Goal: Task Accomplishment & Management: Complete application form

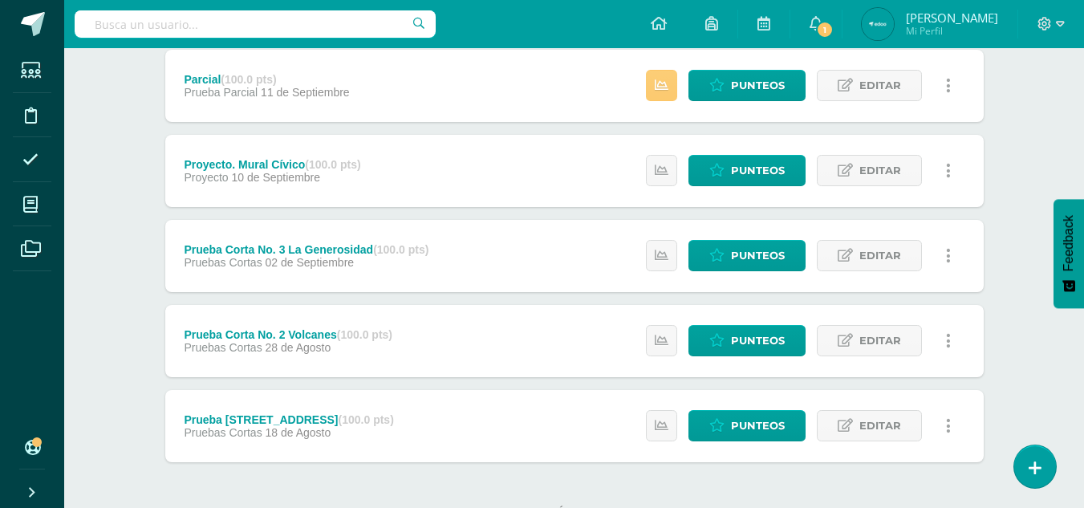
scroll to position [364, 0]
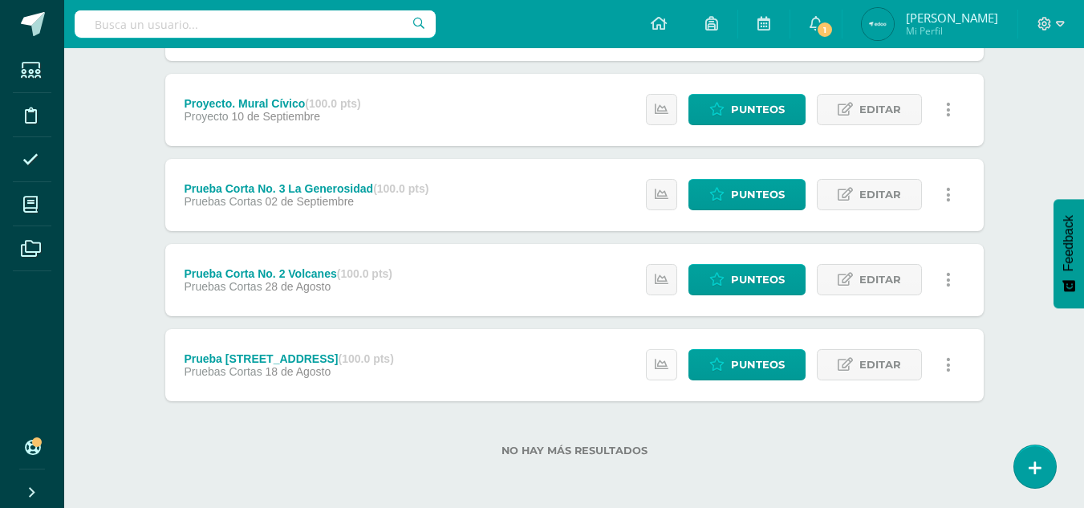
click at [658, 354] on link at bounding box center [661, 364] width 31 height 31
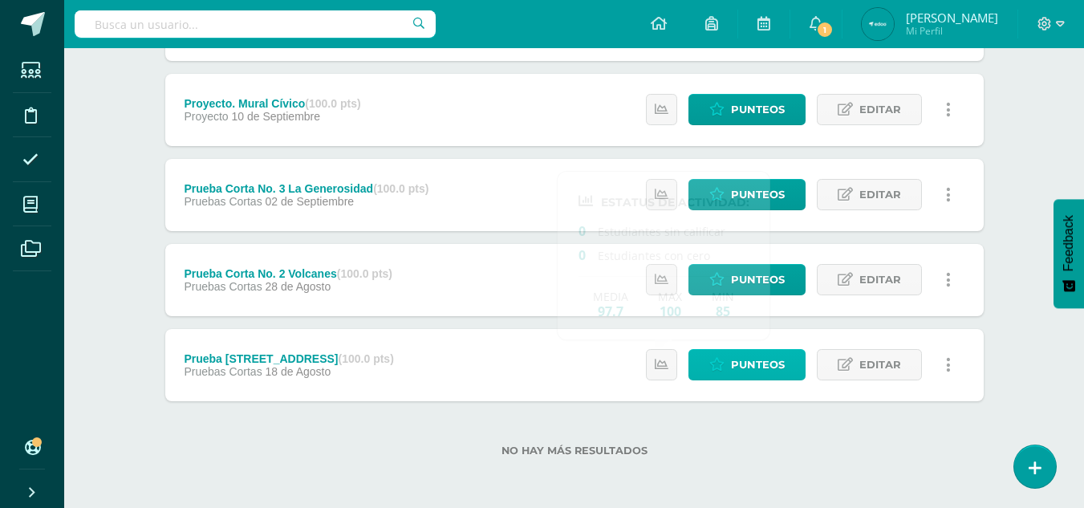
click at [734, 371] on span "Punteos" at bounding box center [758, 365] width 54 height 30
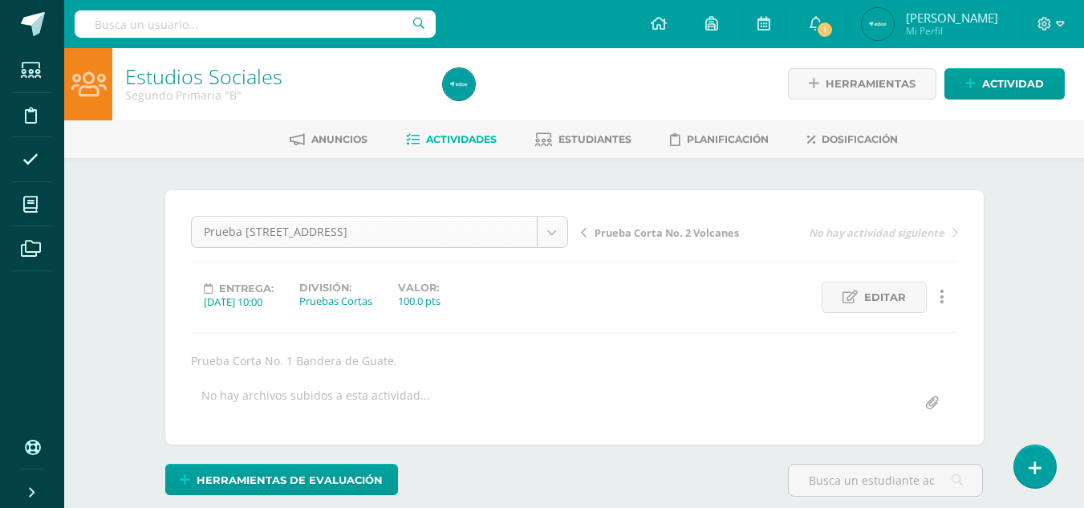
scroll to position [21, 0]
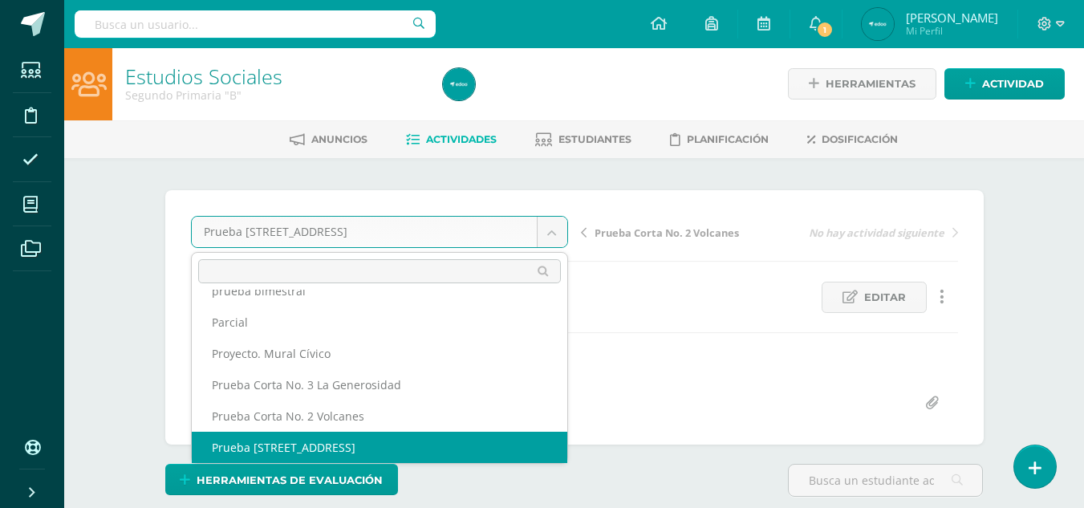
scroll to position [0, 0]
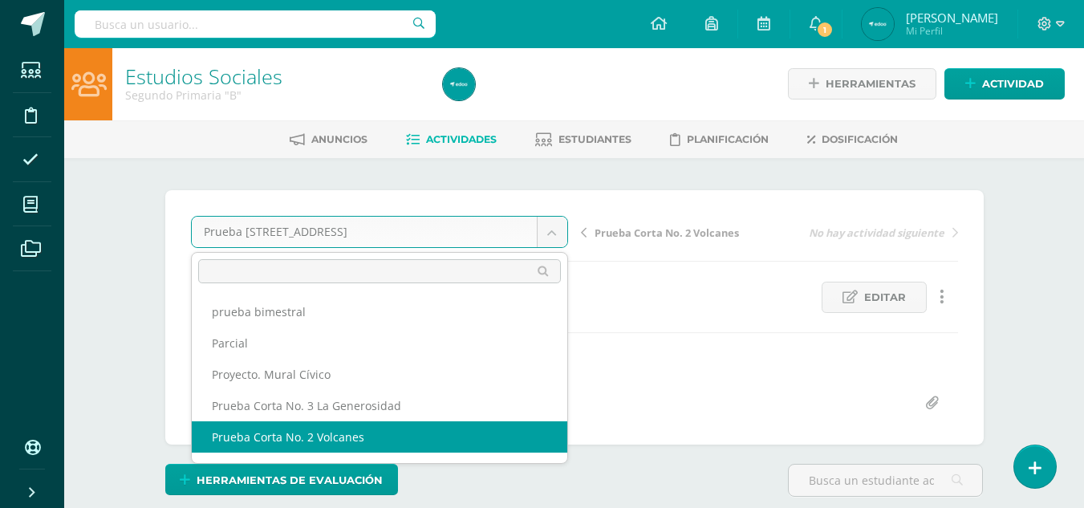
select select "/dashboard/teacher/grade-activity/235469/"
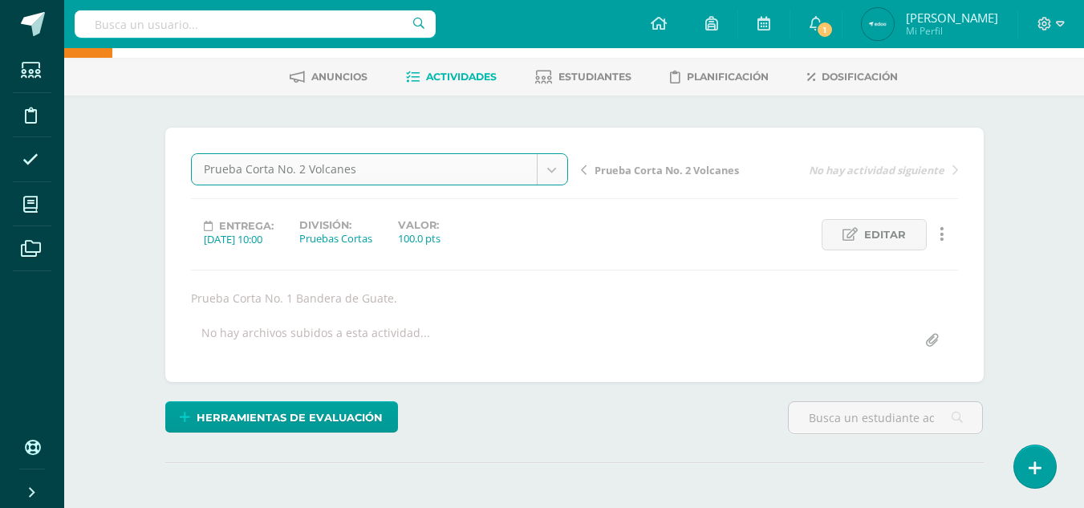
scroll to position [125, 0]
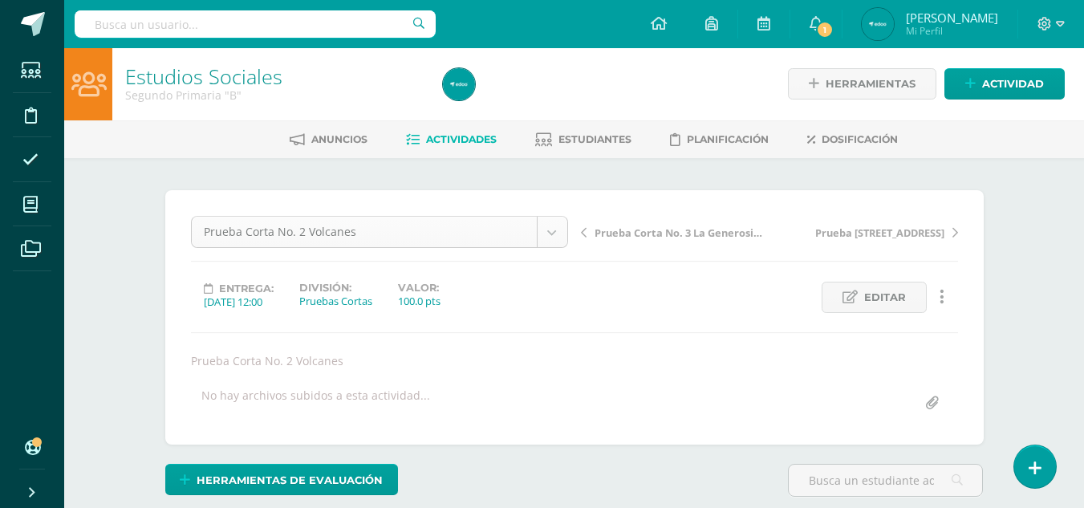
scroll to position [2, 0]
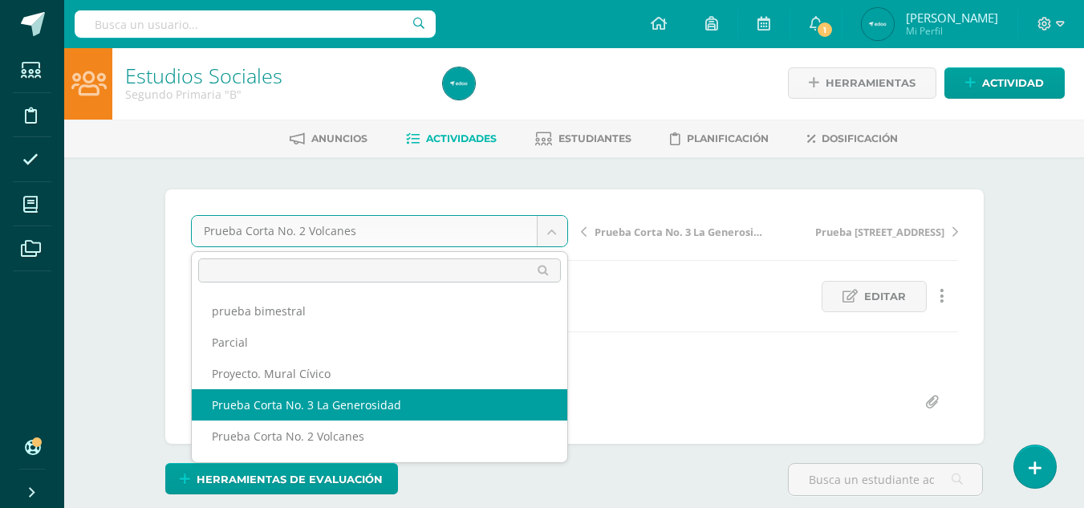
select select "/dashboard/teacher/grade-activity/235470/"
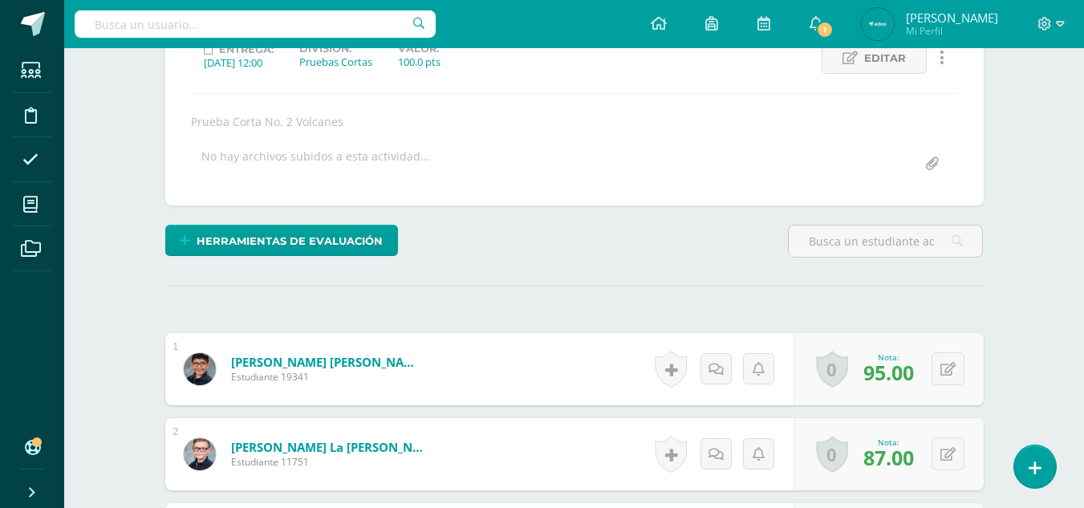
scroll to position [0, 0]
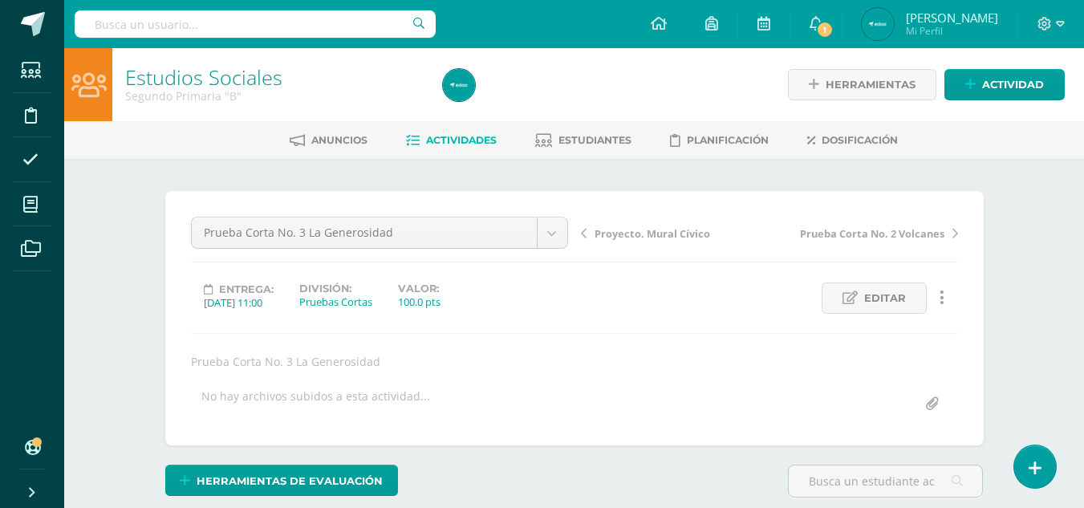
scroll to position [1, 0]
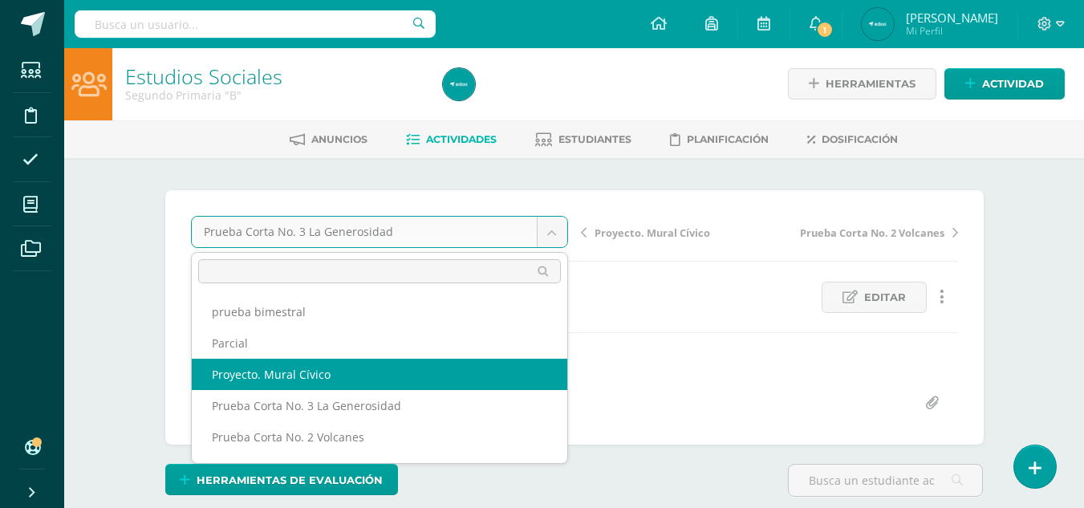
select select "/dashboard/teacher/grade-activity/235471/"
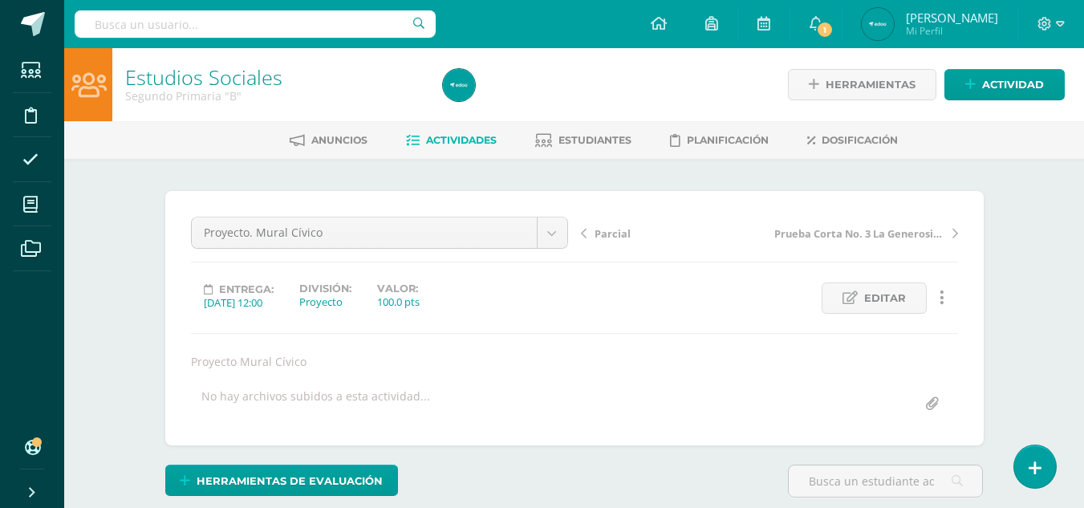
drag, startPoint x: 1096, startPoint y: 96, endPoint x: 1096, endPoint y: 143, distance: 46.6
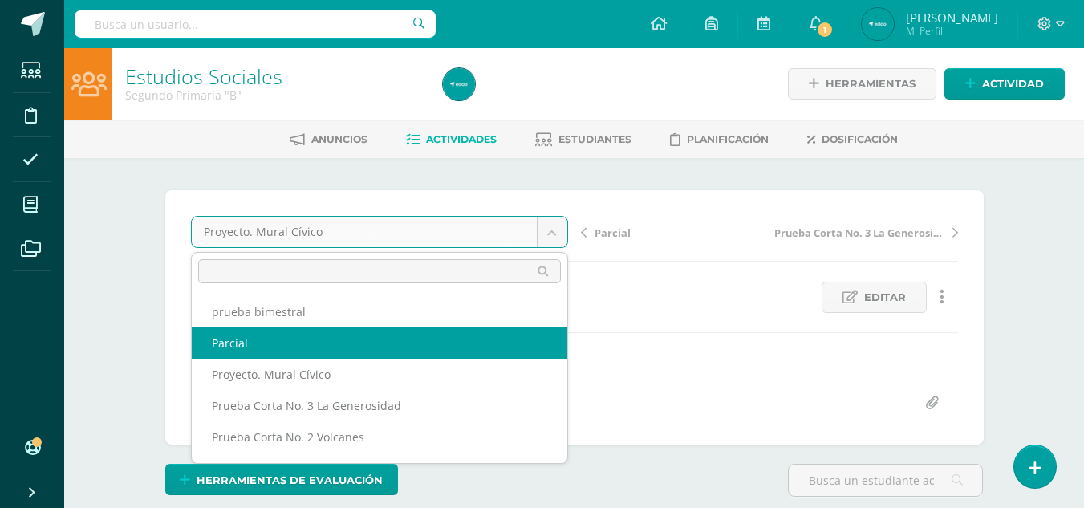
select select "/dashboard/teacher/grade-activity/235472/"
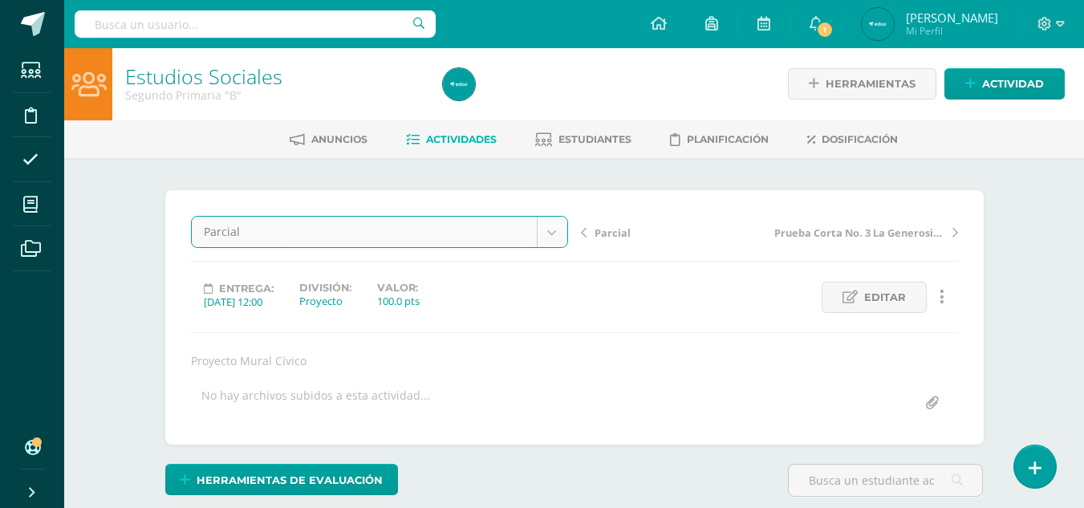
scroll to position [2, 0]
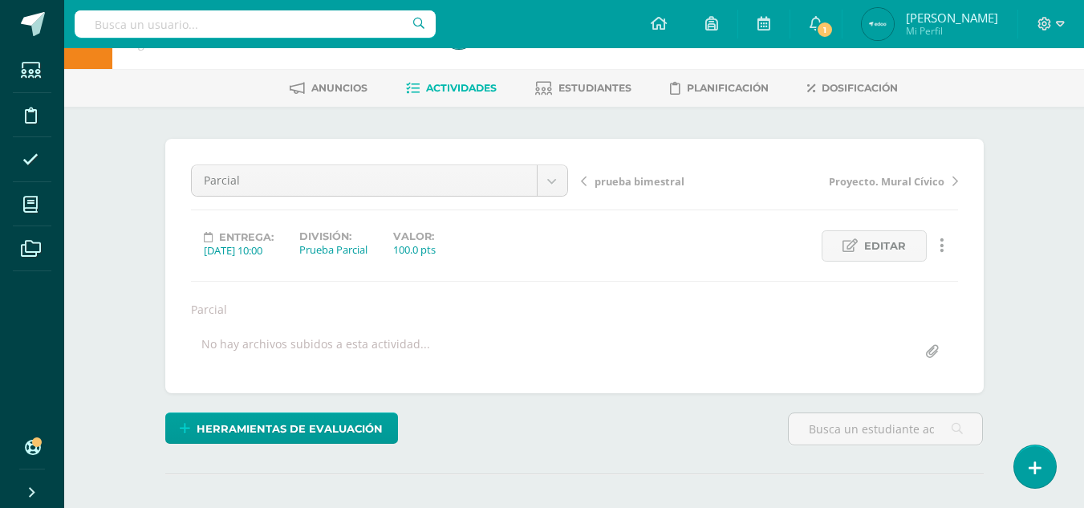
scroll to position [63, 0]
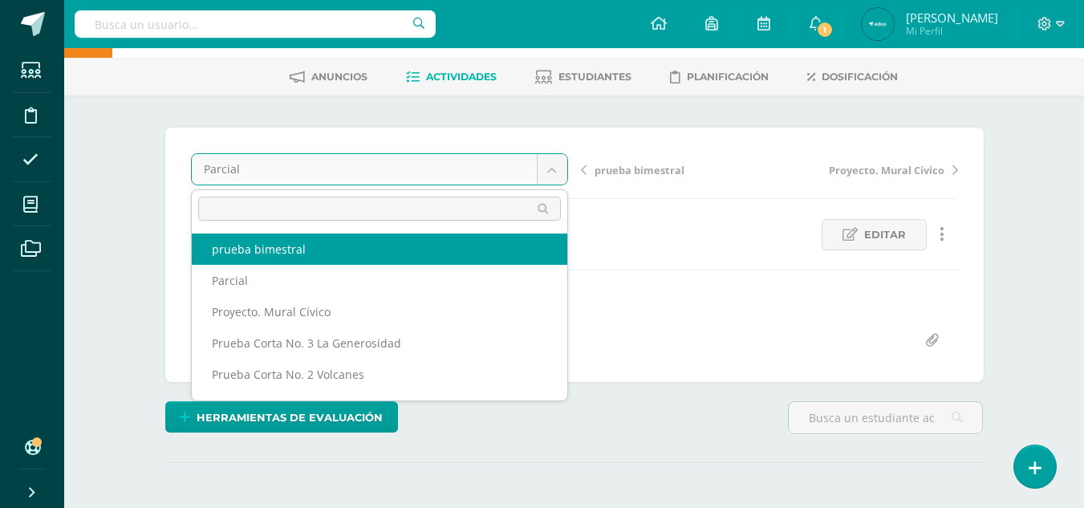
select select "/dashboard/teacher/grade-activity/236210/"
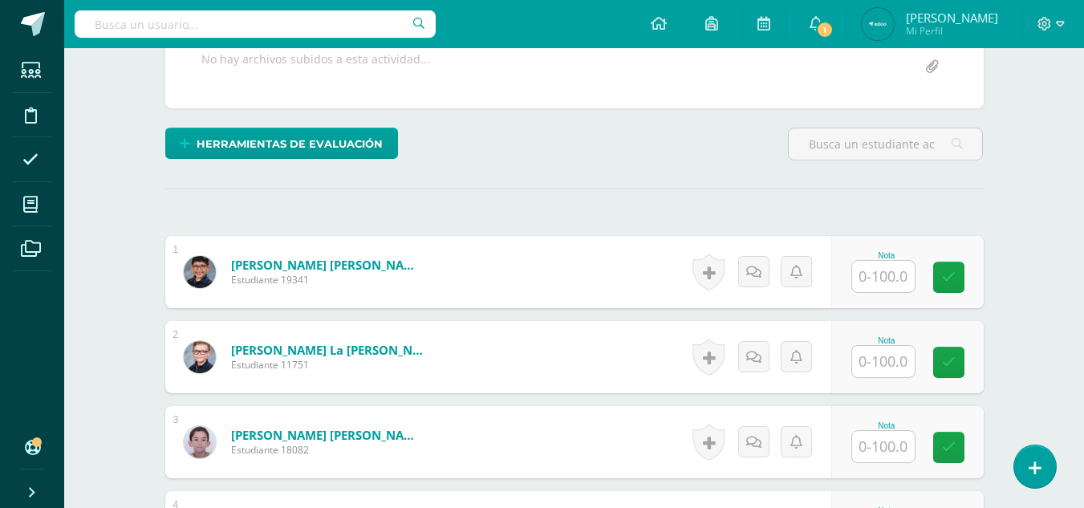
scroll to position [315, 0]
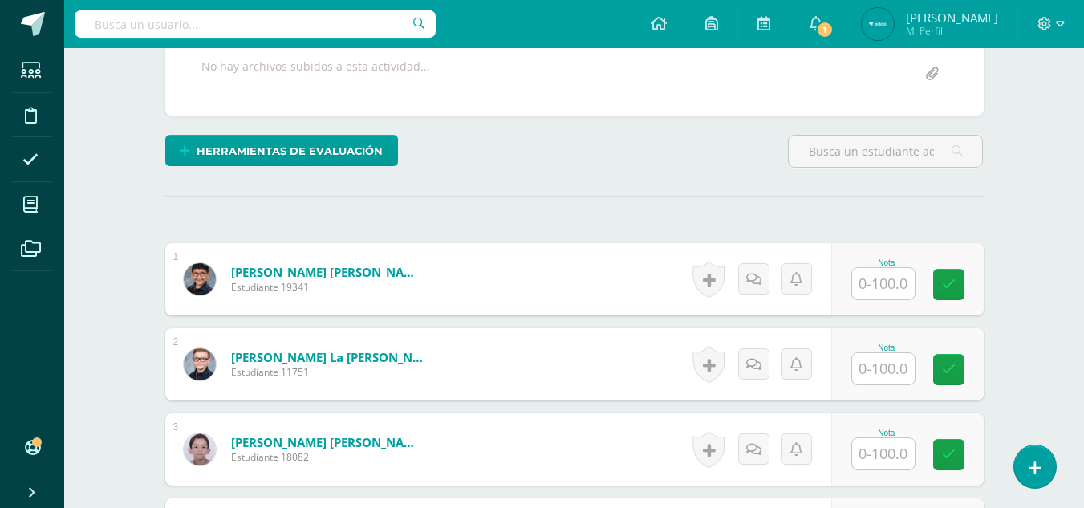
click at [887, 286] on input "text" at bounding box center [883, 283] width 63 height 31
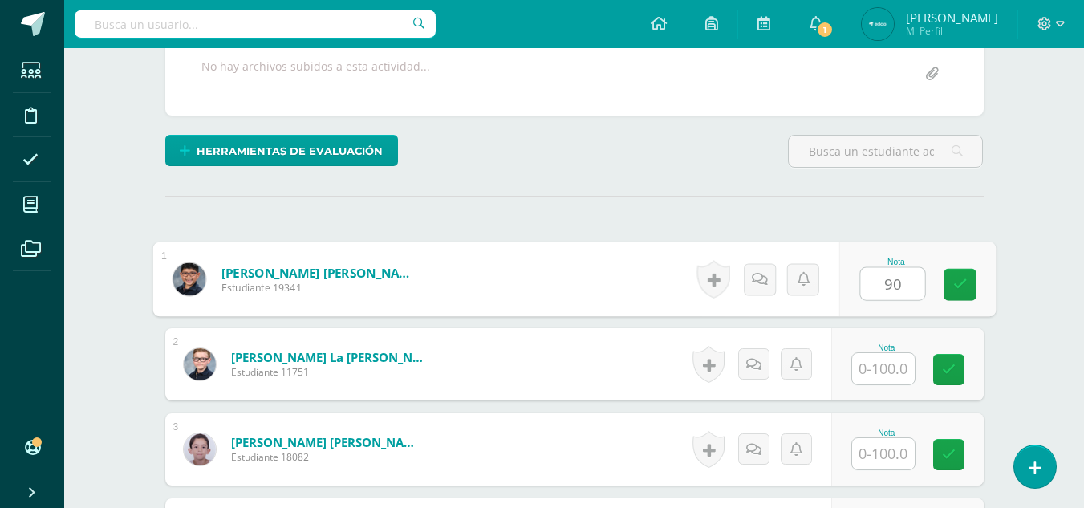
type input "90"
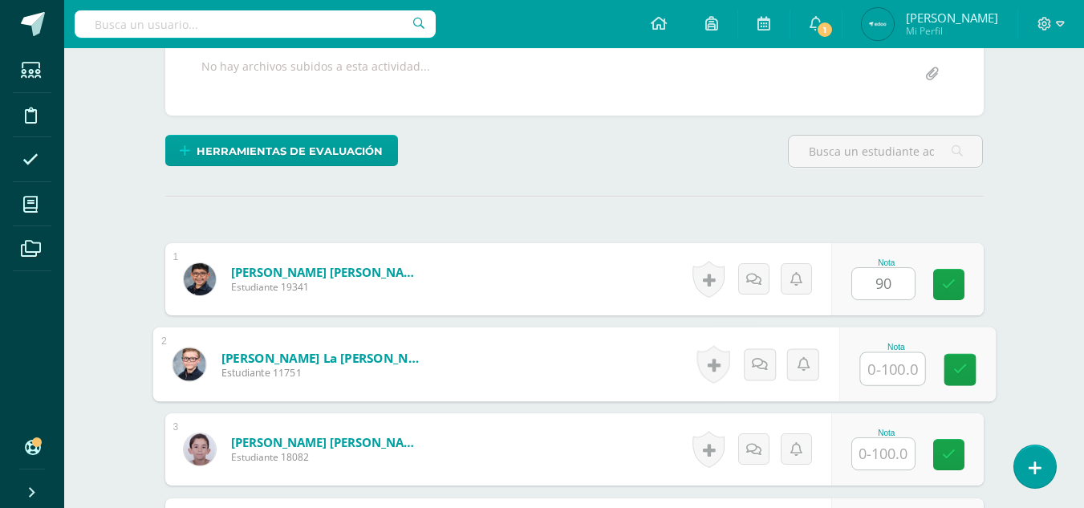
click at [884, 367] on input "text" at bounding box center [892, 369] width 64 height 32
type input "100"
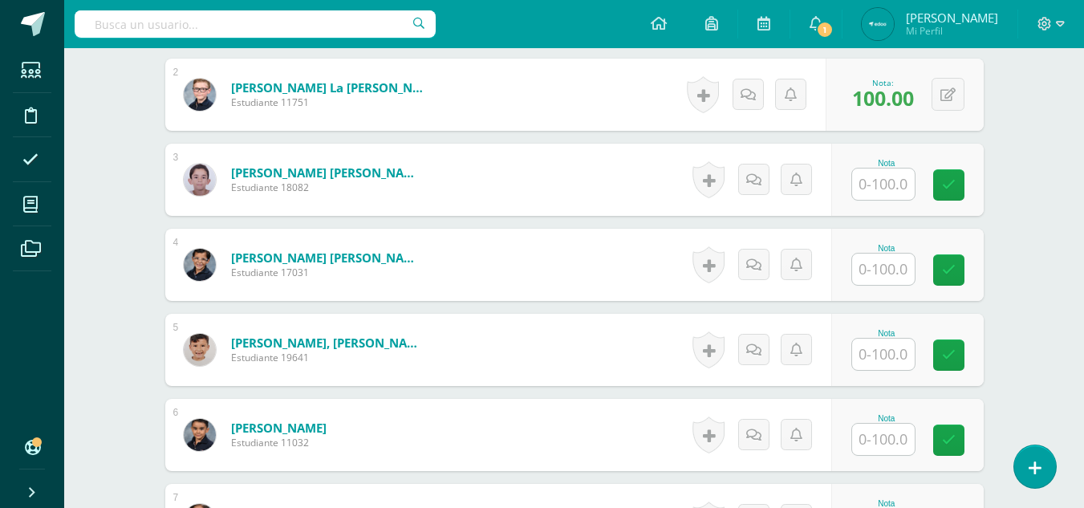
scroll to position [592, 0]
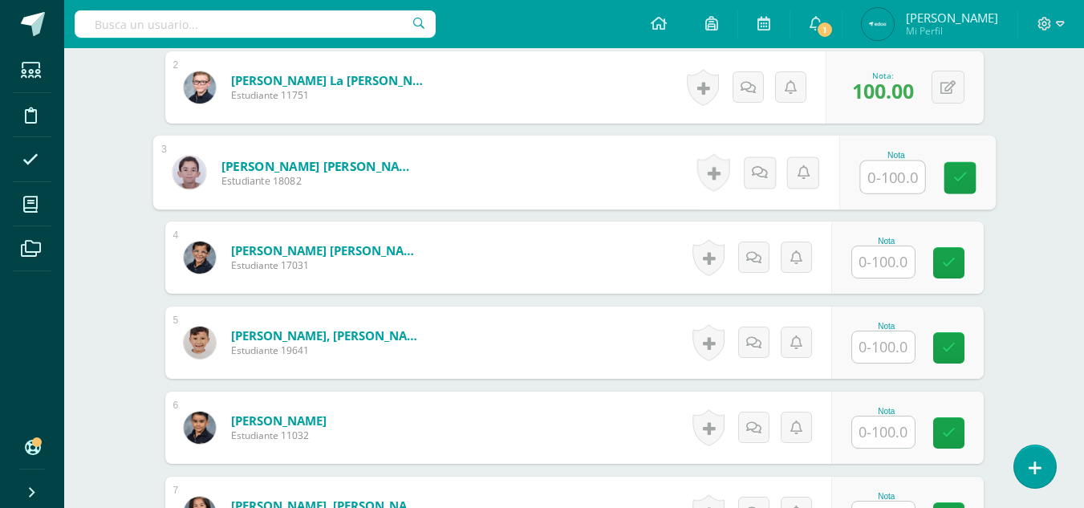
click at [872, 180] on input "text" at bounding box center [892, 177] width 64 height 32
type input "90"
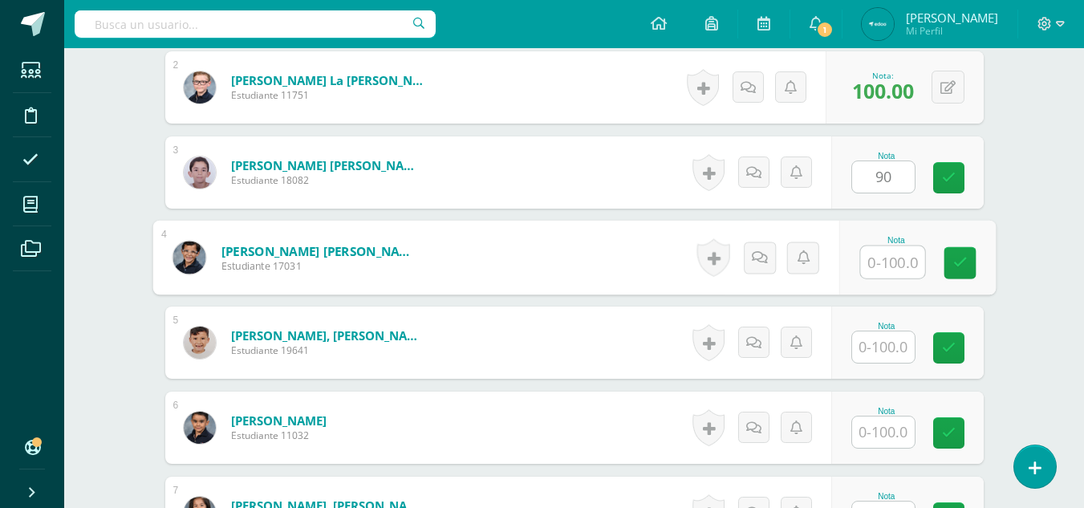
click at [885, 264] on input "text" at bounding box center [892, 262] width 64 height 32
type input "80"
click at [880, 352] on input "text" at bounding box center [883, 346] width 63 height 31
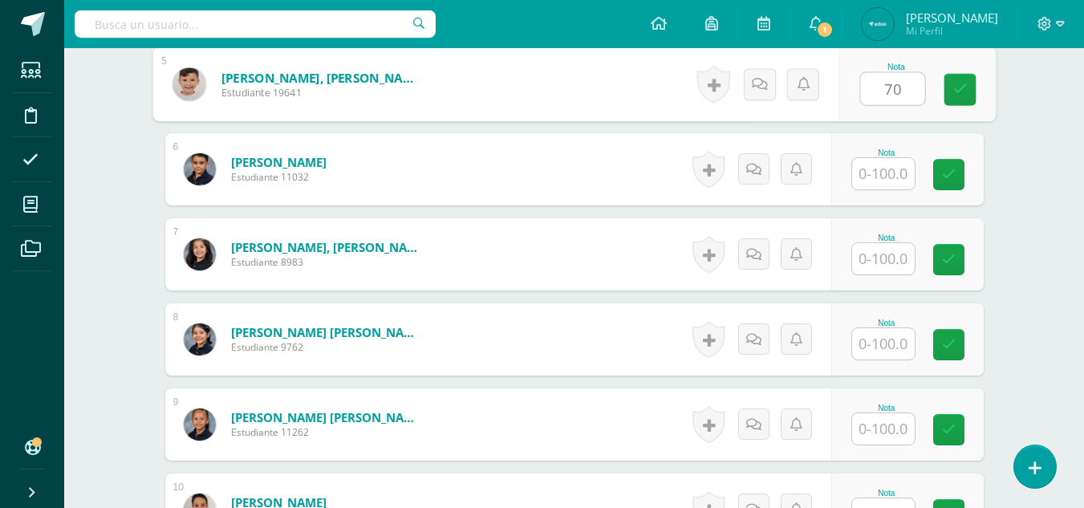
scroll to position [836, 0]
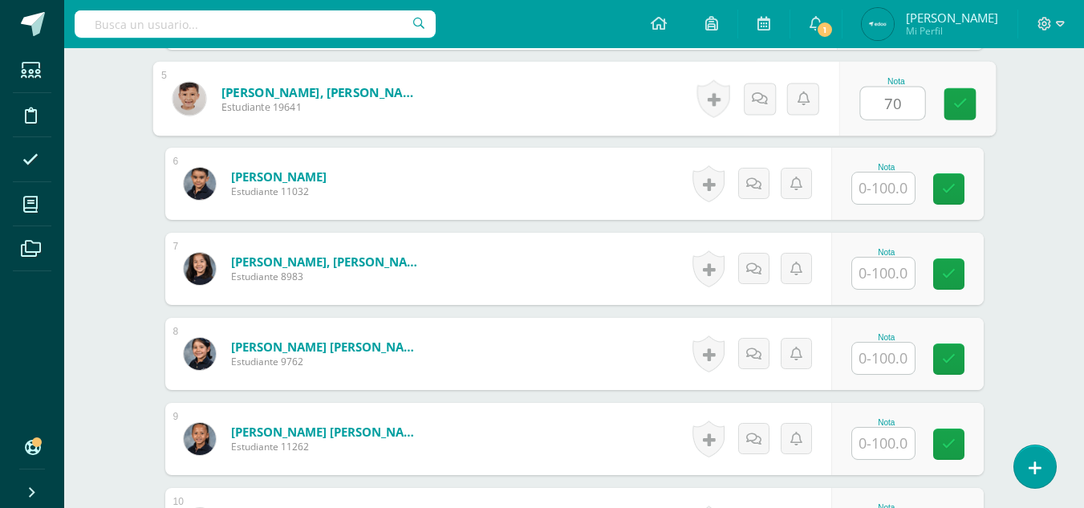
type input "70"
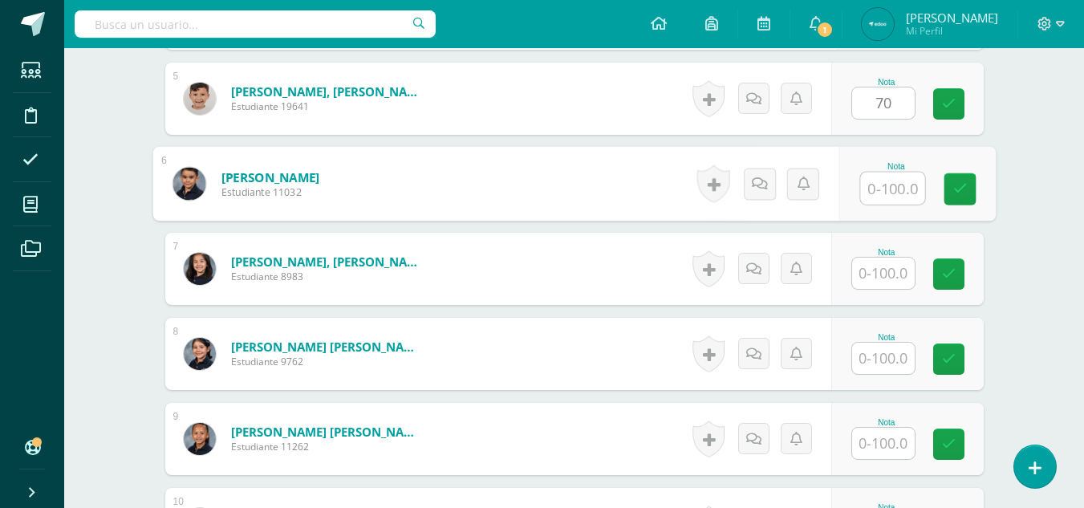
click at [882, 186] on input "text" at bounding box center [892, 189] width 64 height 32
type input "80"
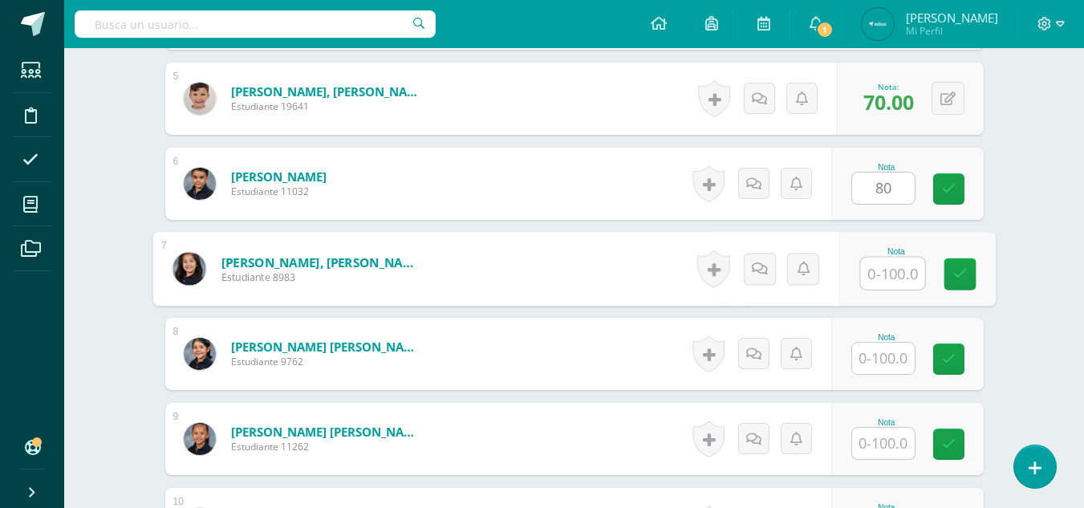
click at [872, 275] on input "text" at bounding box center [892, 274] width 64 height 32
type input "90"
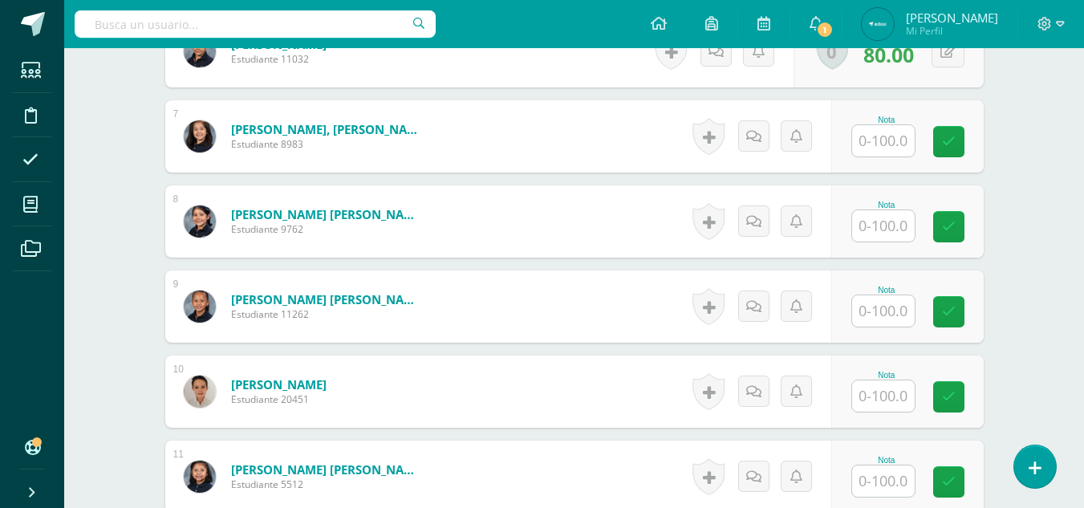
scroll to position [975, 0]
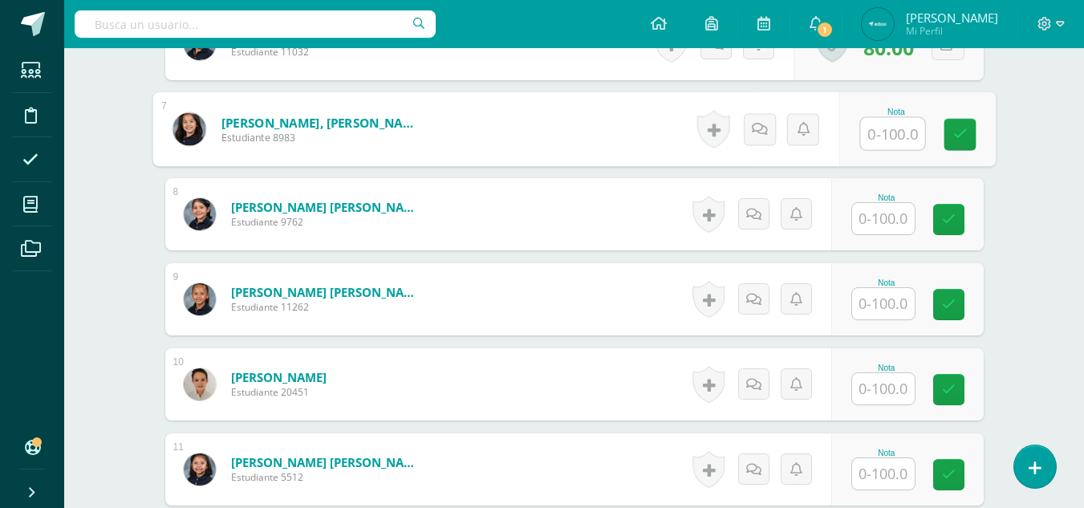
click at [873, 134] on input "text" at bounding box center [892, 134] width 64 height 32
type input "80"
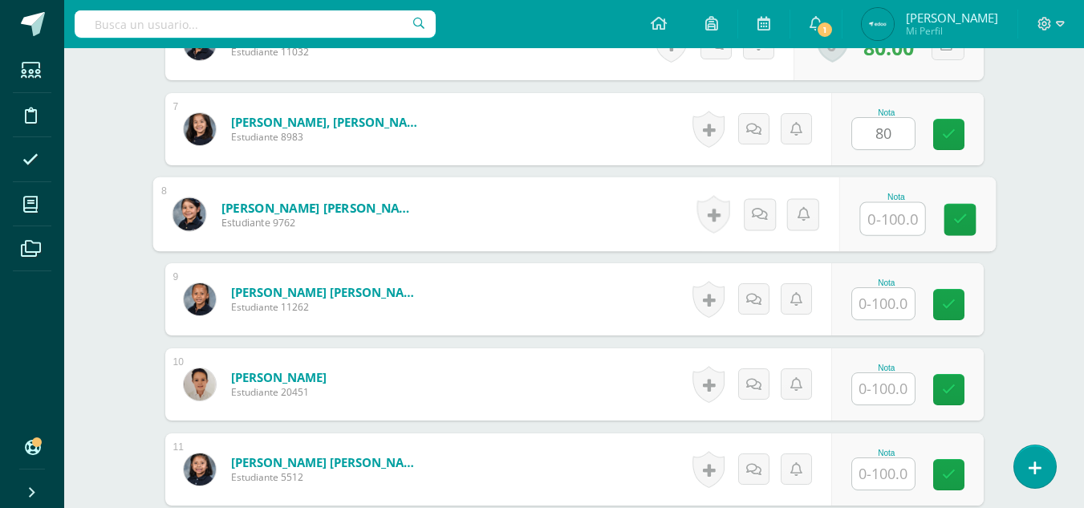
click at [869, 220] on input "text" at bounding box center [892, 219] width 64 height 32
type input "100"
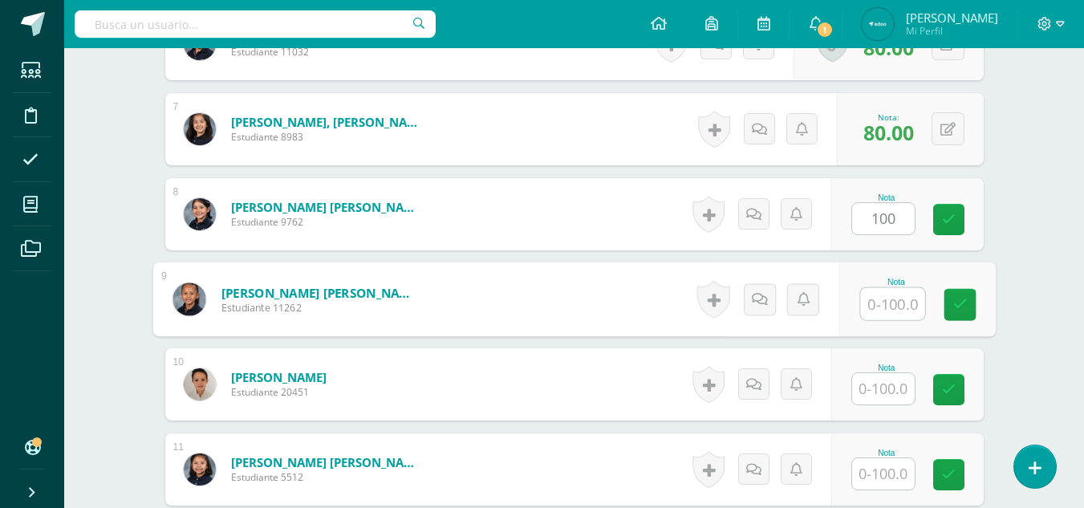
click at [885, 311] on input "text" at bounding box center [892, 304] width 64 height 32
type input "90"
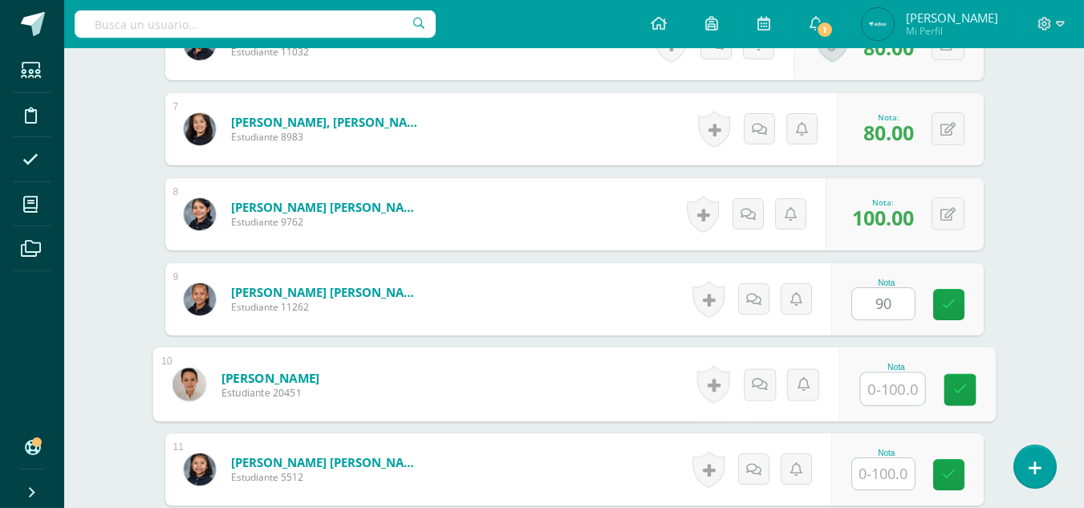
click at [895, 386] on input "text" at bounding box center [892, 389] width 64 height 32
type input "70"
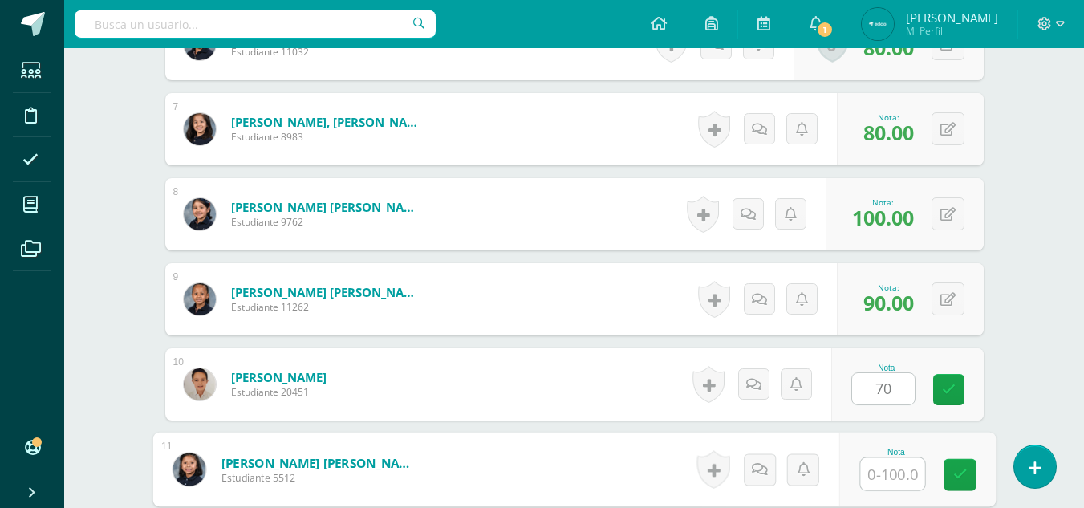
click at [897, 470] on input "text" at bounding box center [892, 474] width 64 height 32
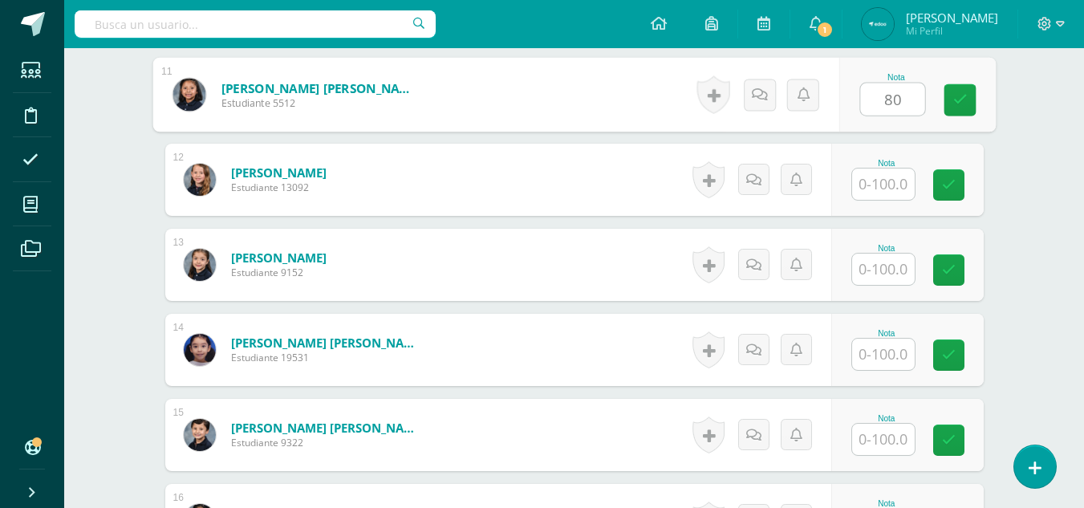
scroll to position [1340, 0]
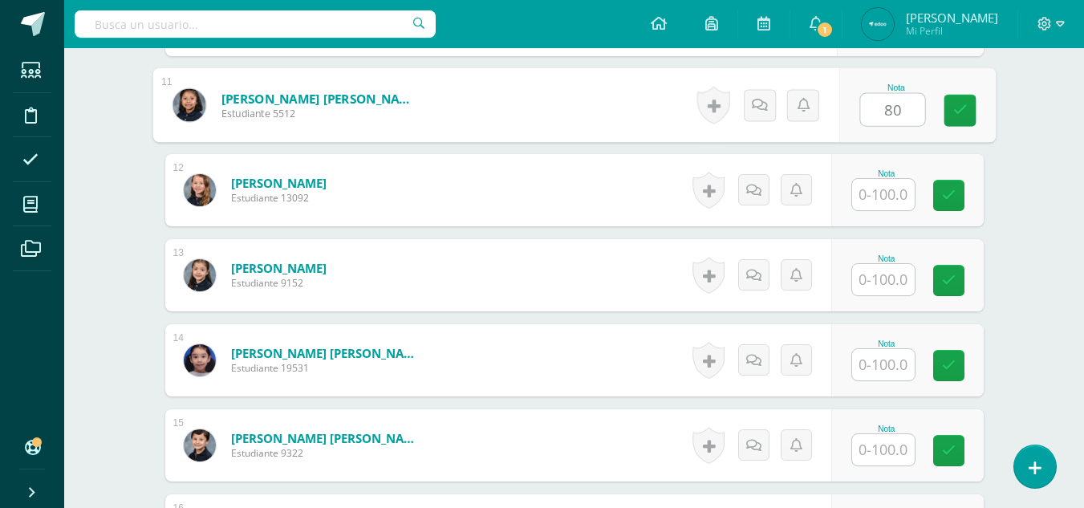
type input "80"
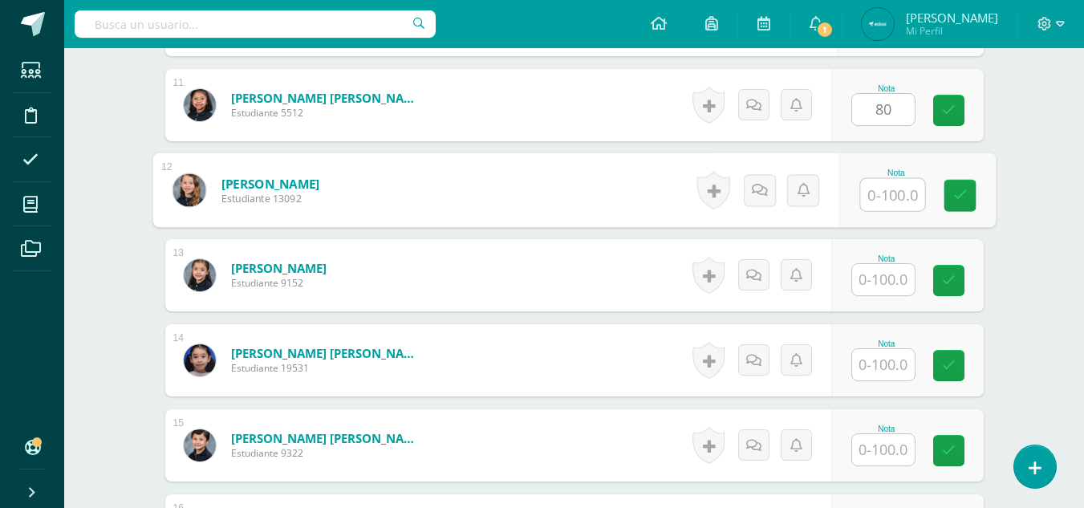
click at [880, 200] on input "text" at bounding box center [892, 195] width 64 height 32
type input "80"
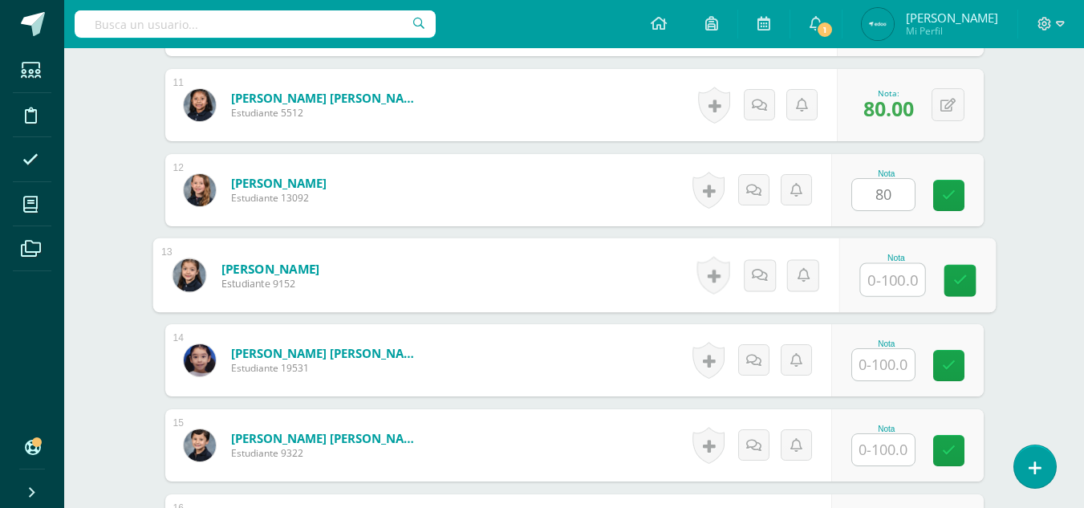
click at [898, 277] on input "text" at bounding box center [892, 280] width 64 height 32
type input "100"
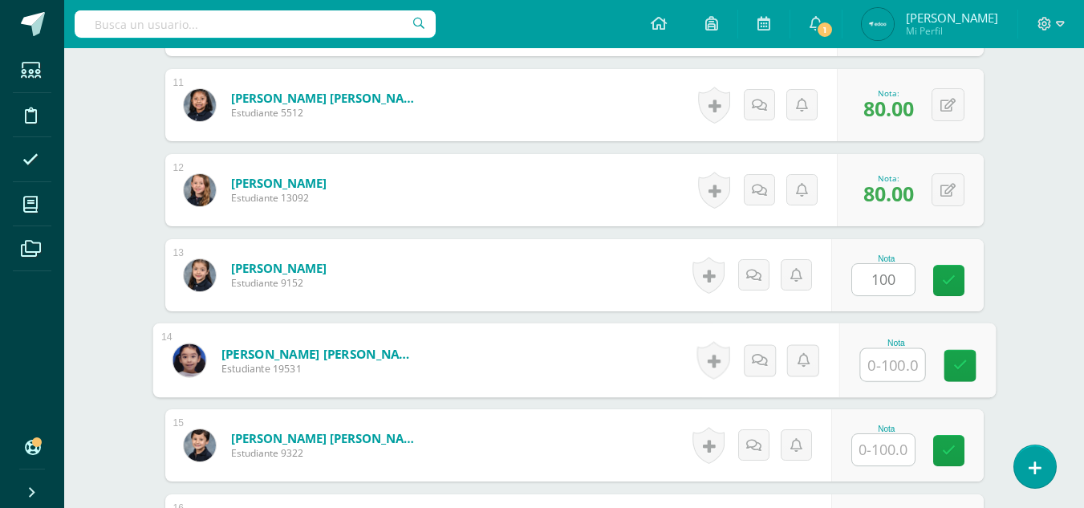
click at [895, 364] on input "text" at bounding box center [892, 365] width 64 height 32
type input "100"
click at [884, 457] on input "text" at bounding box center [883, 449] width 63 height 31
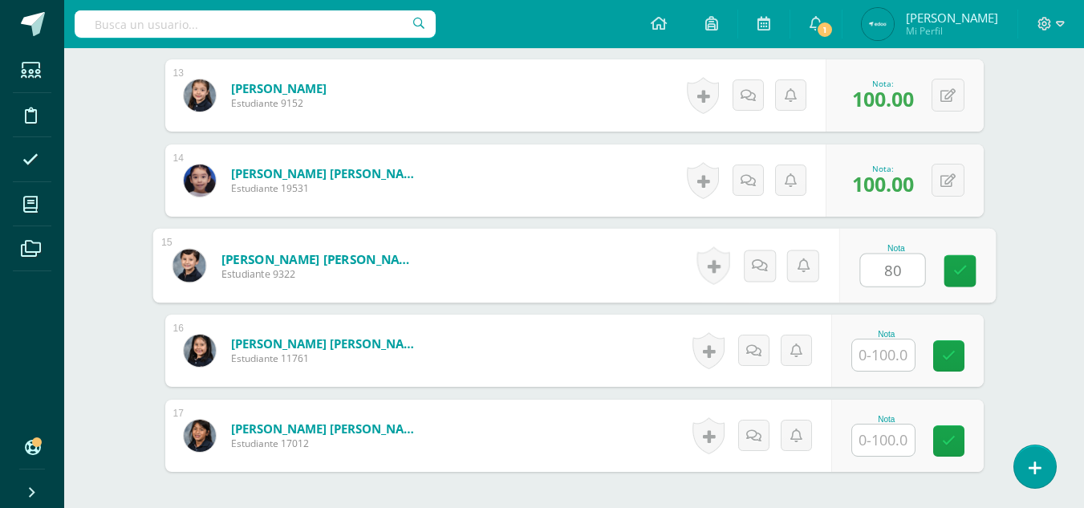
scroll to position [1548, 0]
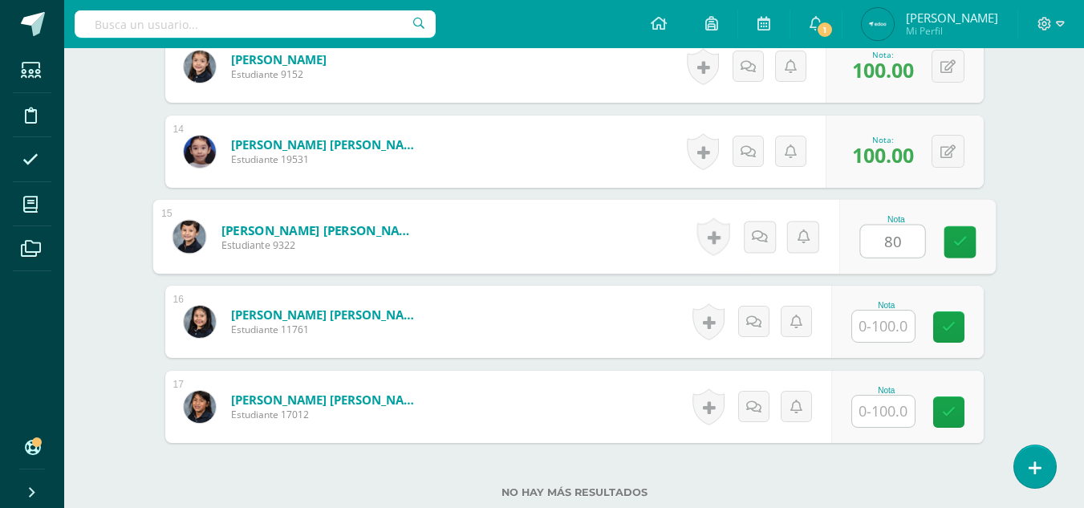
type input "80"
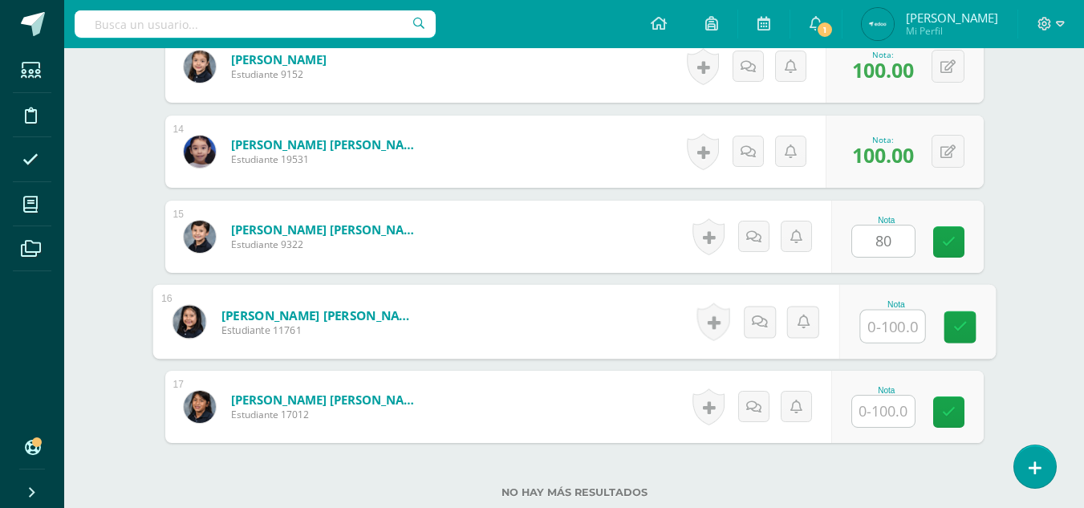
click at [877, 330] on input "text" at bounding box center [892, 327] width 64 height 32
type input "90"
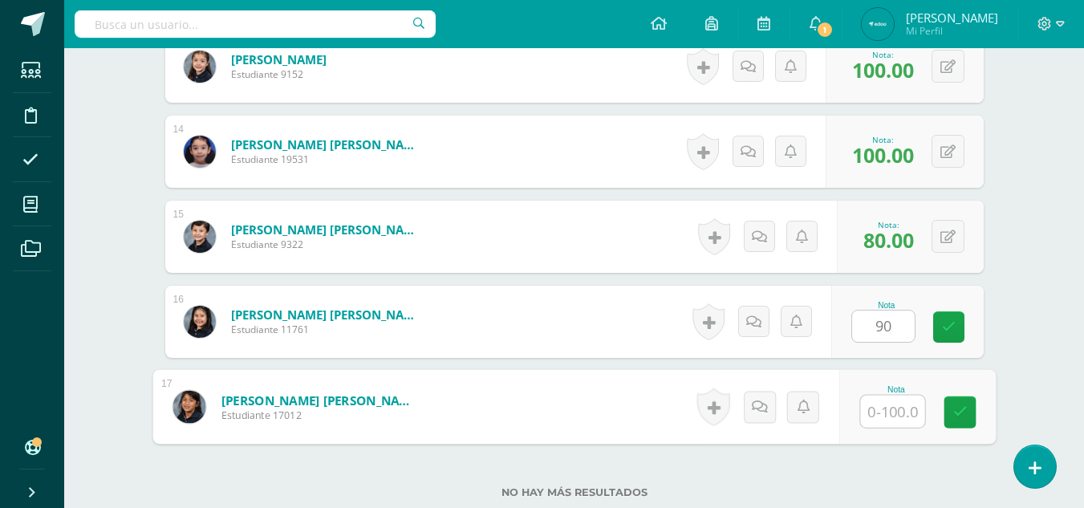
click at [890, 424] on input "text" at bounding box center [892, 412] width 64 height 32
type input "90"
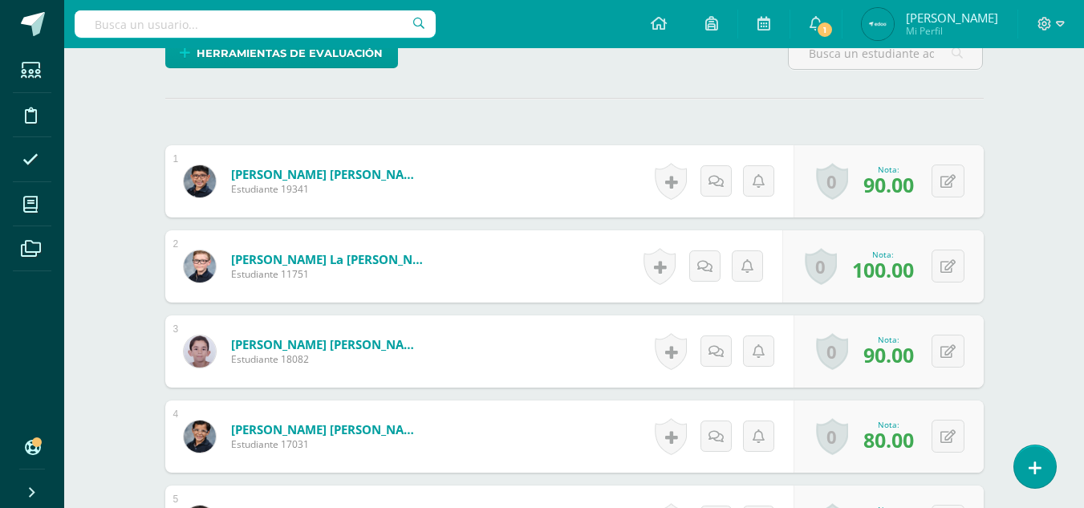
scroll to position [0, 0]
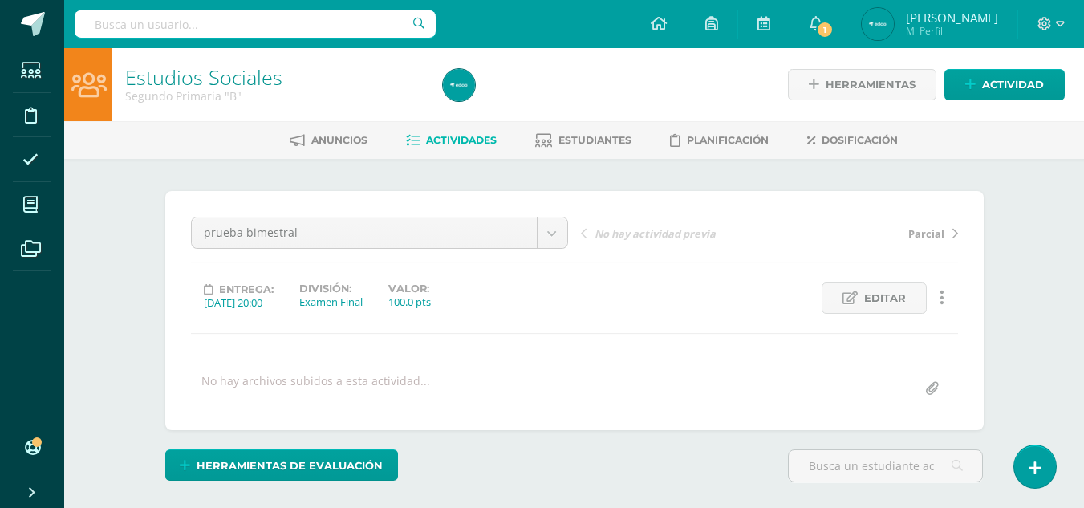
click at [460, 140] on span "Actividades" at bounding box center [461, 140] width 71 height 12
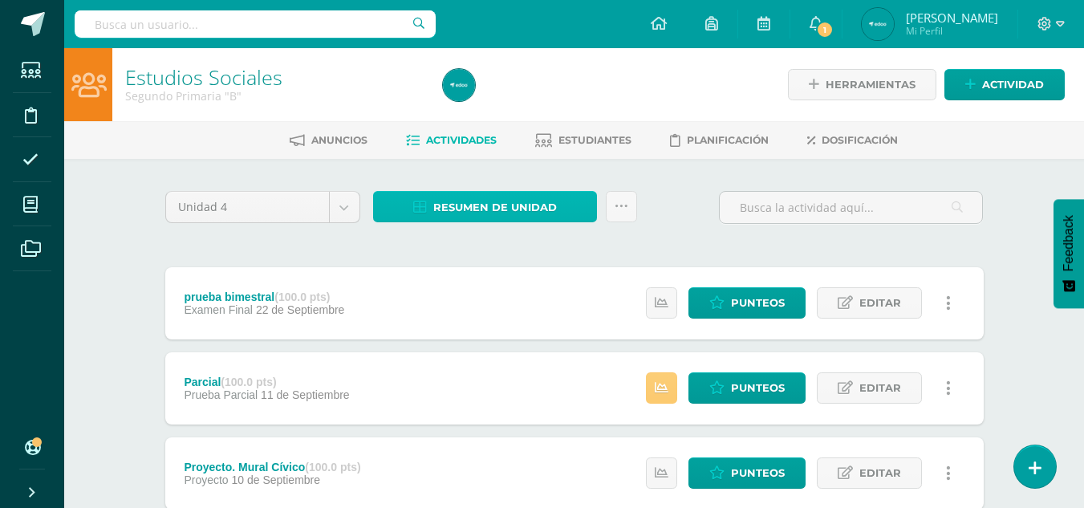
click at [494, 197] on span "Resumen de unidad" at bounding box center [495, 208] width 124 height 30
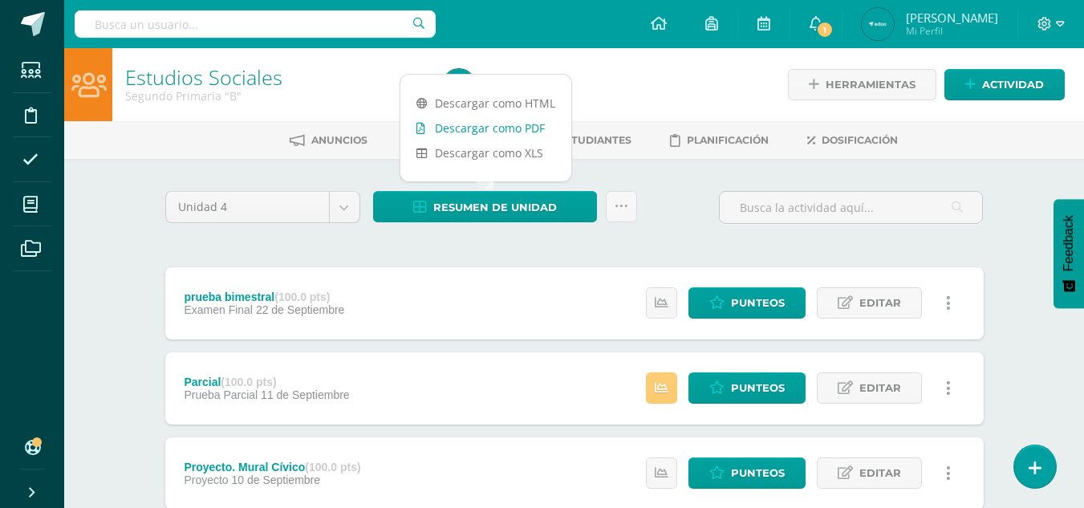
click at [525, 120] on link "Descargar como PDF" at bounding box center [486, 128] width 171 height 25
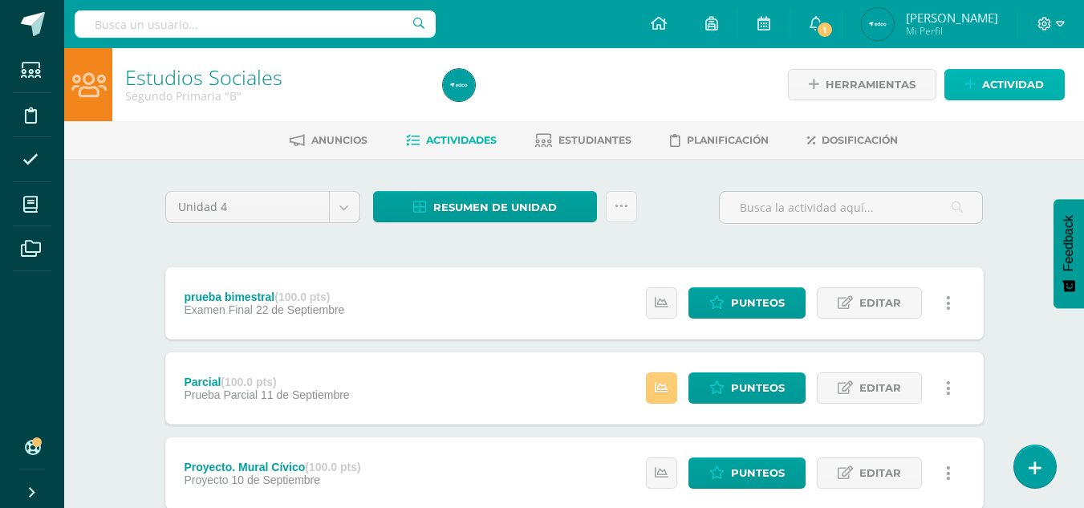
click at [978, 79] on link "Actividad" at bounding box center [1005, 84] width 120 height 31
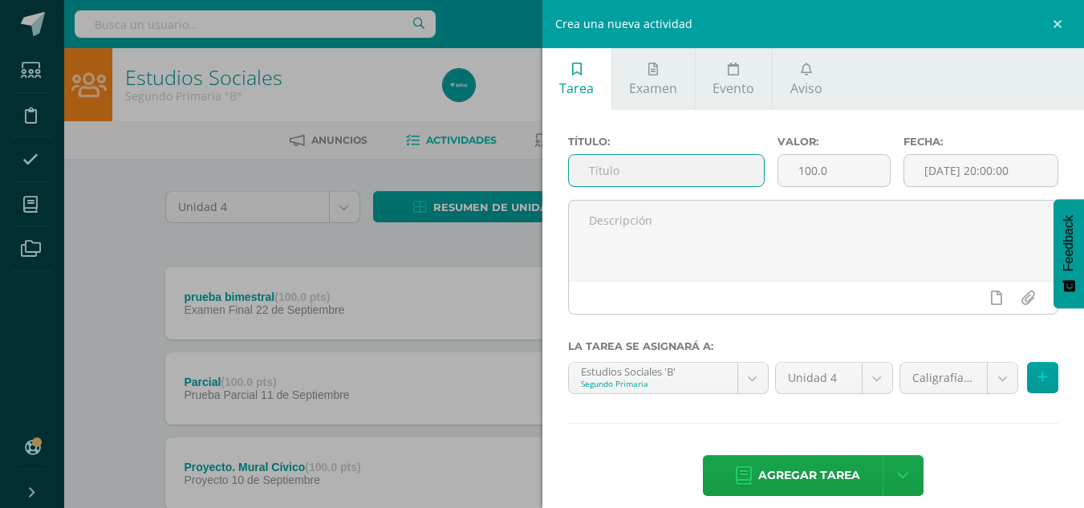
click at [701, 164] on input "text" at bounding box center [666, 170] width 195 height 31
type input "caligrafia"
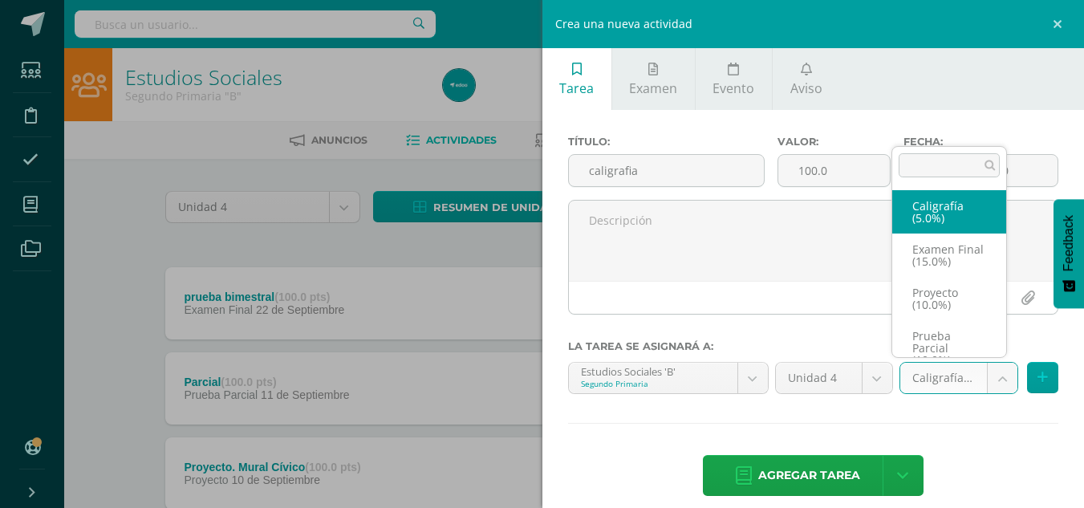
click at [990, 380] on body "Estudiantes Disciplina Asistencia Mis cursos Archivos Soporte Ayuda Reportar un…" at bounding box center [542, 436] width 1084 height 872
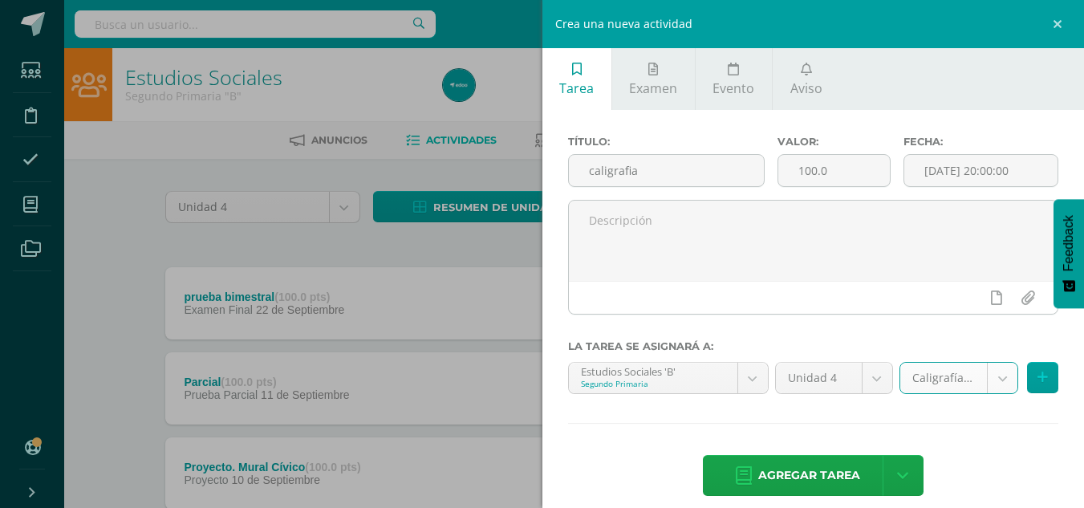
select select "233891"
click at [771, 465] on span "Agregar tarea" at bounding box center [809, 475] width 102 height 39
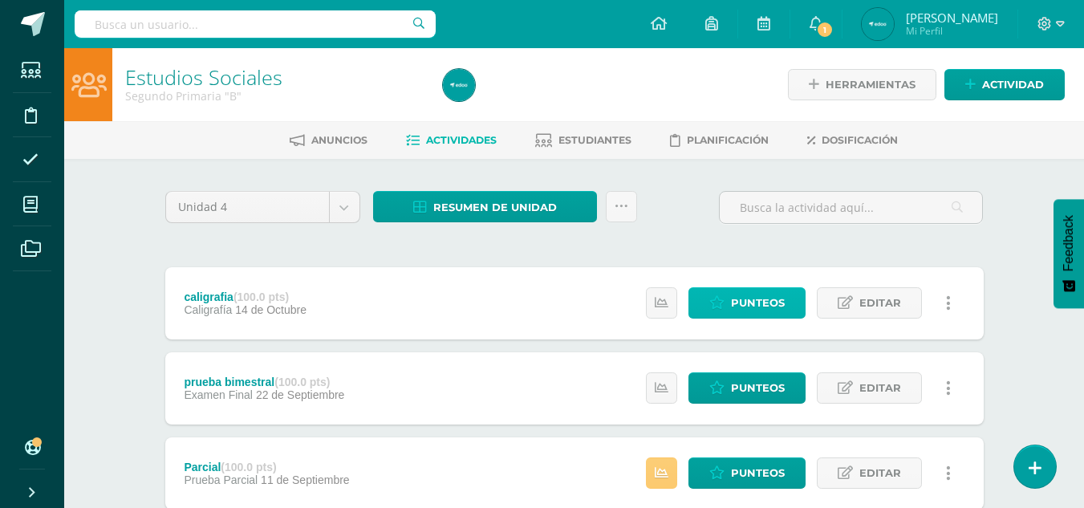
click at [726, 305] on link "Punteos" at bounding box center [747, 302] width 117 height 31
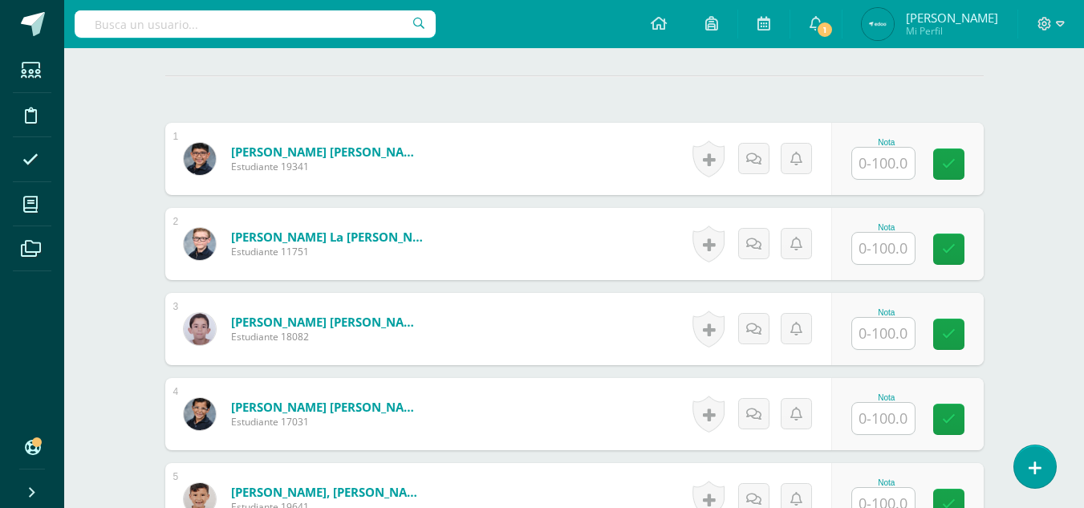
scroll to position [438, 0]
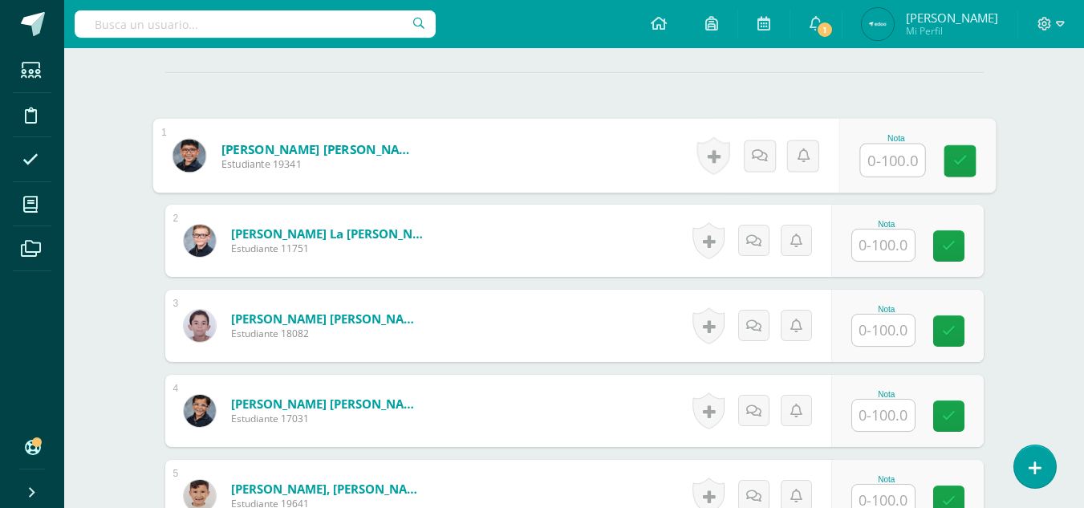
click at [875, 157] on input "text" at bounding box center [892, 160] width 64 height 32
type input "80"
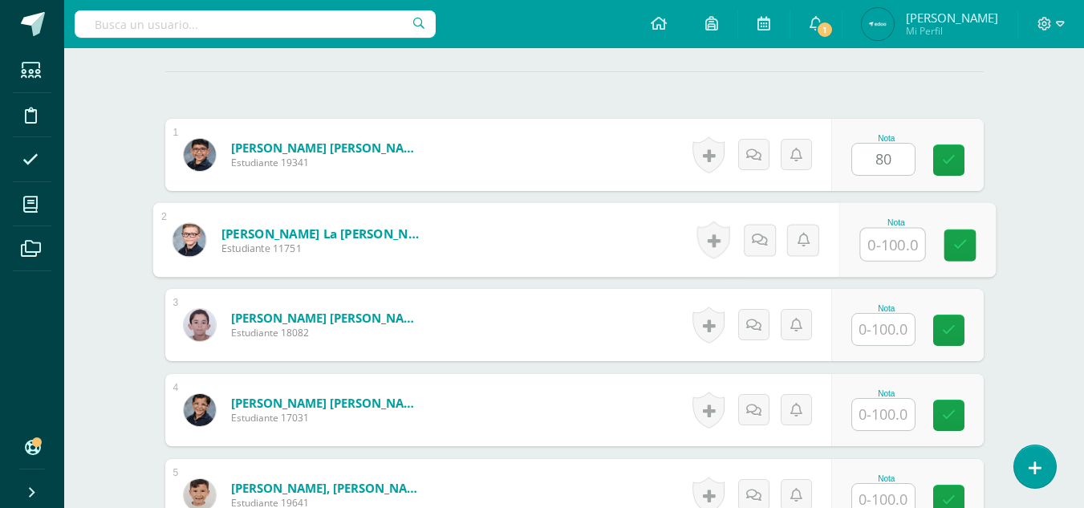
click at [887, 248] on input "text" at bounding box center [892, 245] width 64 height 32
type input "80"
click at [885, 326] on input "text" at bounding box center [883, 329] width 63 height 31
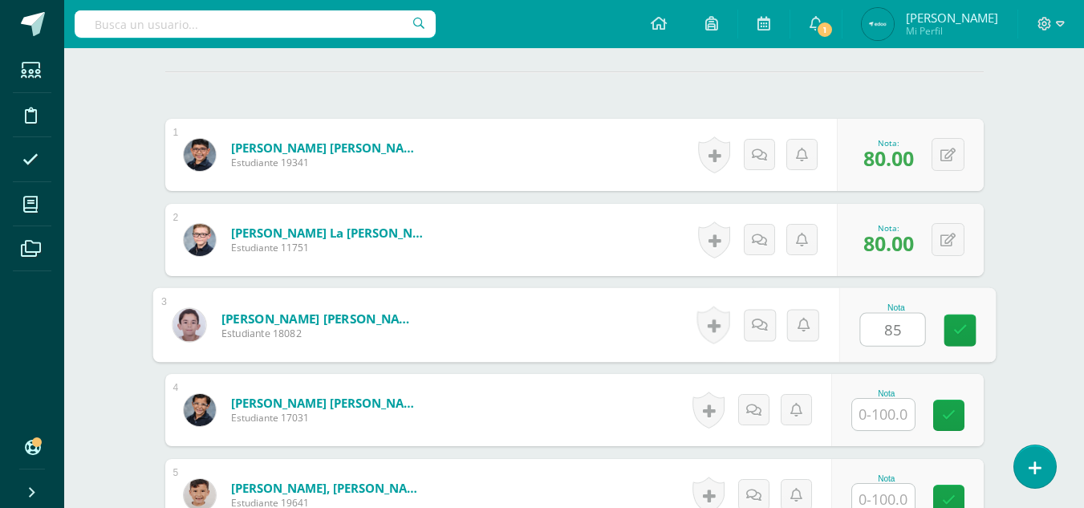
type input "85"
click at [893, 419] on input "text" at bounding box center [883, 414] width 63 height 31
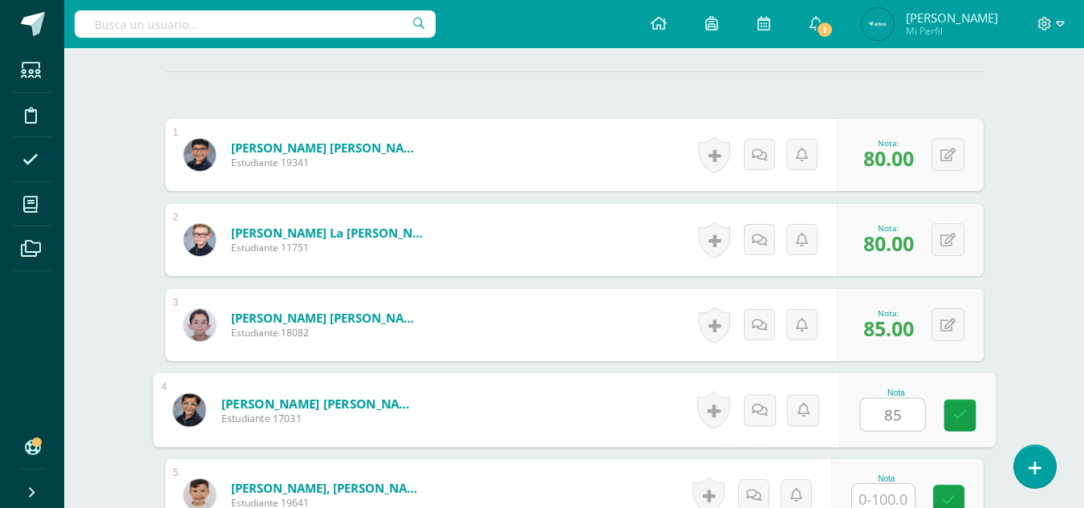
type input "85"
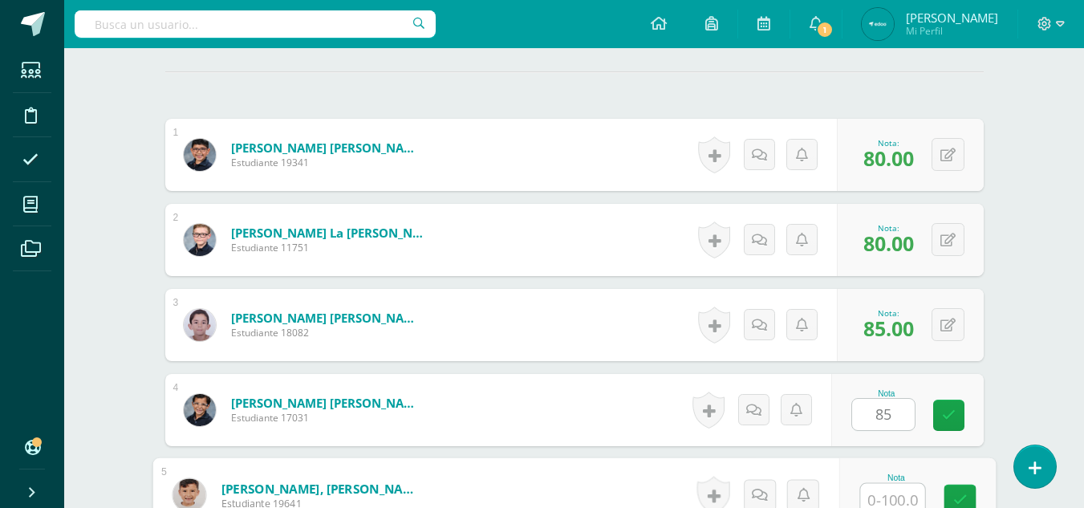
click at [900, 488] on input "text" at bounding box center [892, 500] width 64 height 32
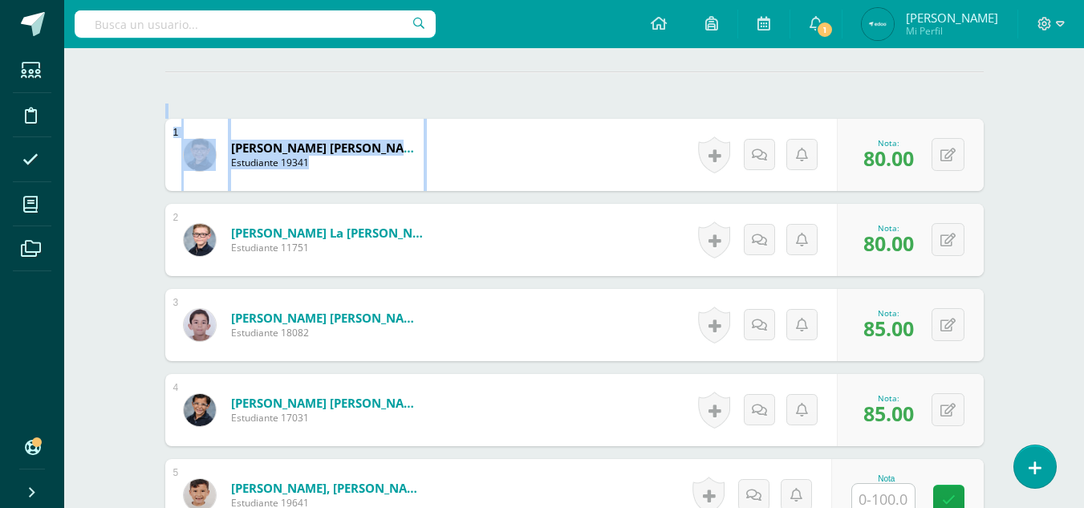
drag, startPoint x: 1084, startPoint y: 118, endPoint x: 1080, endPoint y: 171, distance: 53.1
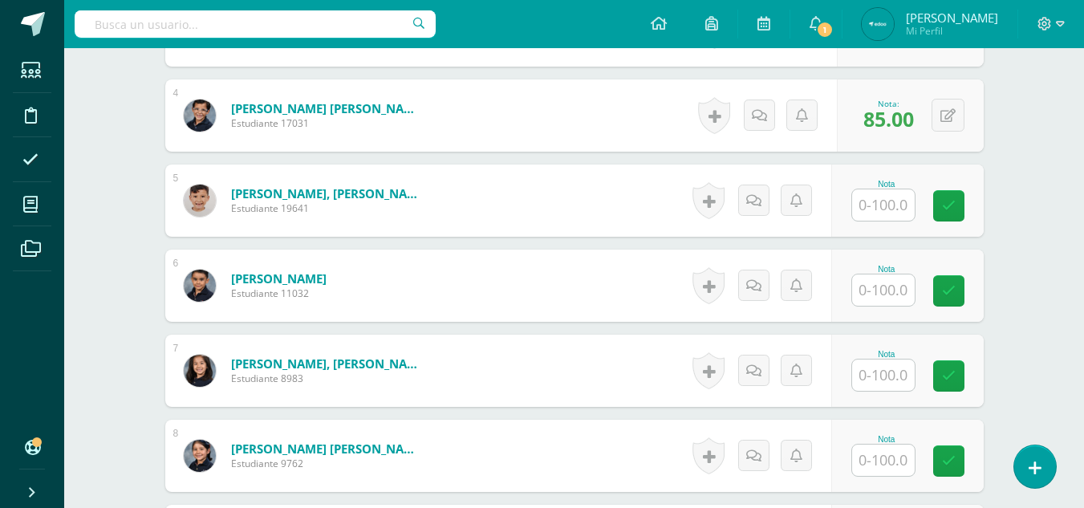
scroll to position [738, 0]
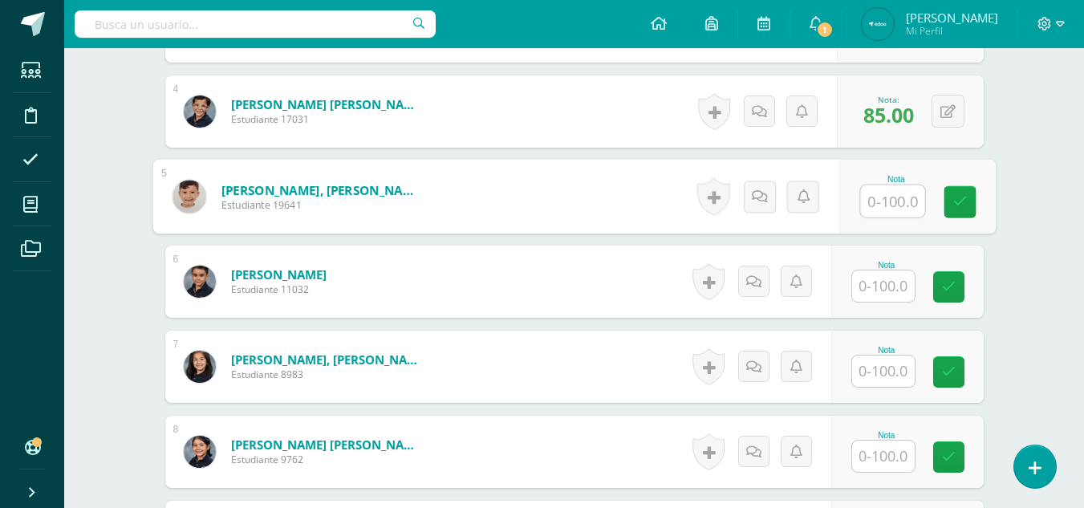
click at [870, 209] on input "text" at bounding box center [892, 201] width 64 height 32
type input "90"
click at [868, 285] on input "text" at bounding box center [883, 285] width 63 height 31
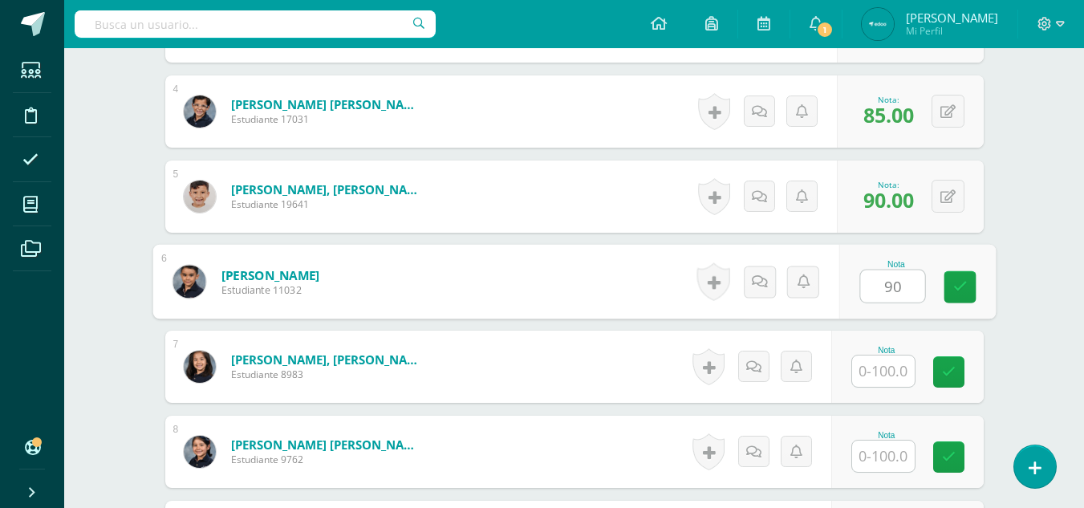
type input "90"
click at [878, 376] on input "text" at bounding box center [883, 371] width 63 height 31
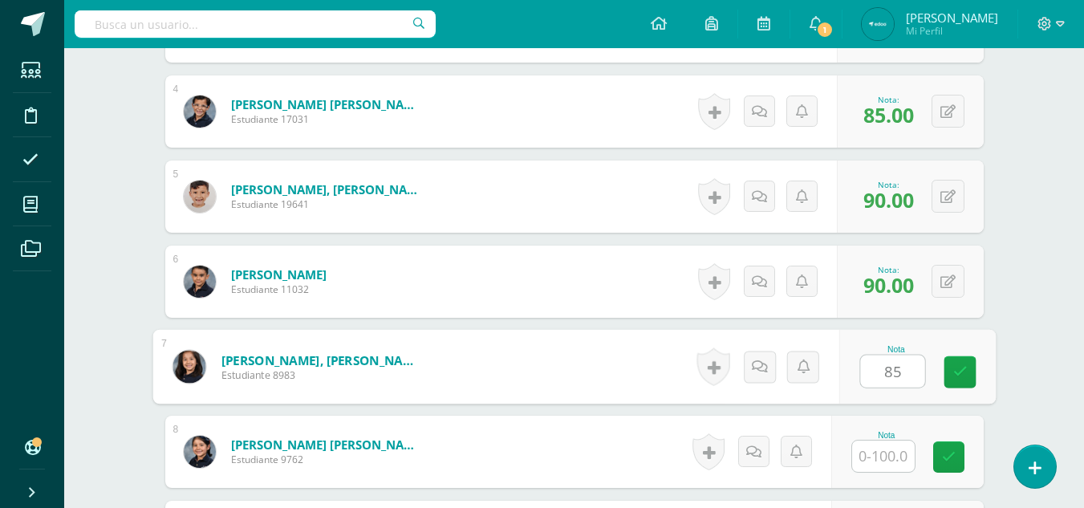
type input "85"
click at [886, 466] on input "text" at bounding box center [883, 456] width 63 height 31
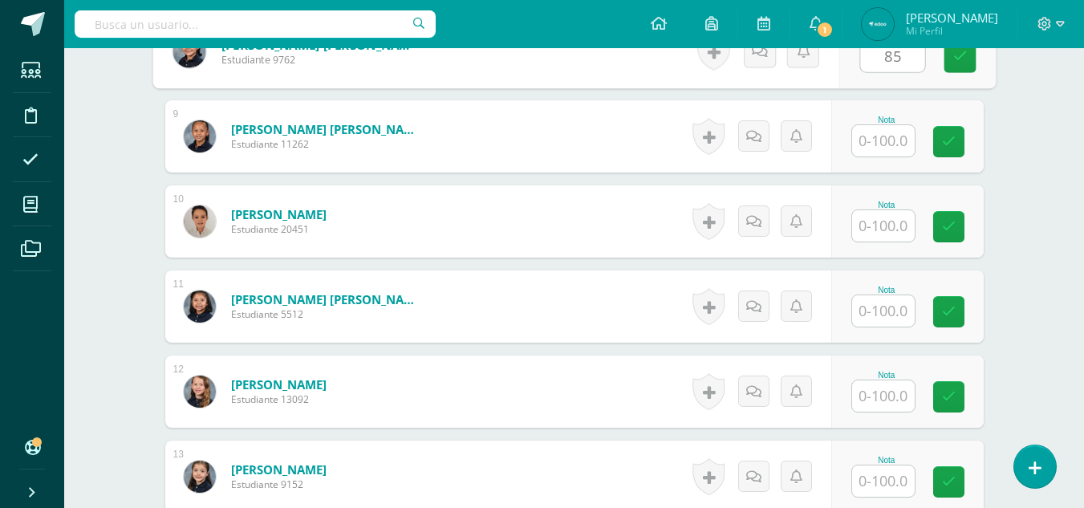
scroll to position [1141, 0]
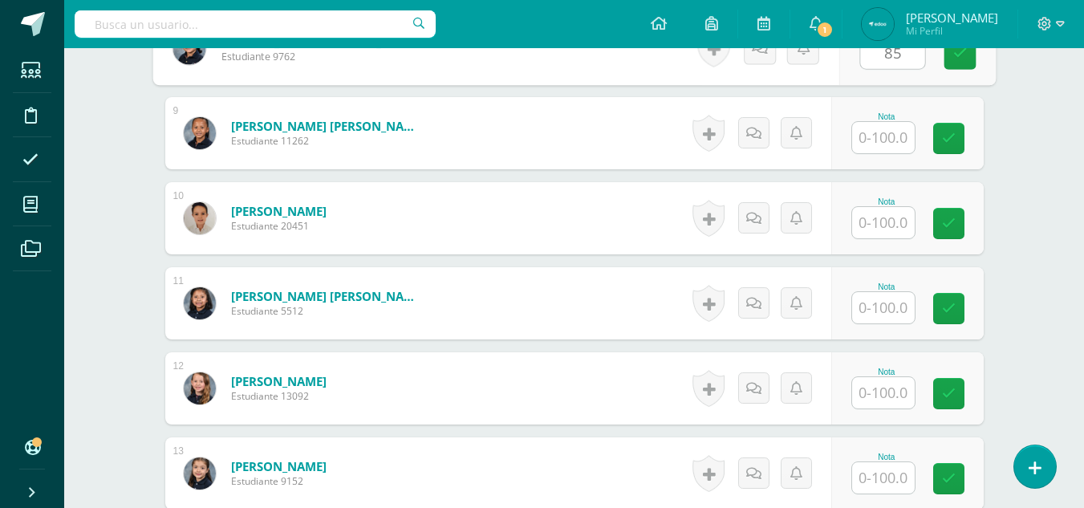
type input "85"
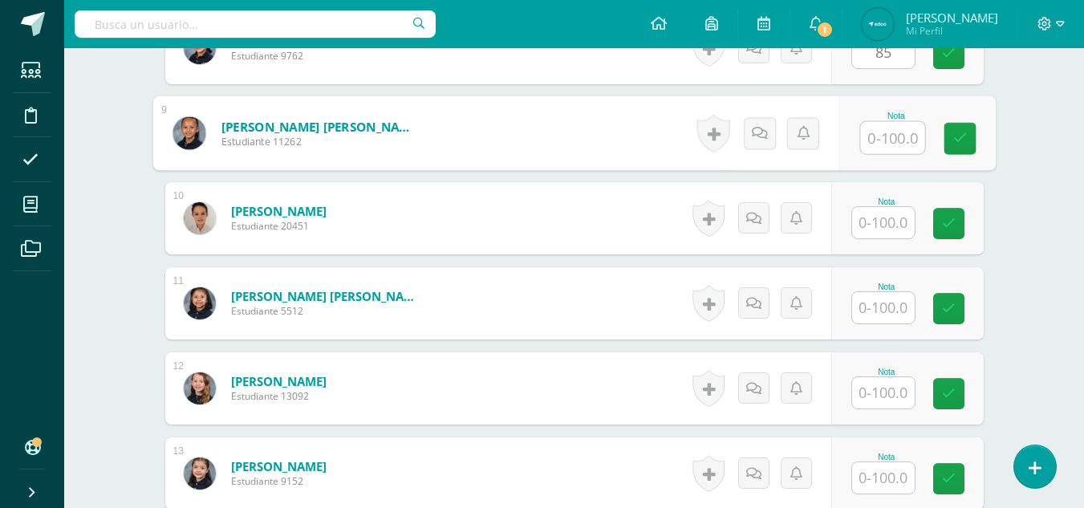
click at [881, 140] on input "text" at bounding box center [892, 138] width 64 height 32
type input "90"
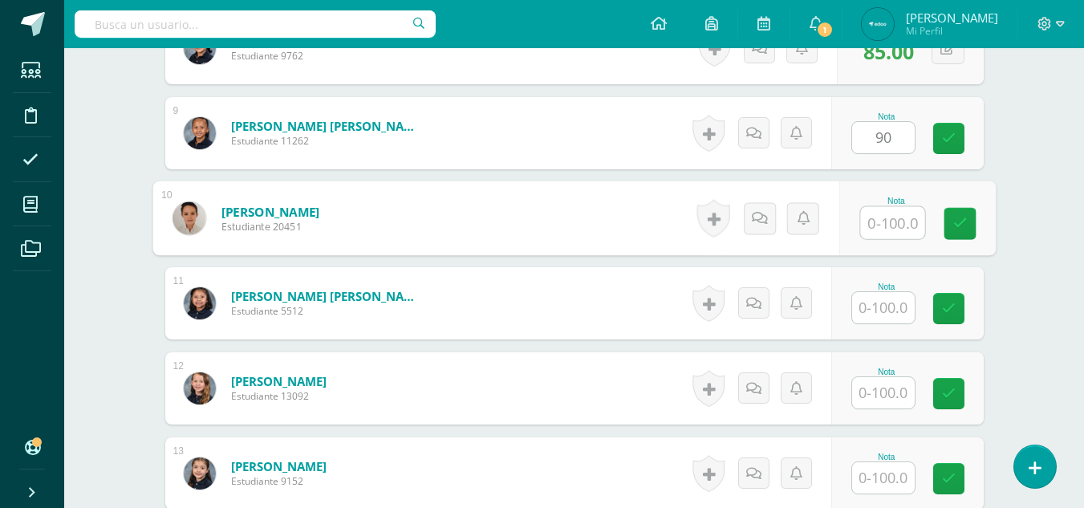
click at [873, 218] on input "text" at bounding box center [892, 223] width 64 height 32
type input "90"
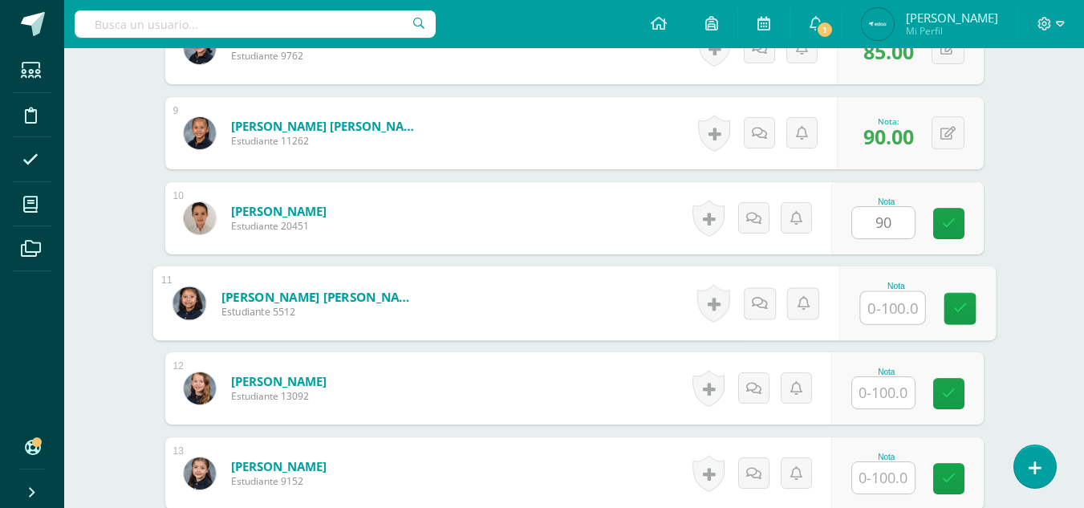
click at [872, 304] on input "text" at bounding box center [892, 308] width 64 height 32
type input "90"
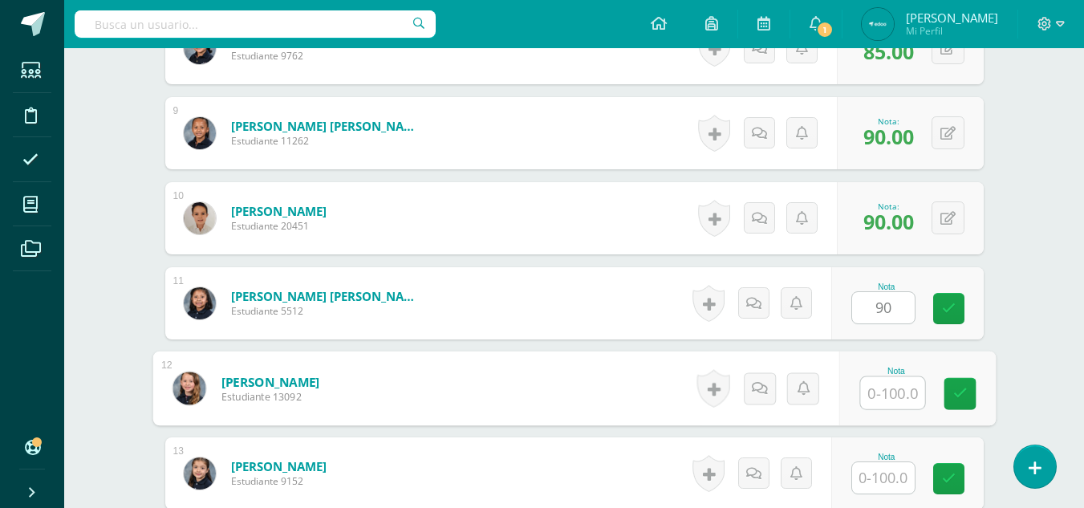
click at [872, 390] on input "text" at bounding box center [892, 393] width 64 height 32
type input "90"
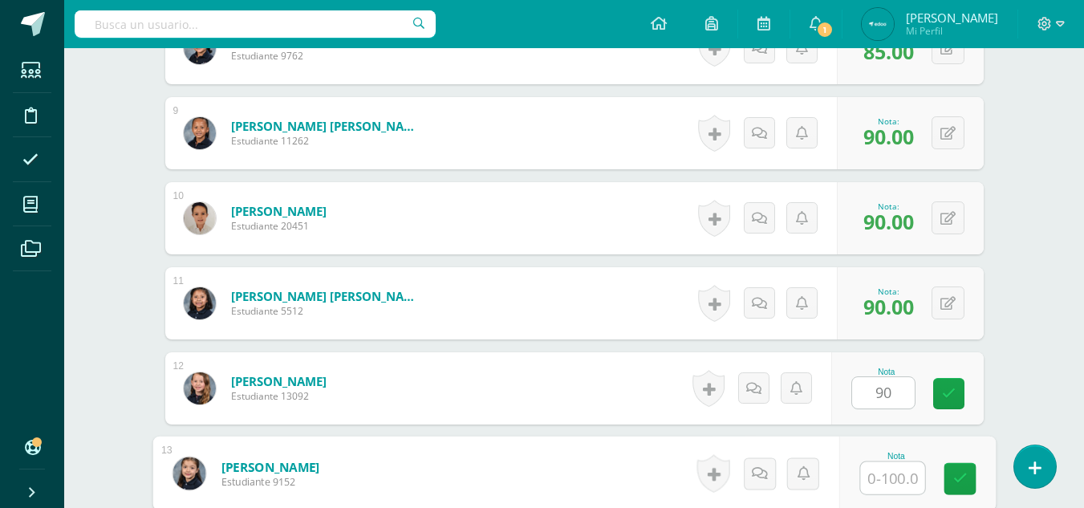
click at [882, 467] on input "text" at bounding box center [892, 478] width 64 height 32
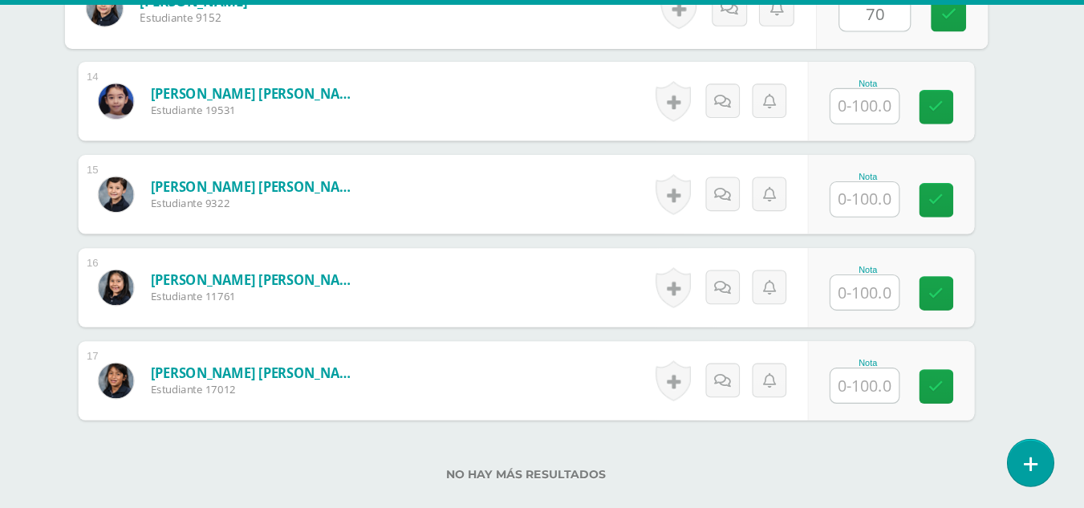
type input "70"
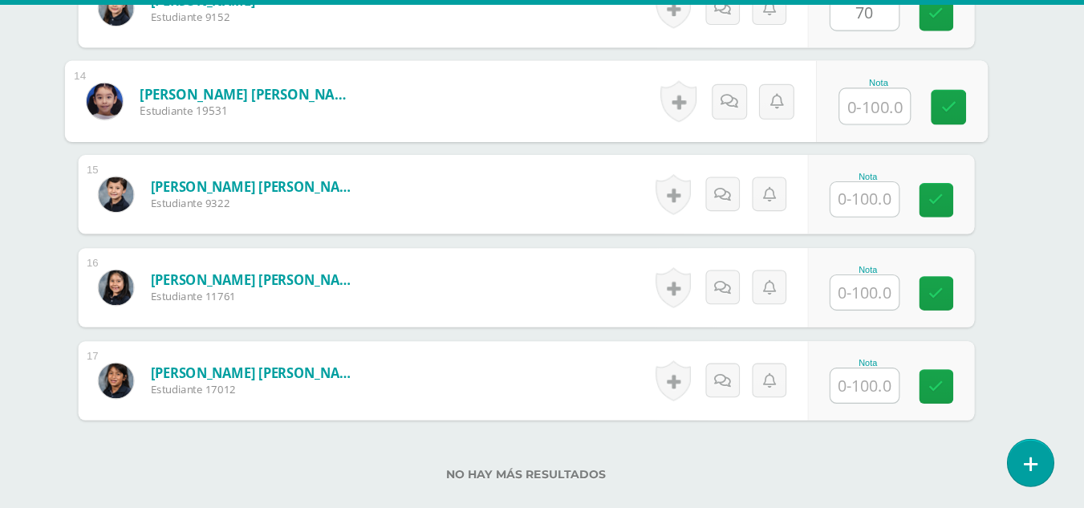
click at [899, 139] on input "text" at bounding box center [892, 141] width 64 height 32
type input "80"
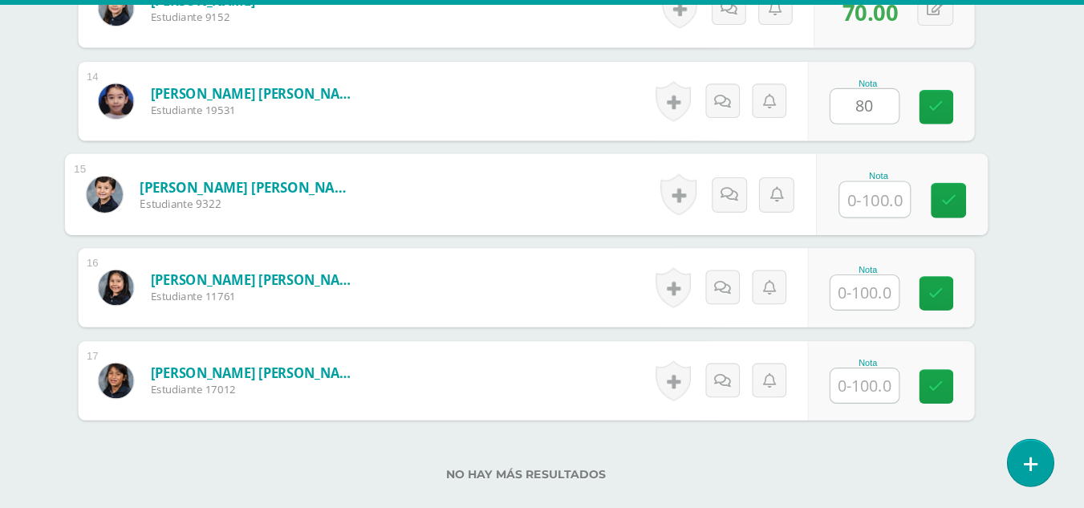
click at [876, 218] on input "text" at bounding box center [892, 226] width 64 height 32
type input "85"
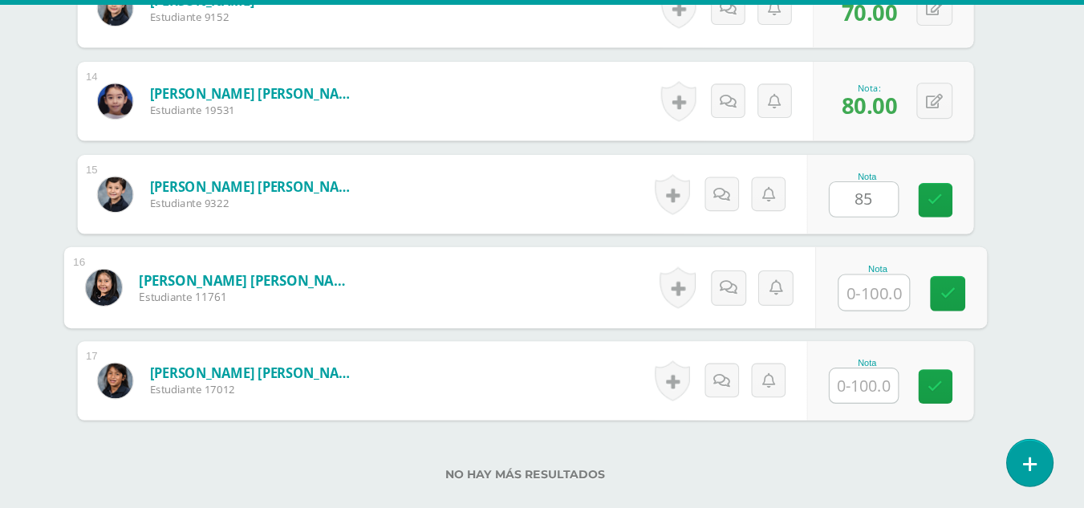
click at [885, 303] on input "text" at bounding box center [892, 311] width 64 height 32
type input "90"
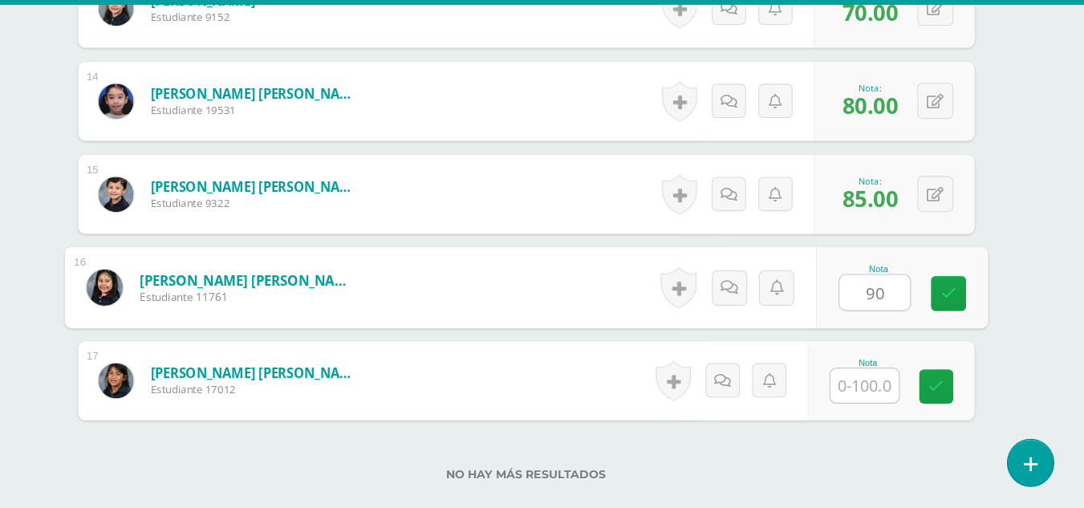
click at [886, 390] on input "text" at bounding box center [883, 395] width 63 height 31
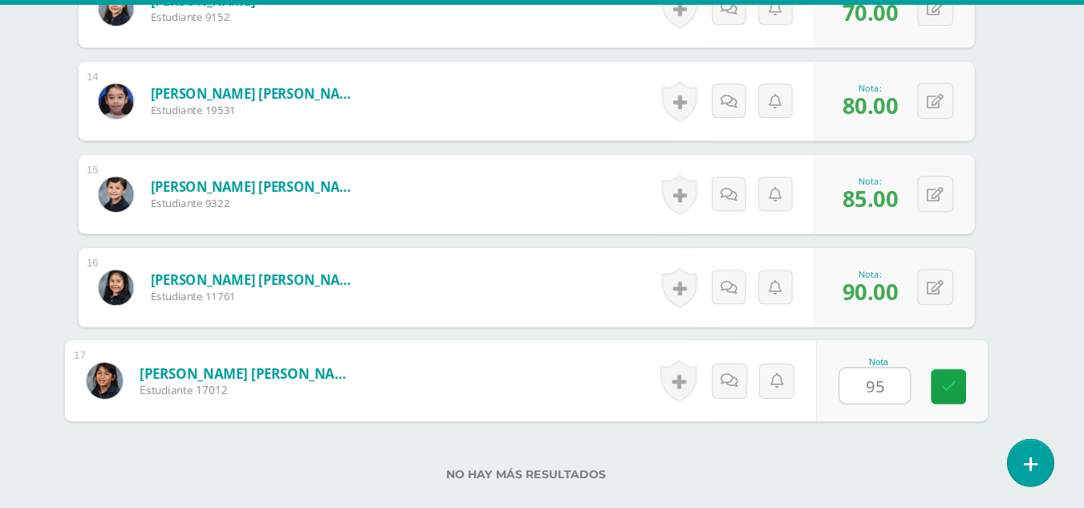
type input "95"
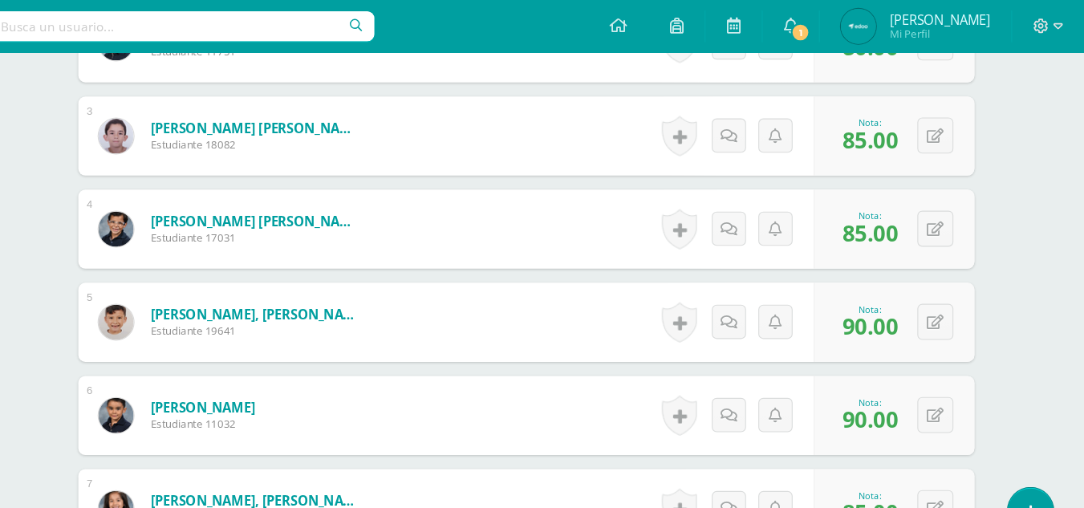
scroll to position [165, 0]
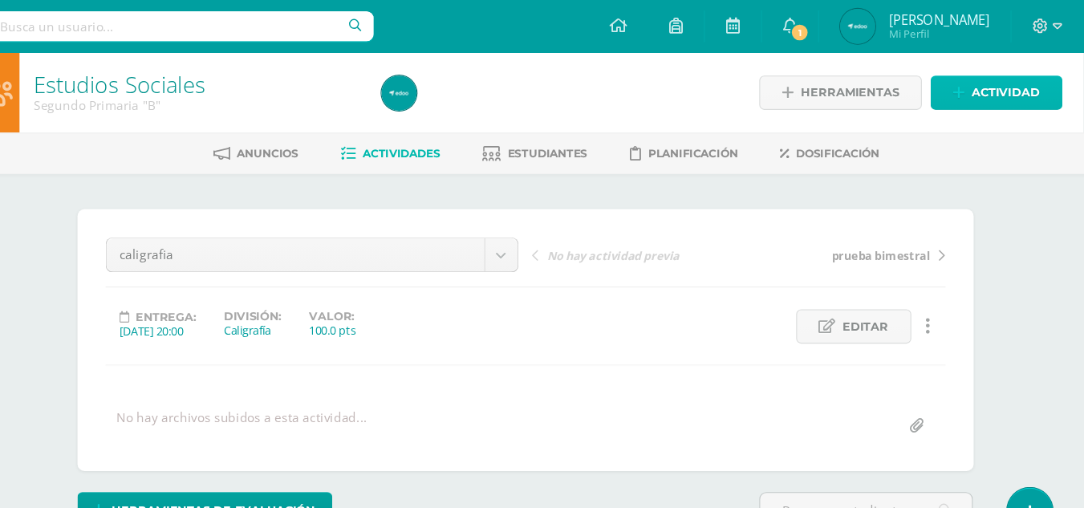
click at [987, 80] on span "Actividad" at bounding box center [1013, 85] width 62 height 30
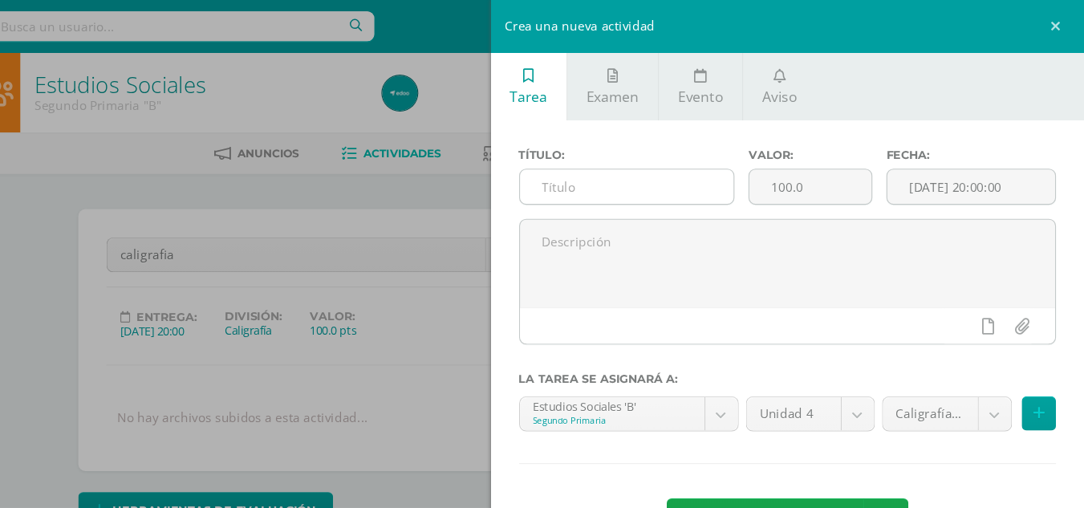
click at [593, 171] on input "text" at bounding box center [666, 170] width 195 height 31
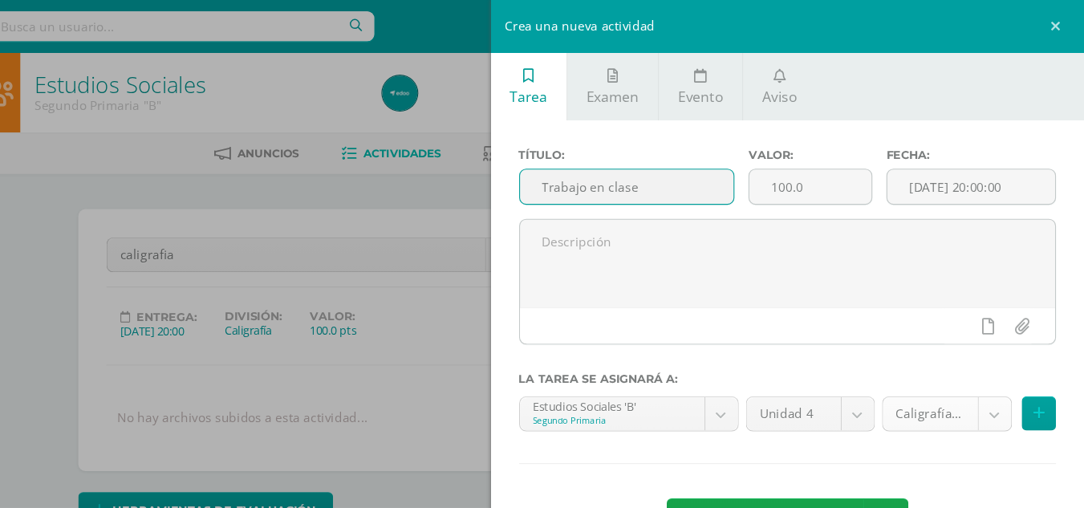
type input "Trabajo en clase"
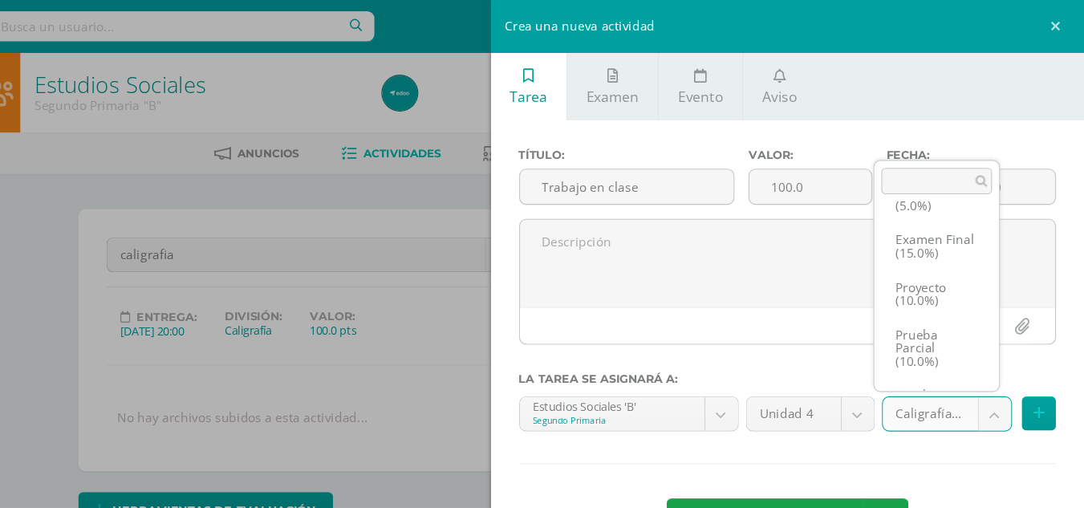
scroll to position [148, 0]
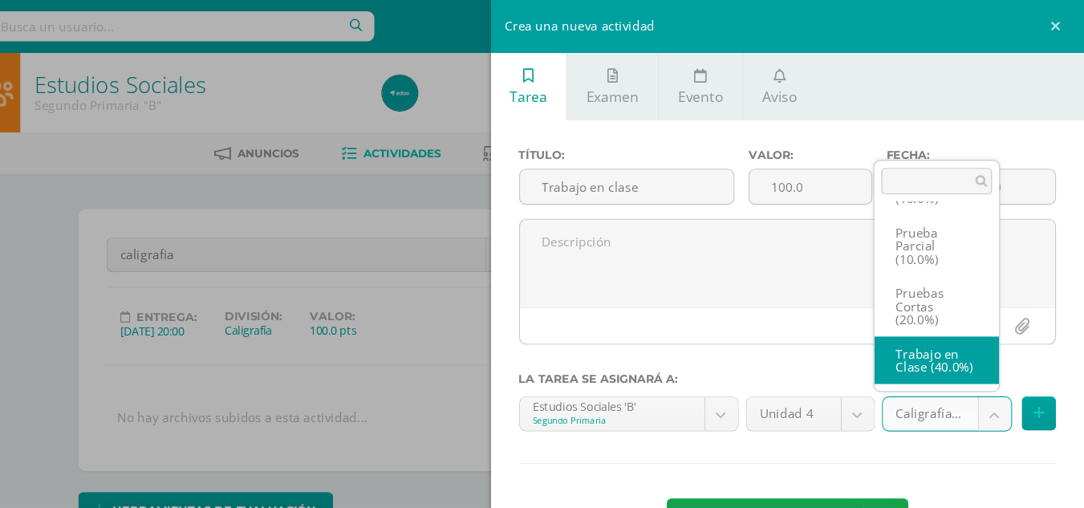
select select "233888"
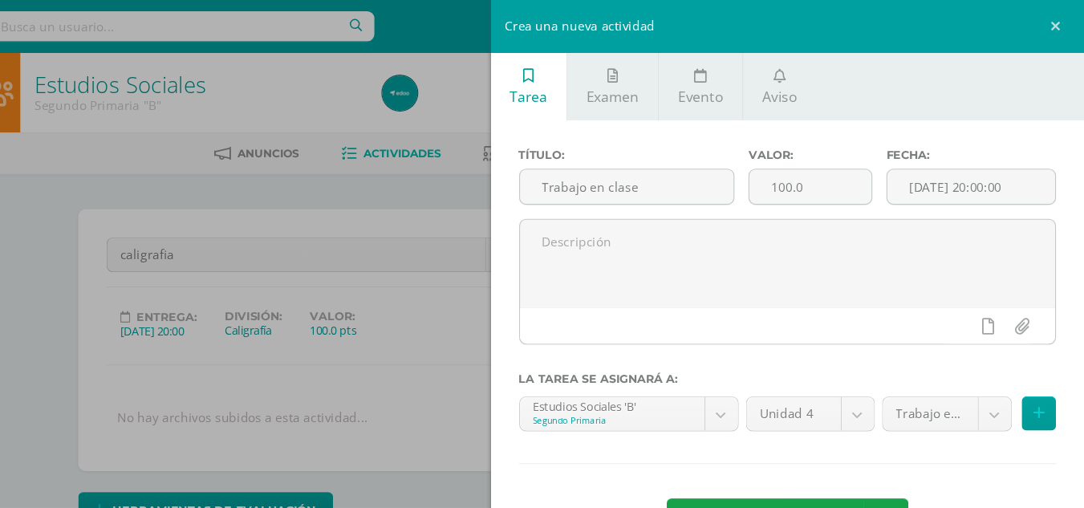
click at [814, 454] on div "Título: Trabajo en clase Valor: 100.0 Fecha: 2025-10-14 20:00:00 La tarea se as…" at bounding box center [814, 317] width 543 height 415
click at [806, 456] on span "Agregar tarea" at bounding box center [809, 475] width 102 height 39
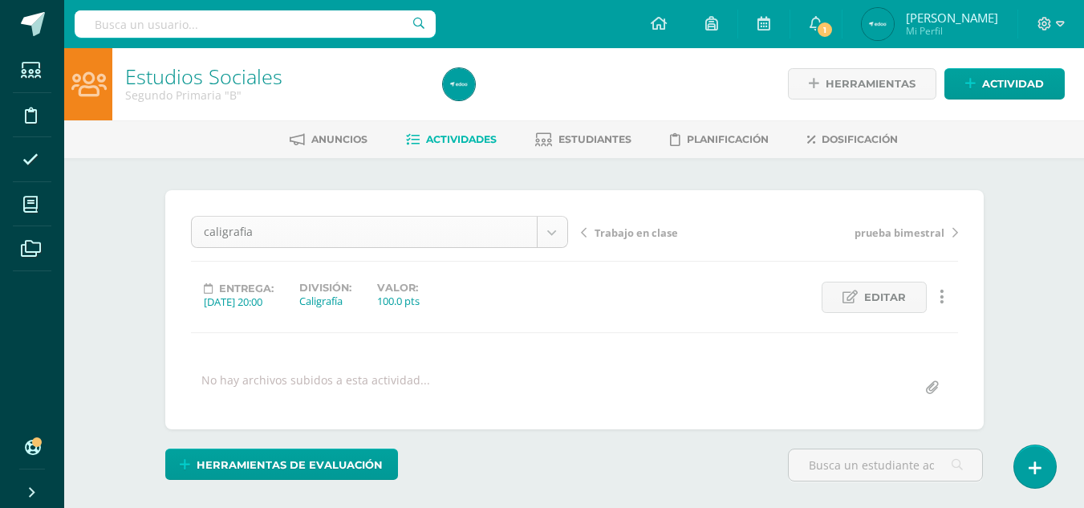
scroll to position [2, 0]
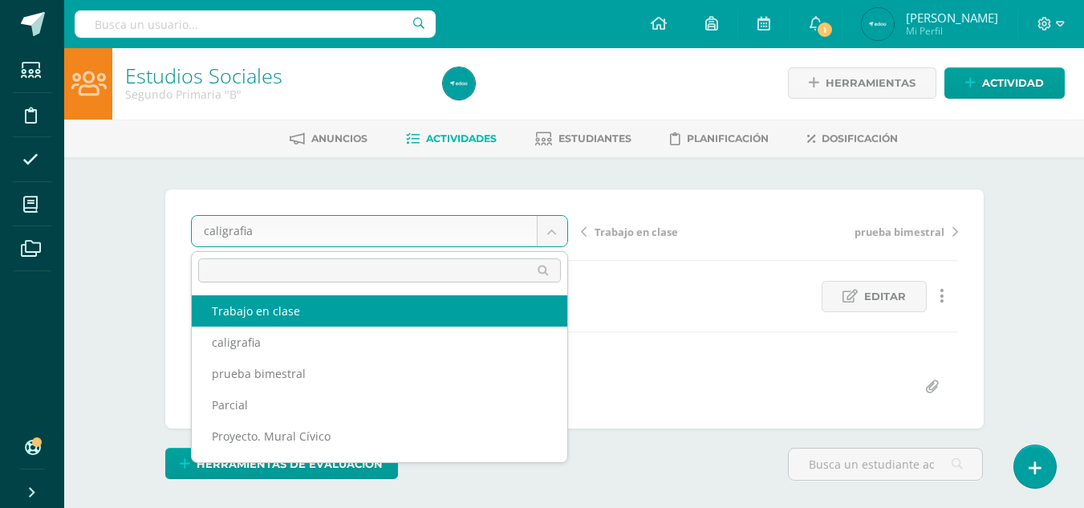
select select "/dashboard/teacher/grade-activity/238575/"
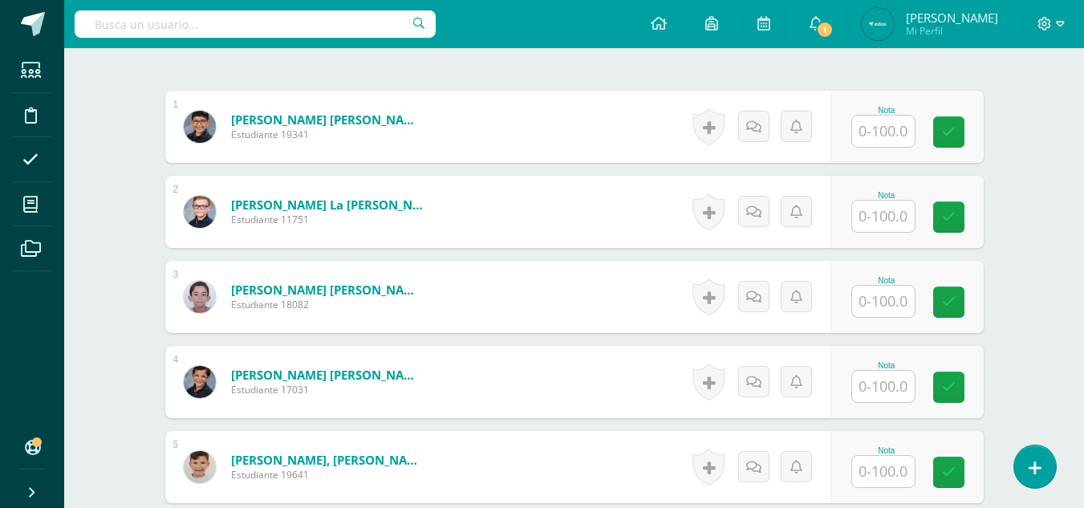
scroll to position [468, 0]
click at [902, 125] on input "text" at bounding box center [883, 130] width 63 height 31
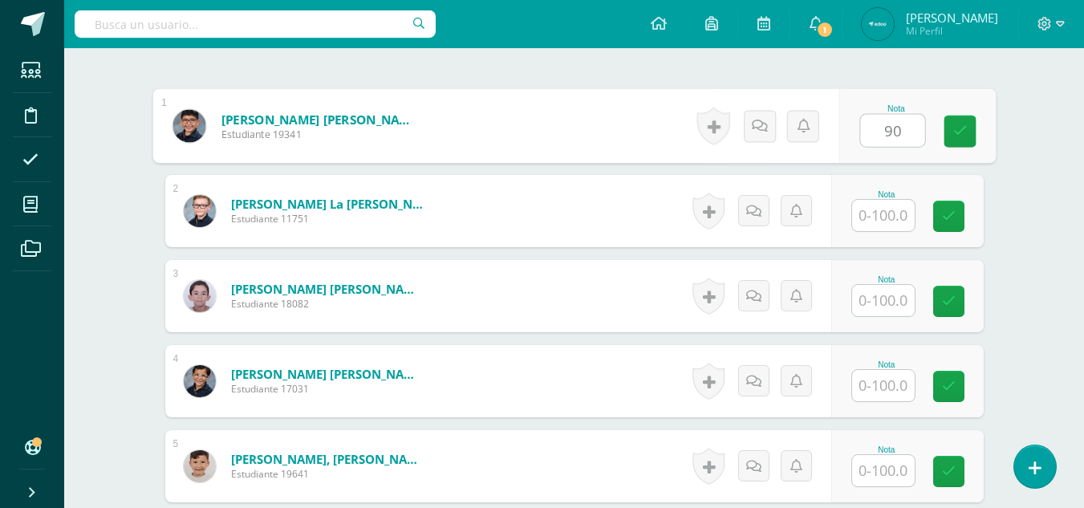
type input "90"
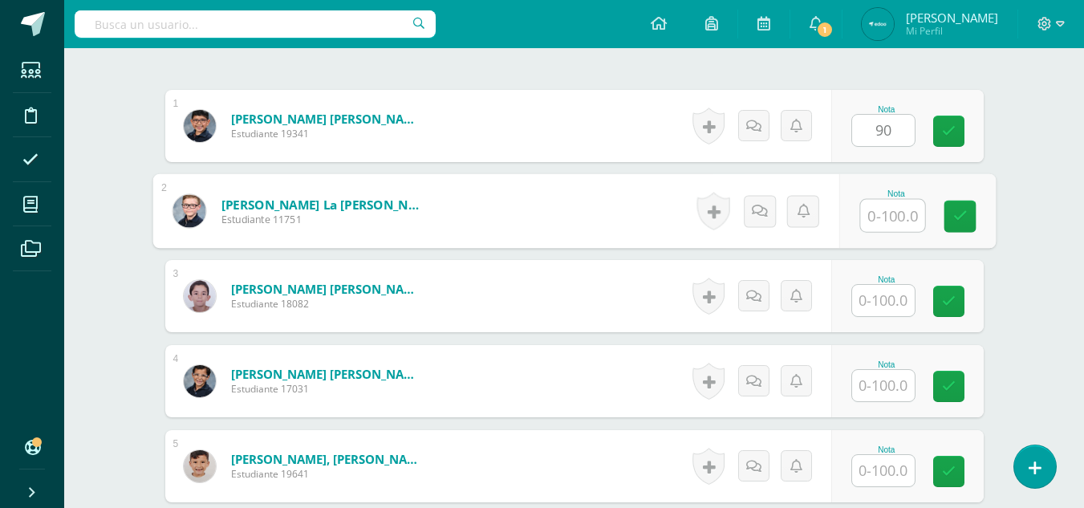
click at [876, 221] on input "text" at bounding box center [892, 216] width 64 height 32
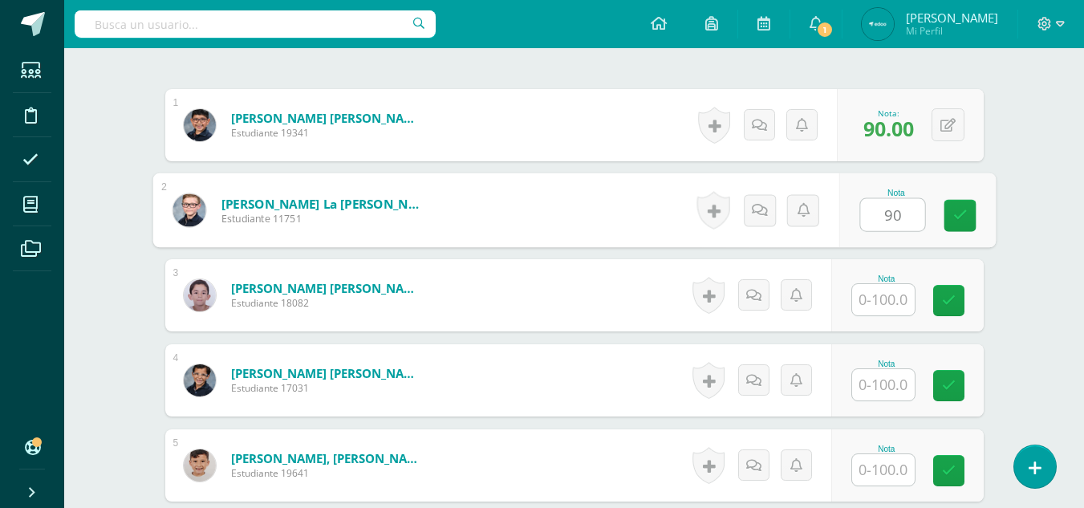
type input "90"
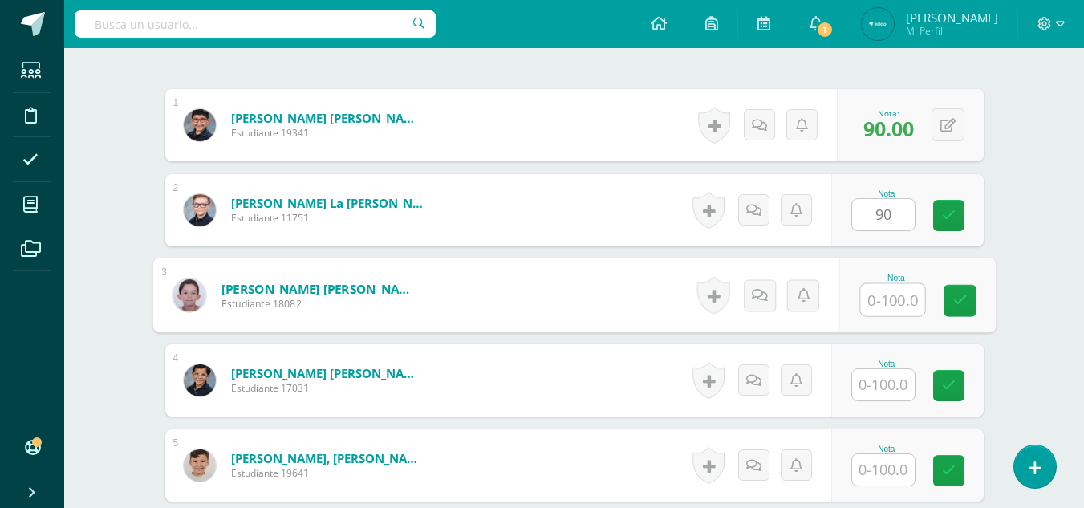
click at [884, 298] on input "text" at bounding box center [892, 300] width 64 height 32
type input "100"
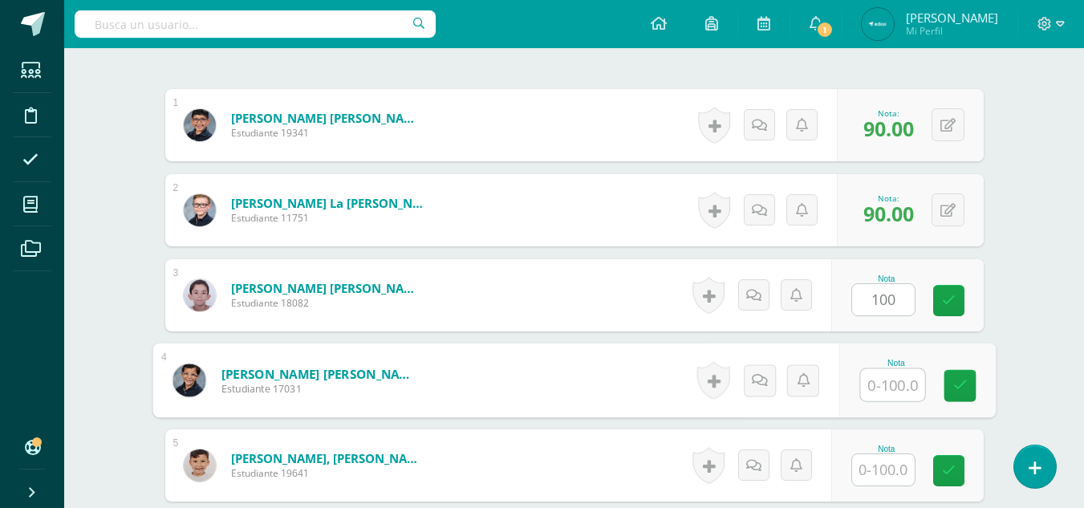
click at [896, 384] on input "text" at bounding box center [892, 385] width 64 height 32
type input "90"
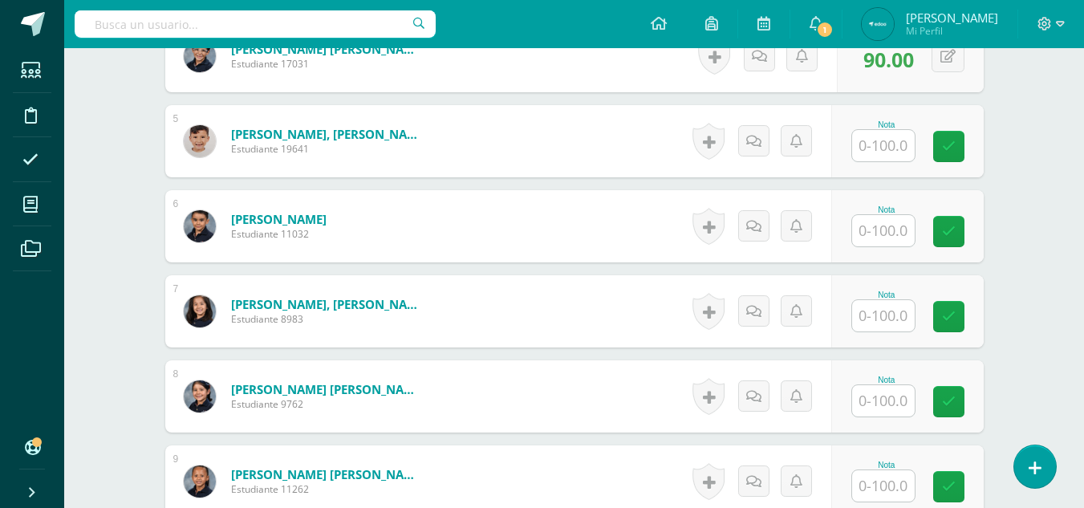
scroll to position [763, 0]
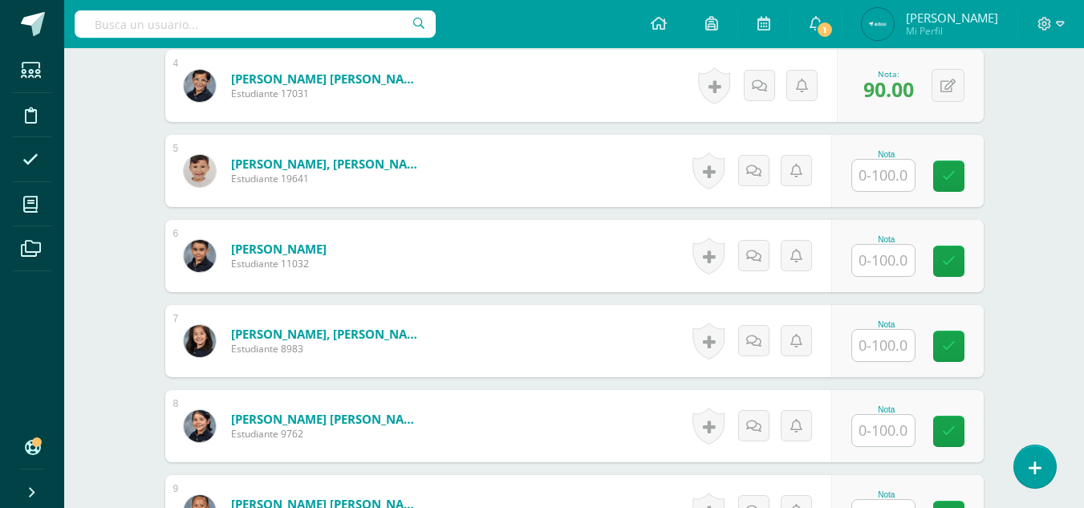
click at [909, 167] on input "text" at bounding box center [883, 175] width 63 height 31
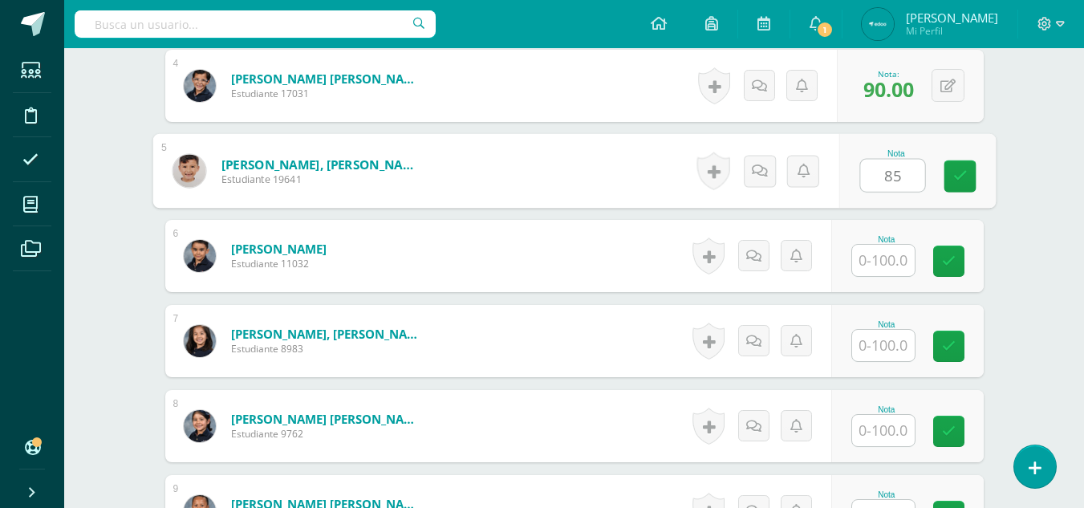
type input "85"
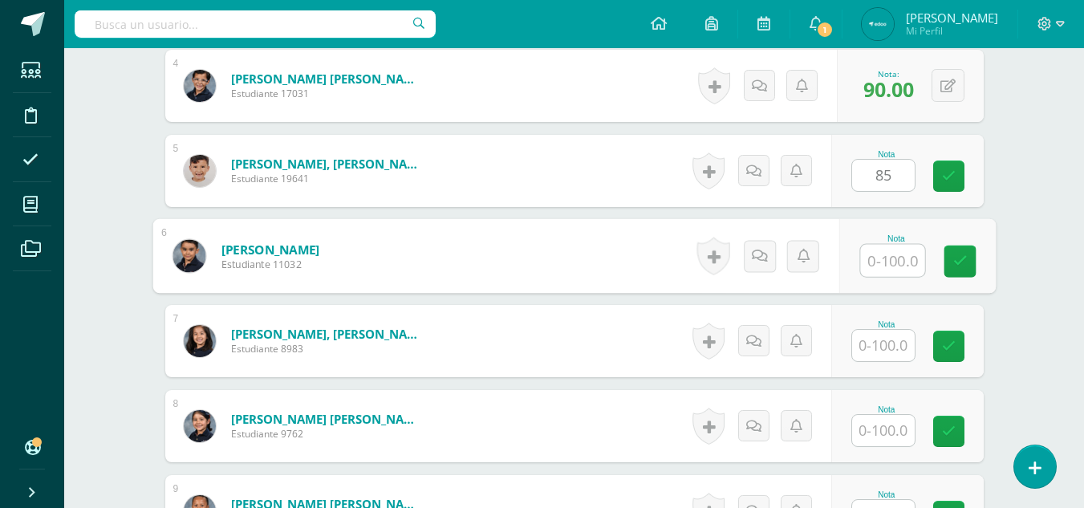
click at [893, 257] on input "text" at bounding box center [892, 261] width 64 height 32
type input "100"
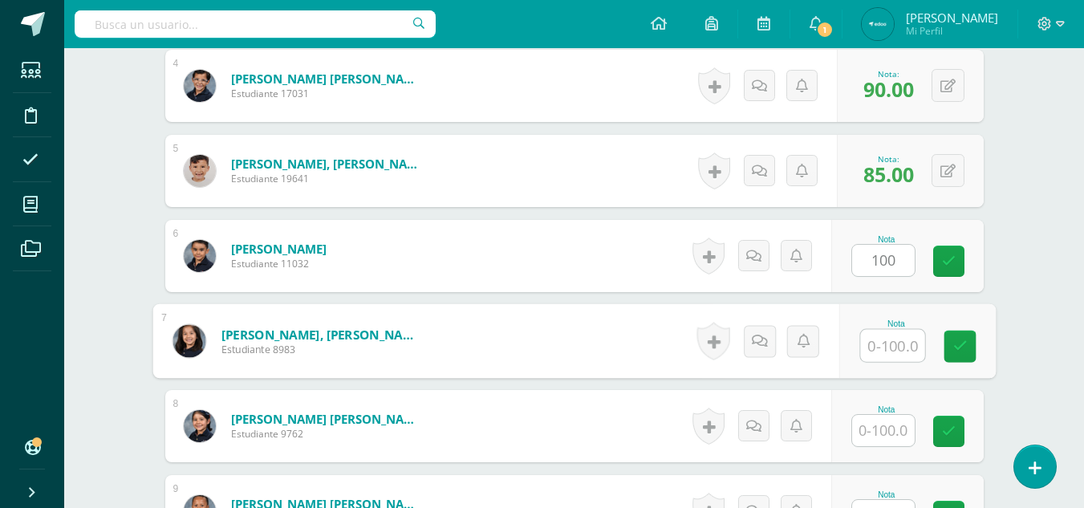
click at [889, 355] on input "text" at bounding box center [892, 346] width 64 height 32
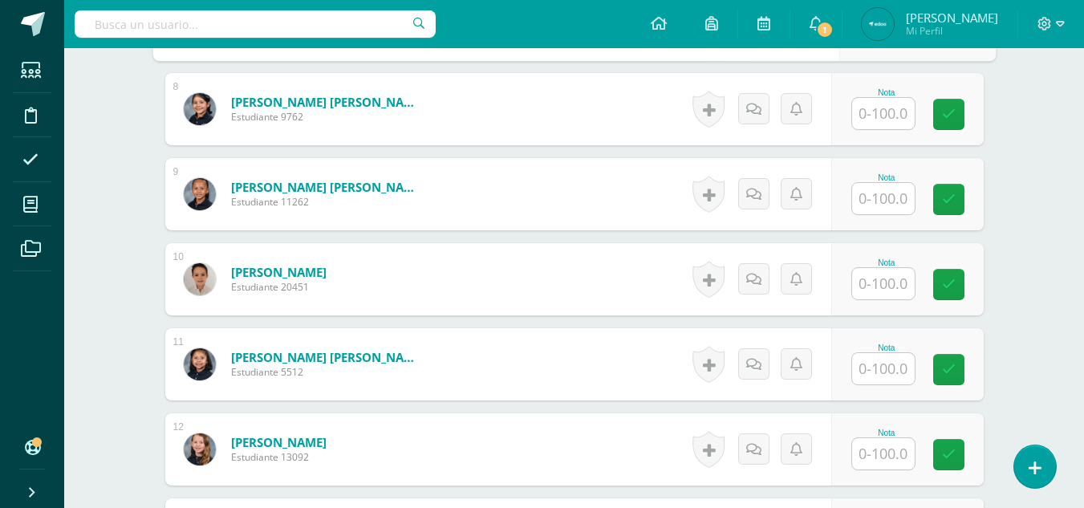
scroll to position [1084, 0]
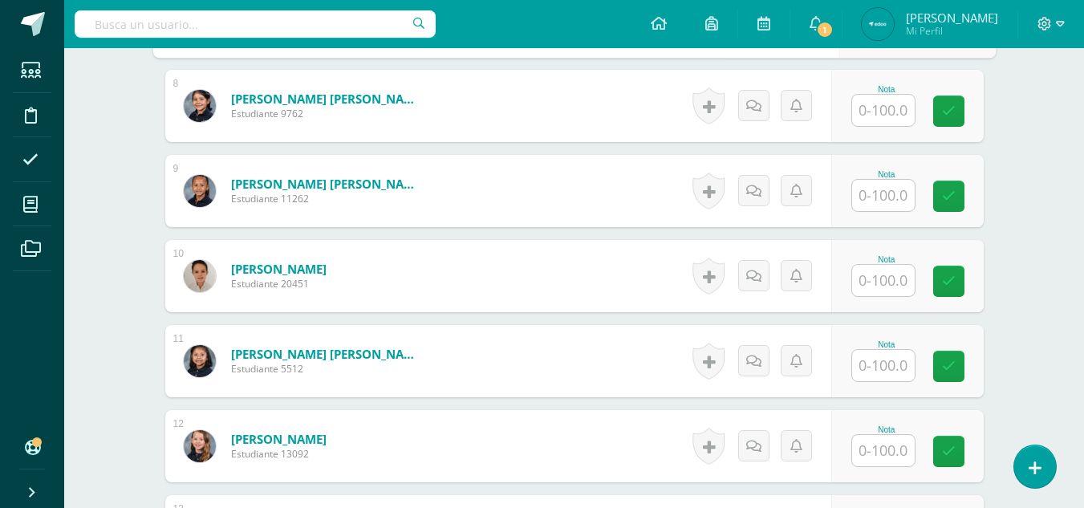
type input "100"
click at [883, 105] on input "text" at bounding box center [883, 110] width 63 height 31
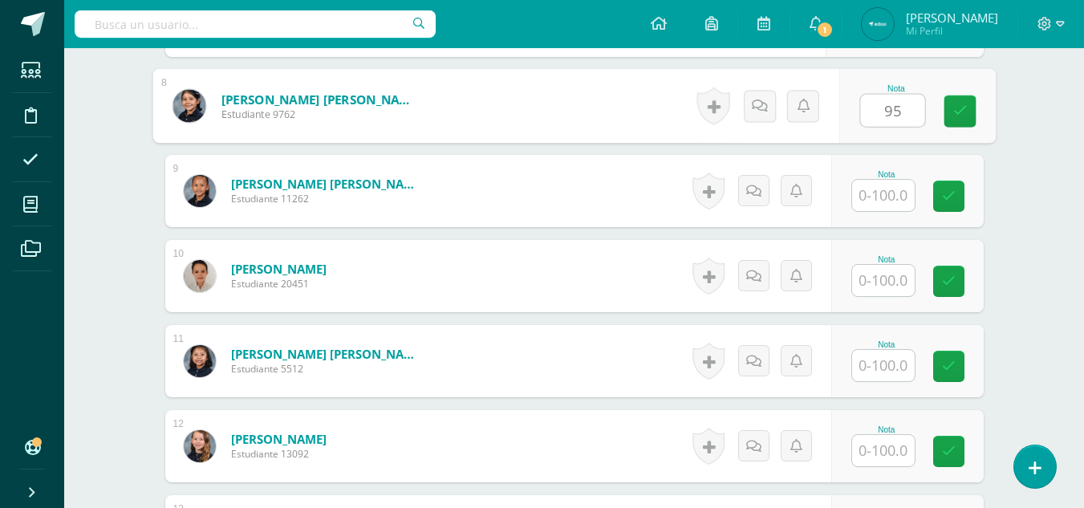
type input "95"
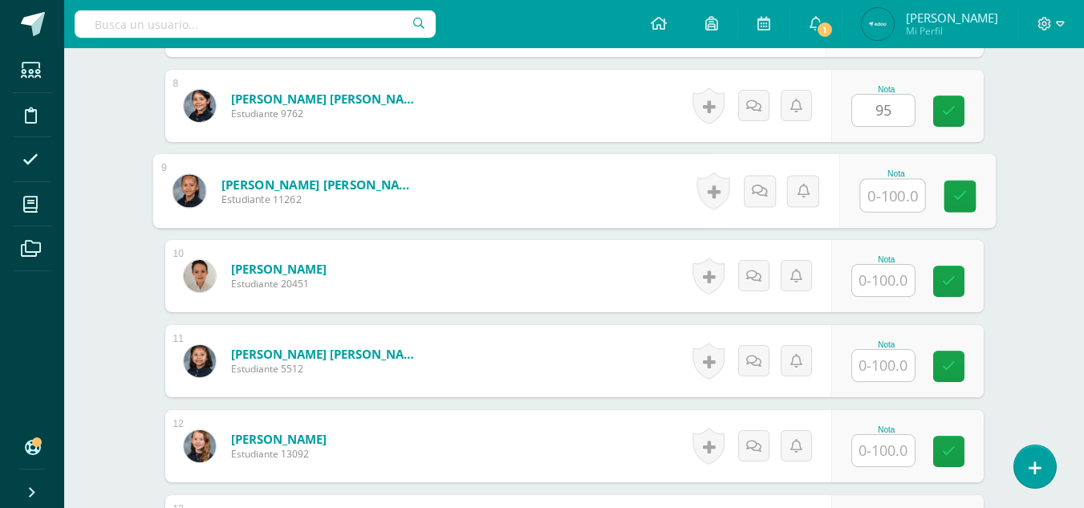
click at [893, 200] on input "text" at bounding box center [892, 196] width 64 height 32
type input "90"
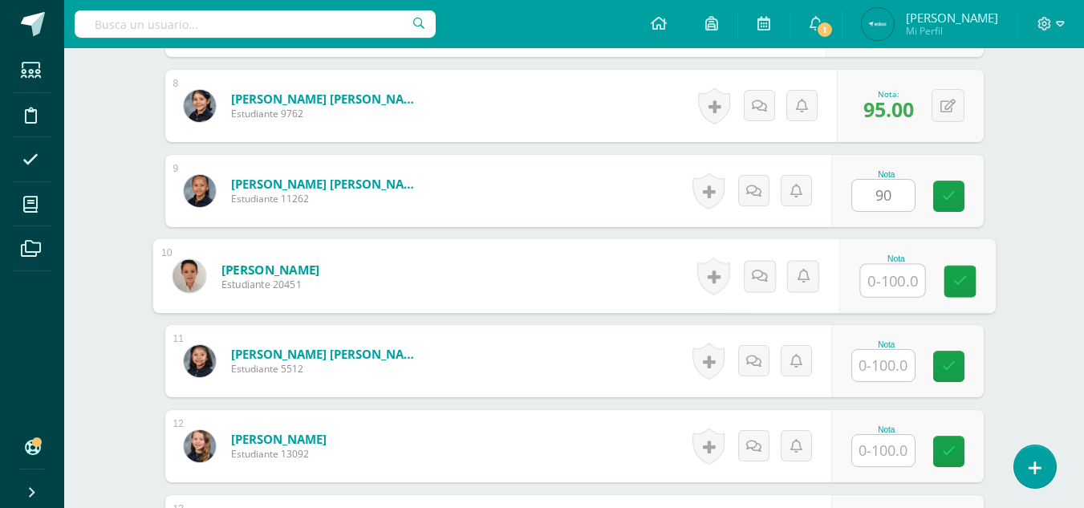
click at [891, 272] on input "text" at bounding box center [892, 281] width 64 height 32
type input "95"
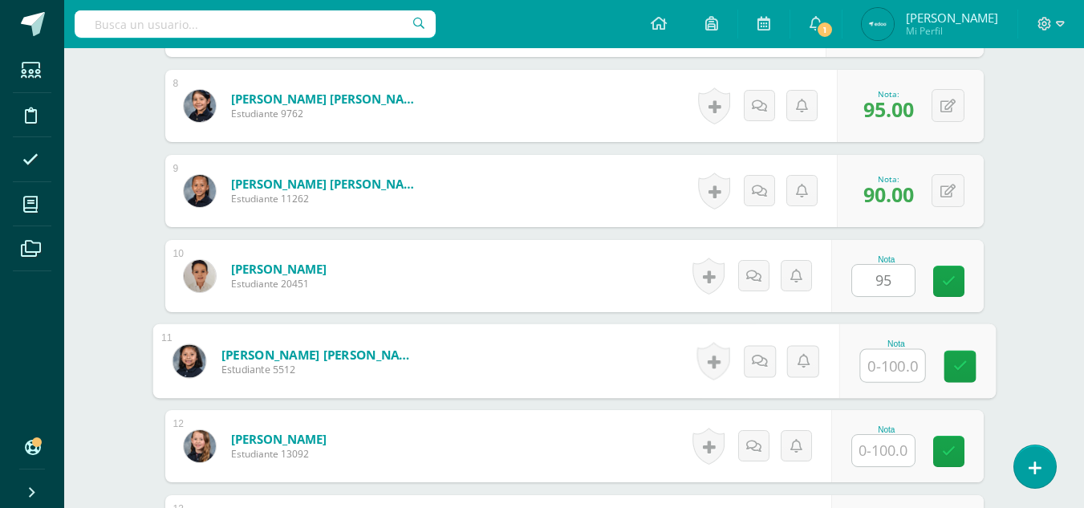
click at [892, 364] on input "text" at bounding box center [892, 366] width 64 height 32
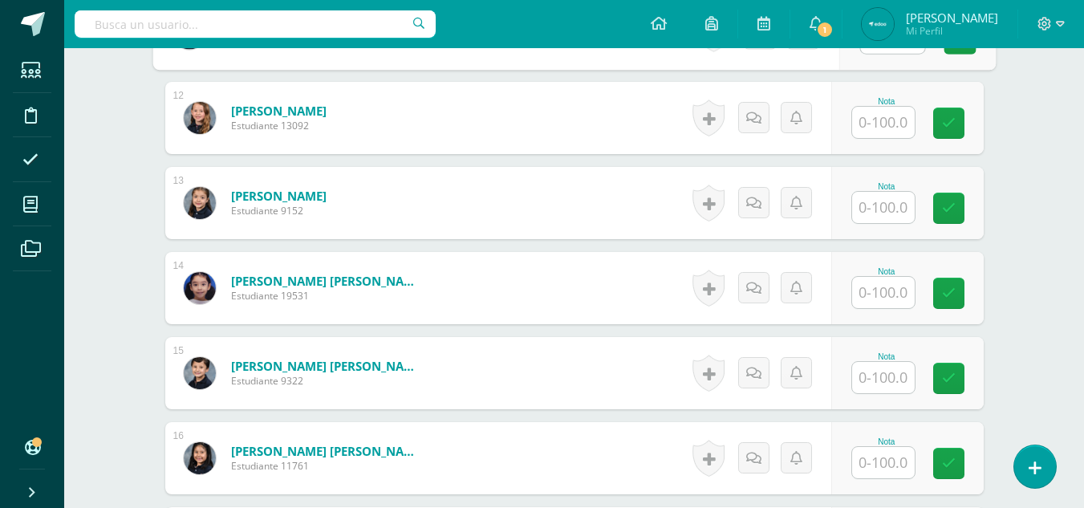
scroll to position [1444, 0]
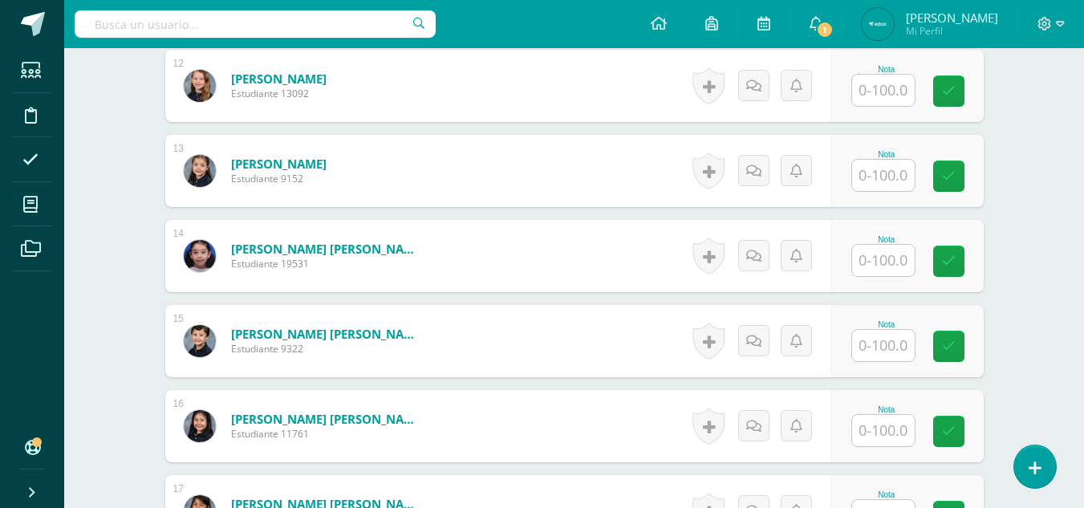
type input "90"
click at [887, 82] on input "text" at bounding box center [892, 91] width 64 height 32
type input "90"
click at [894, 186] on input "text" at bounding box center [892, 176] width 64 height 32
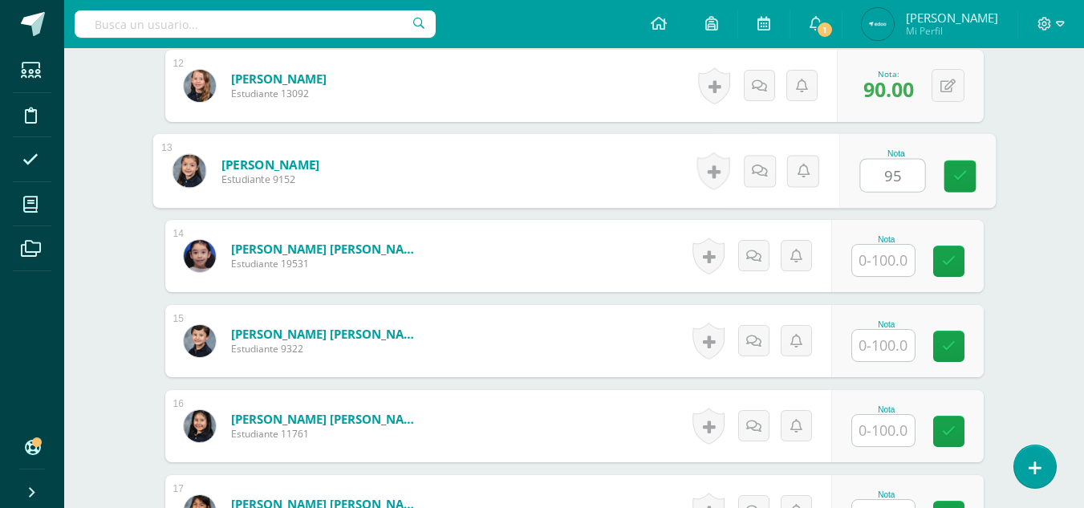
type input "95"
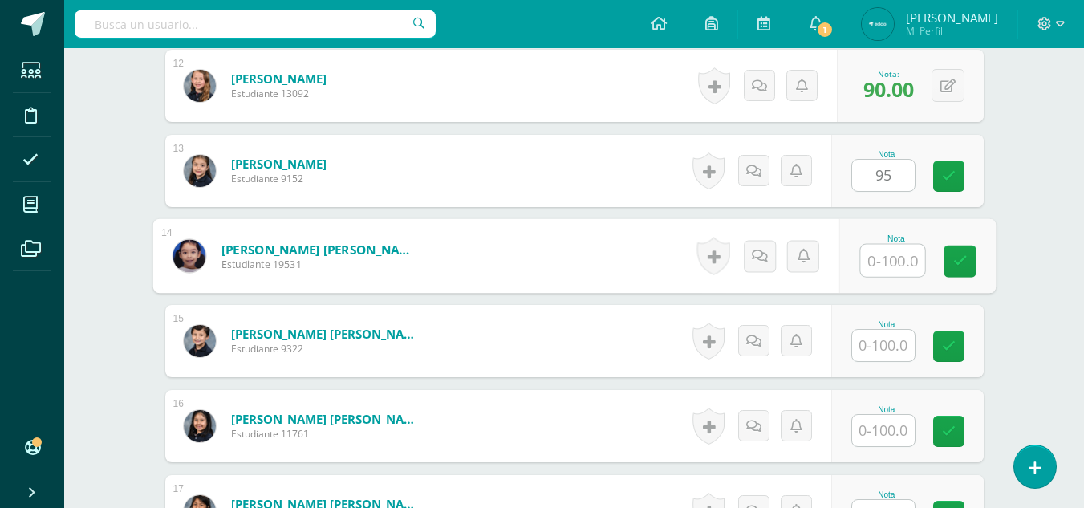
click at [886, 258] on input "text" at bounding box center [892, 261] width 64 height 32
type input "100"
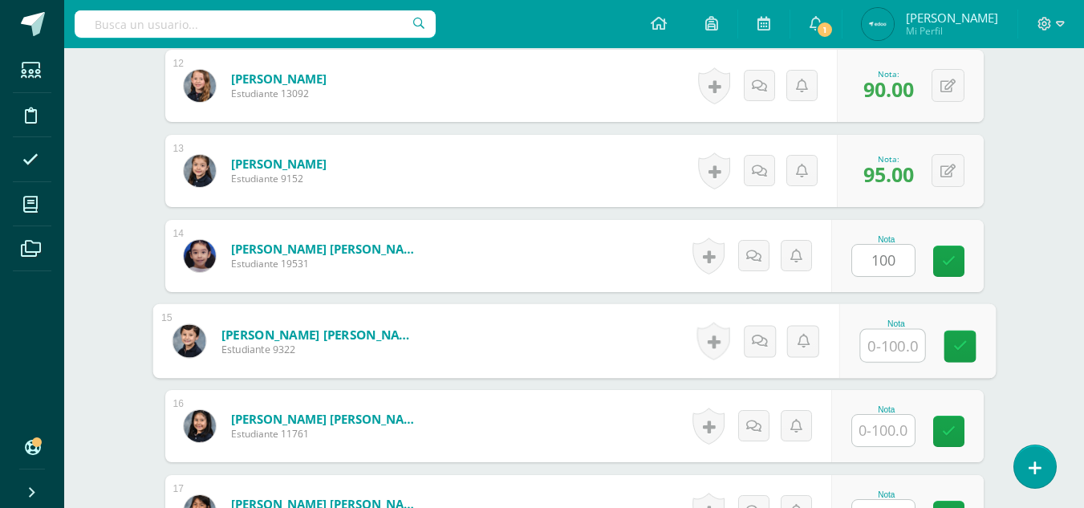
click at [901, 335] on input "text" at bounding box center [892, 346] width 64 height 32
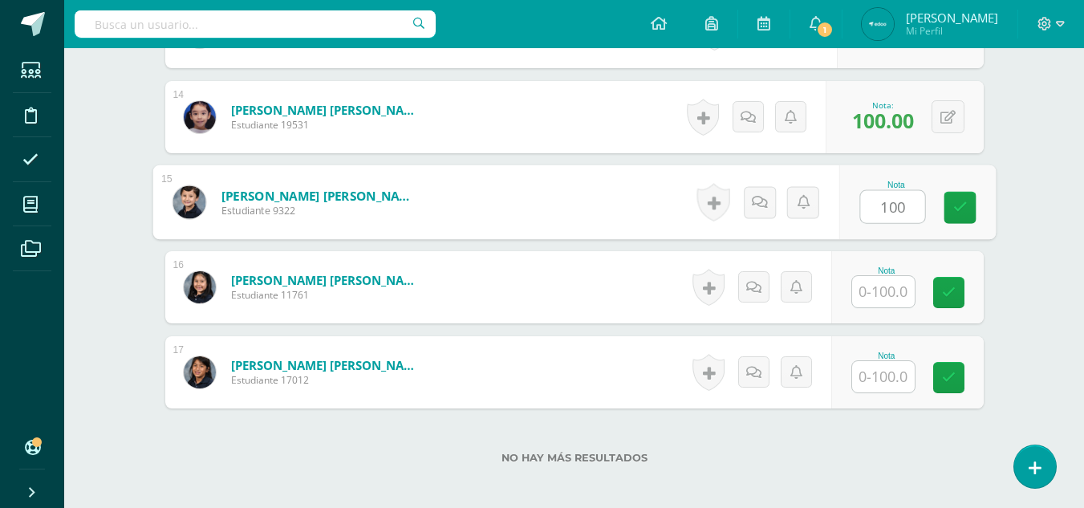
scroll to position [1667, 0]
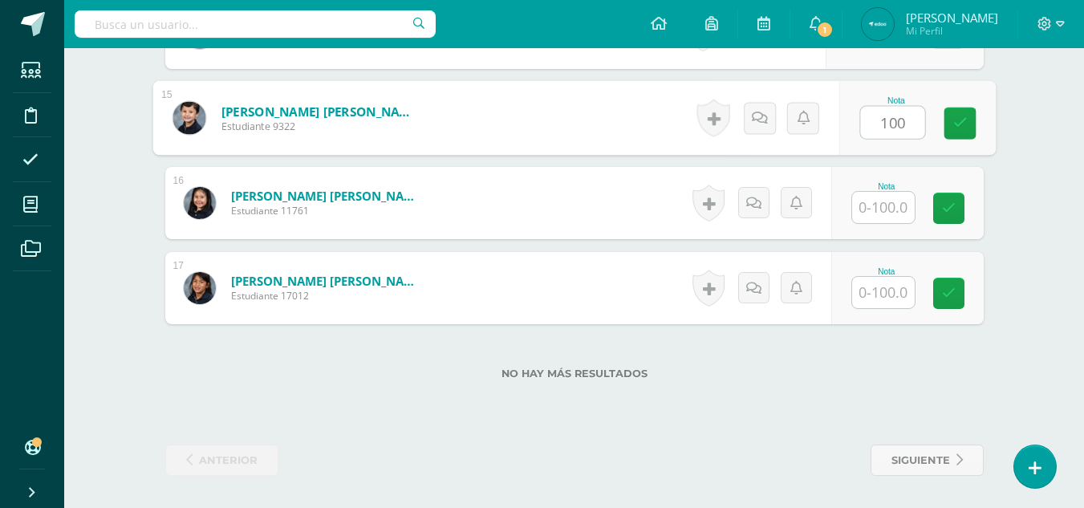
type input "100"
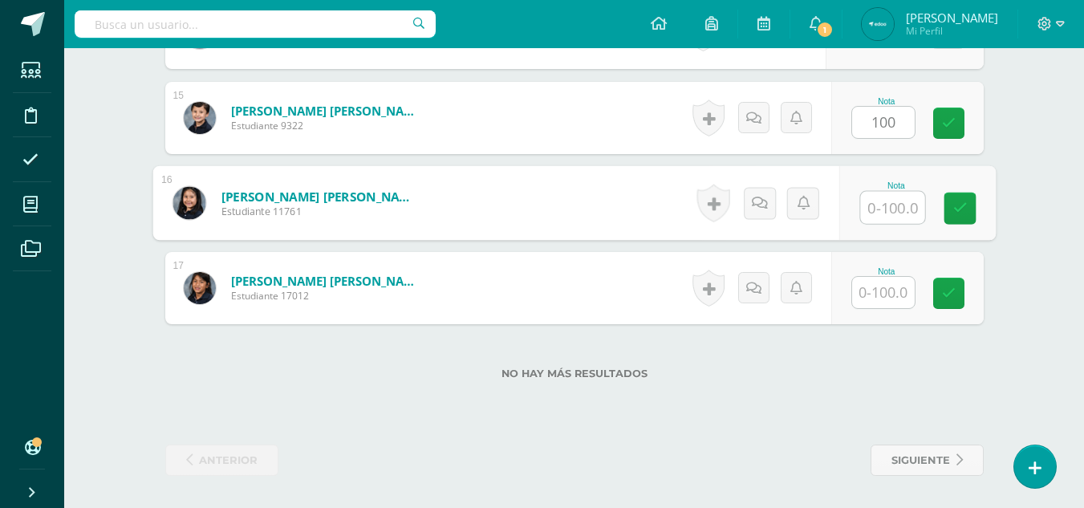
click at [880, 210] on input "text" at bounding box center [892, 208] width 64 height 32
type input "100"
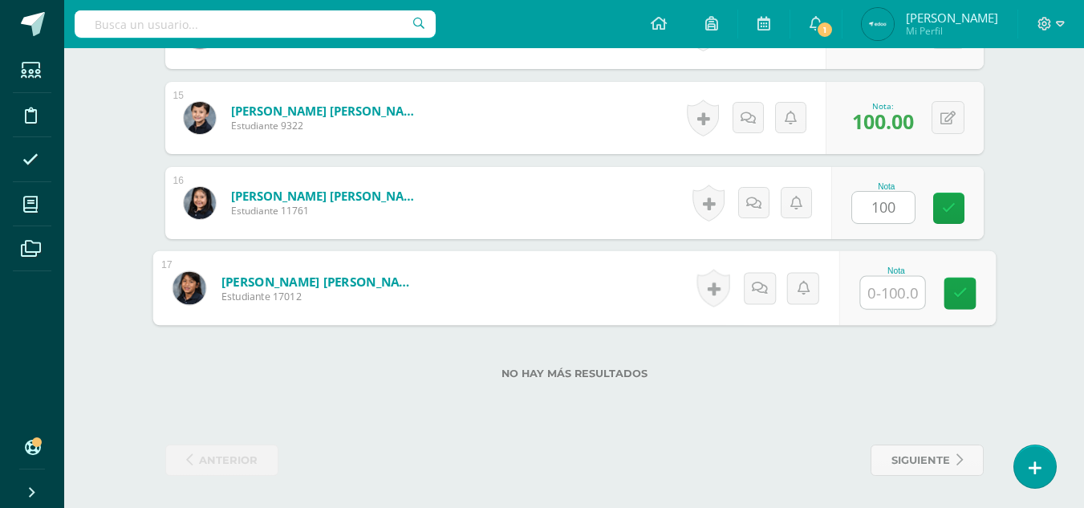
click at [887, 289] on input "text" at bounding box center [892, 293] width 64 height 32
type input "90"
click at [922, 379] on label "No hay más resultados" at bounding box center [574, 374] width 819 height 12
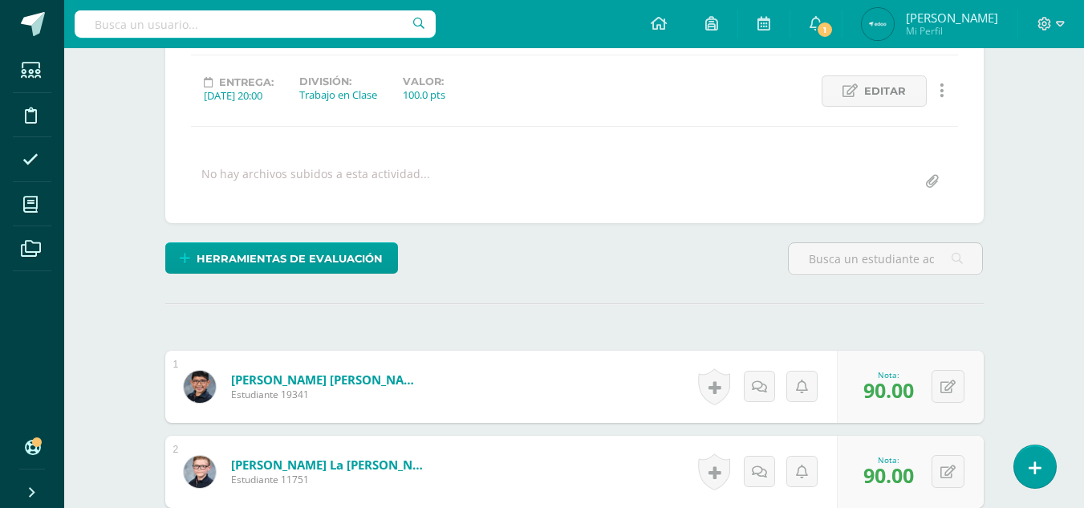
scroll to position [142, 0]
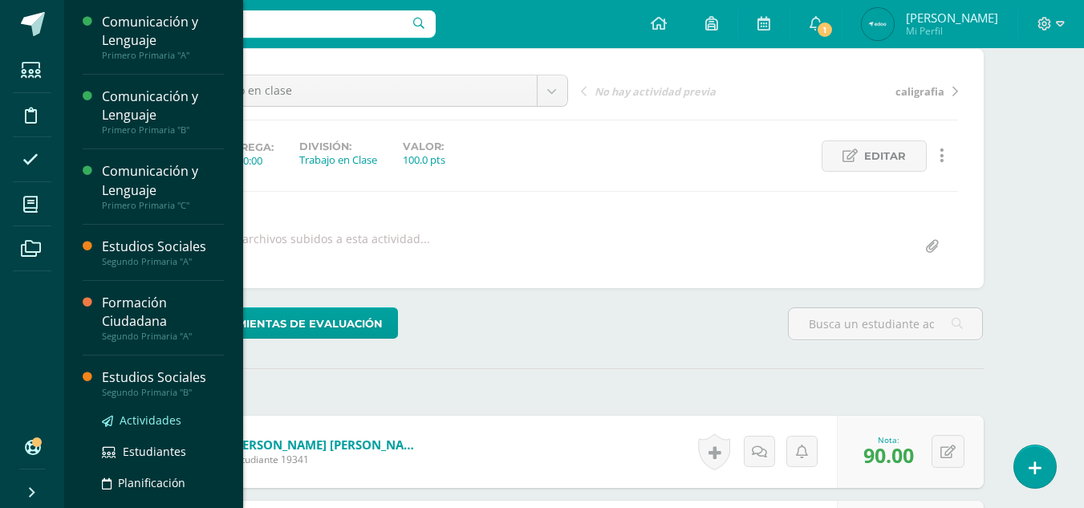
click at [158, 419] on span "Actividades" at bounding box center [151, 420] width 62 height 15
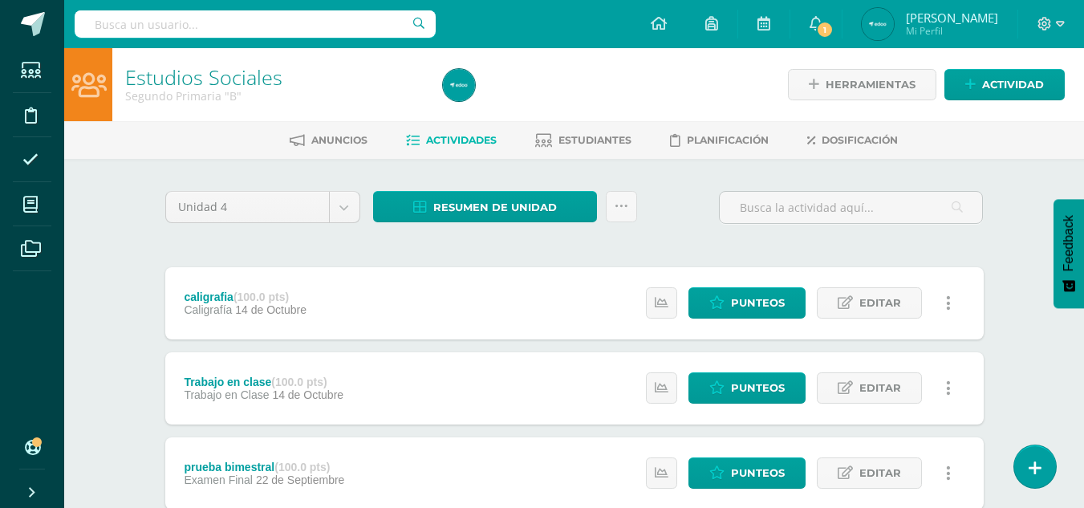
click at [937, 382] on link at bounding box center [948, 387] width 31 height 31
click at [864, 393] on span "Editar" at bounding box center [881, 388] width 42 height 30
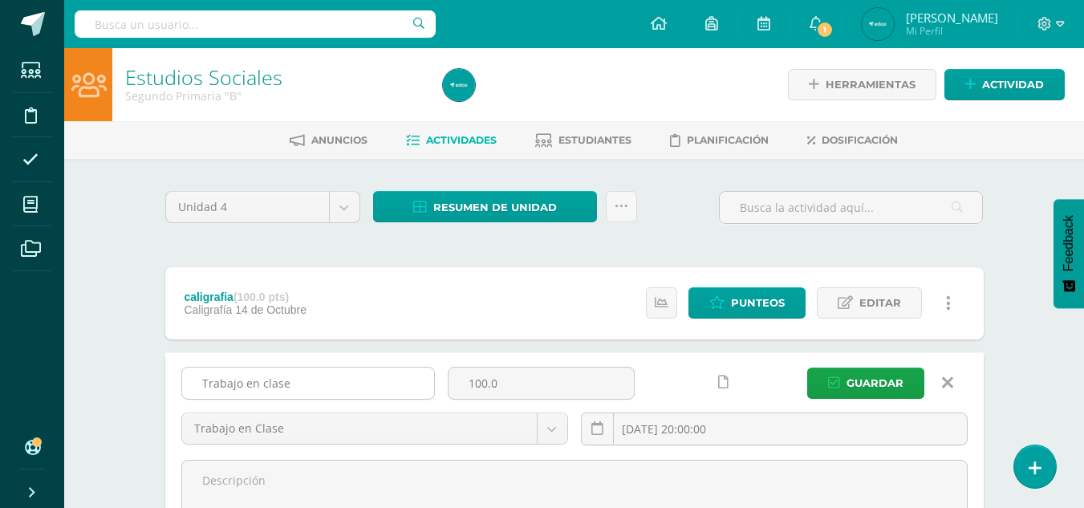
click at [406, 380] on input "Trabajo en clase" at bounding box center [308, 383] width 252 height 31
type input "T"
type input "Pagina 181"
click at [851, 380] on span "Guardar" at bounding box center [875, 383] width 57 height 30
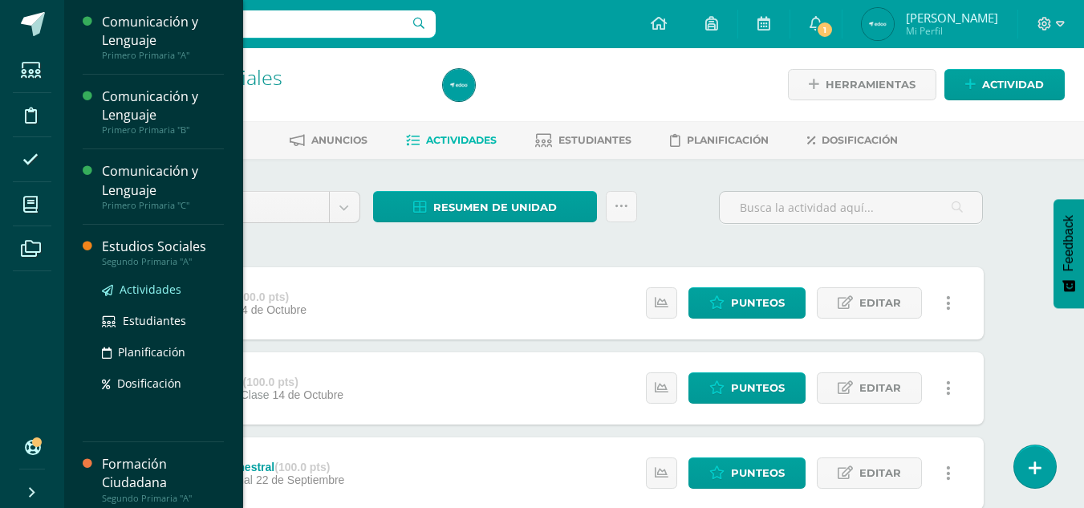
click at [143, 286] on span "Actividades" at bounding box center [151, 289] width 62 height 15
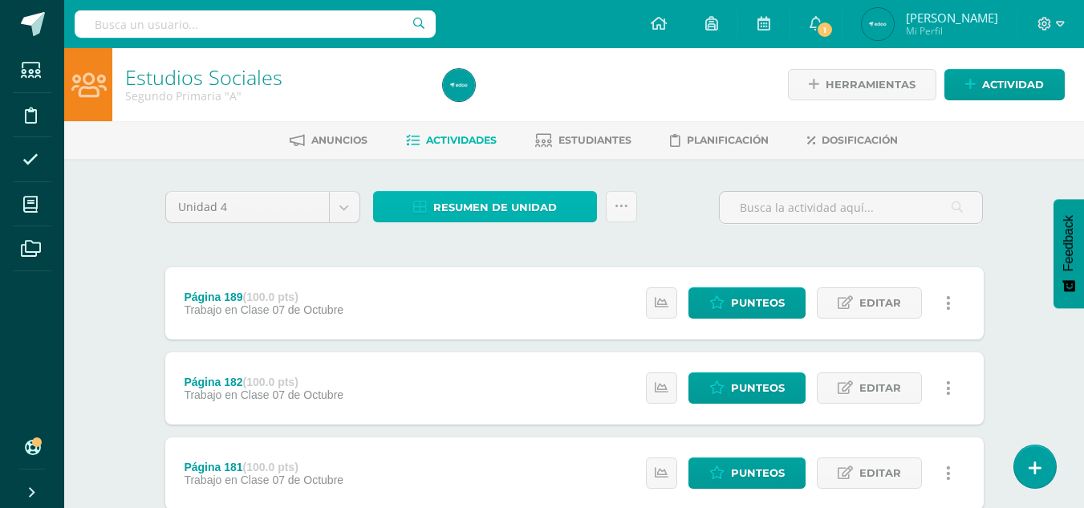
click at [510, 206] on span "Resumen de unidad" at bounding box center [495, 208] width 124 height 30
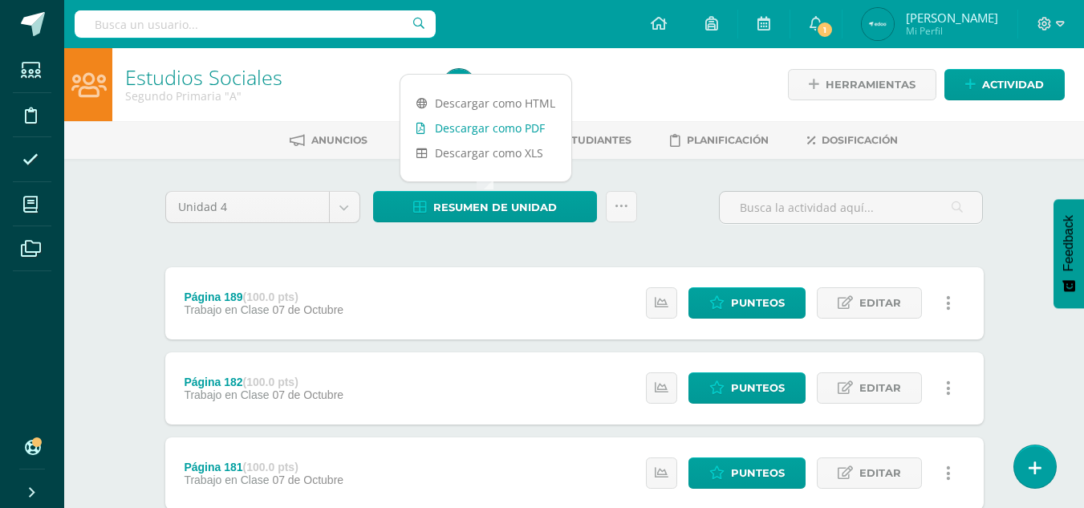
click at [546, 123] on link "Descargar como PDF" at bounding box center [486, 128] width 171 height 25
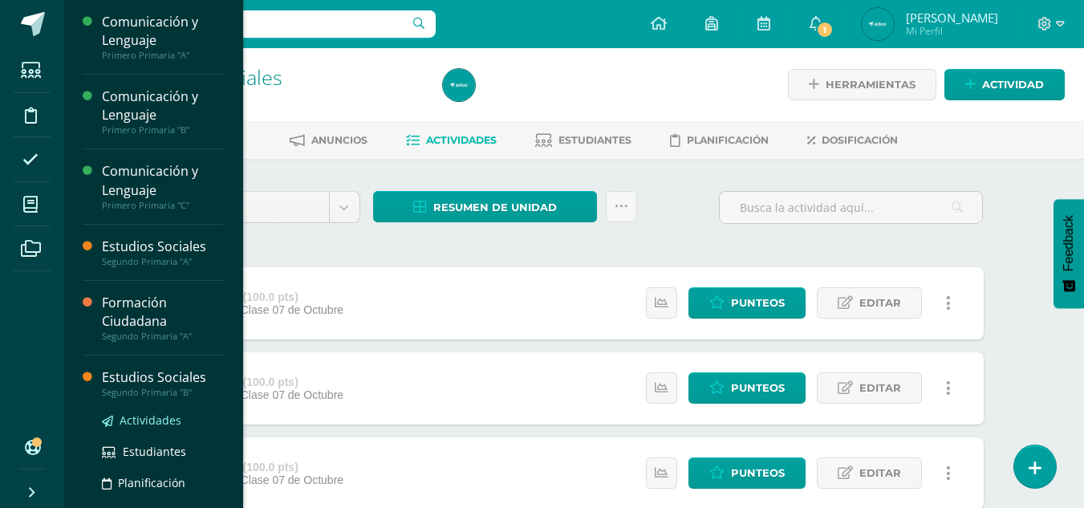
click at [134, 417] on span "Actividades" at bounding box center [151, 420] width 62 height 15
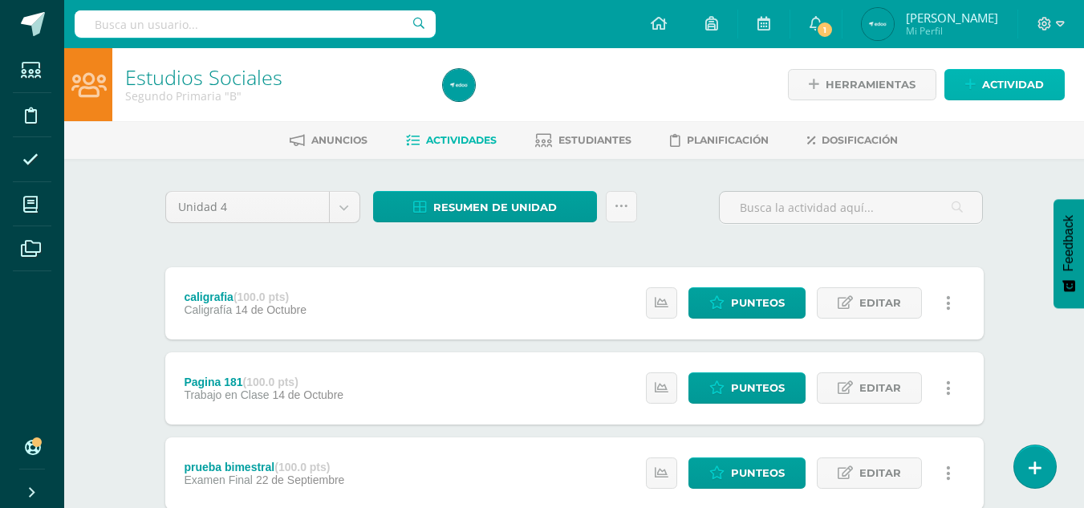
click at [979, 83] on link "Actividad" at bounding box center [1005, 84] width 120 height 31
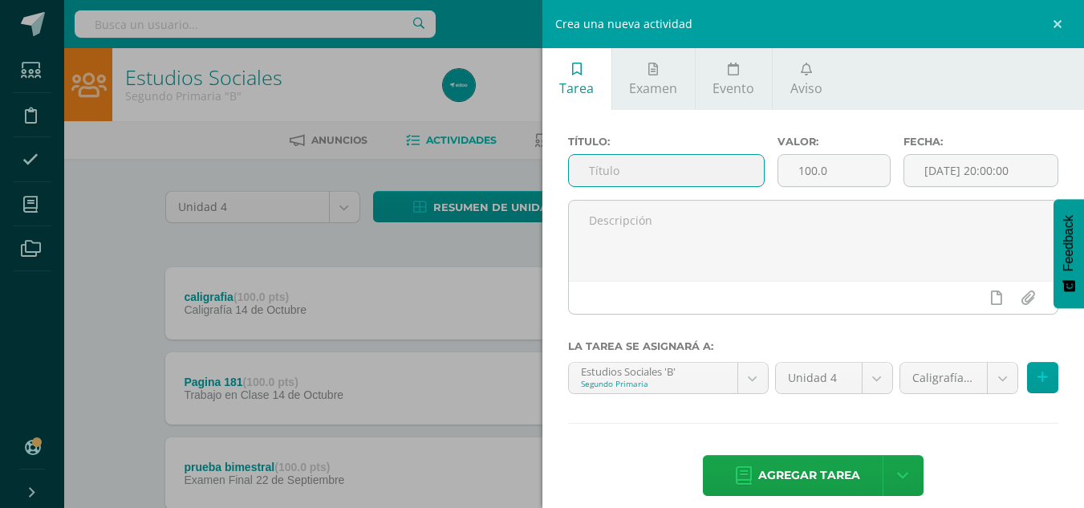
click at [655, 171] on input "text" at bounding box center [666, 170] width 195 height 31
type input "Prueba corta 4"
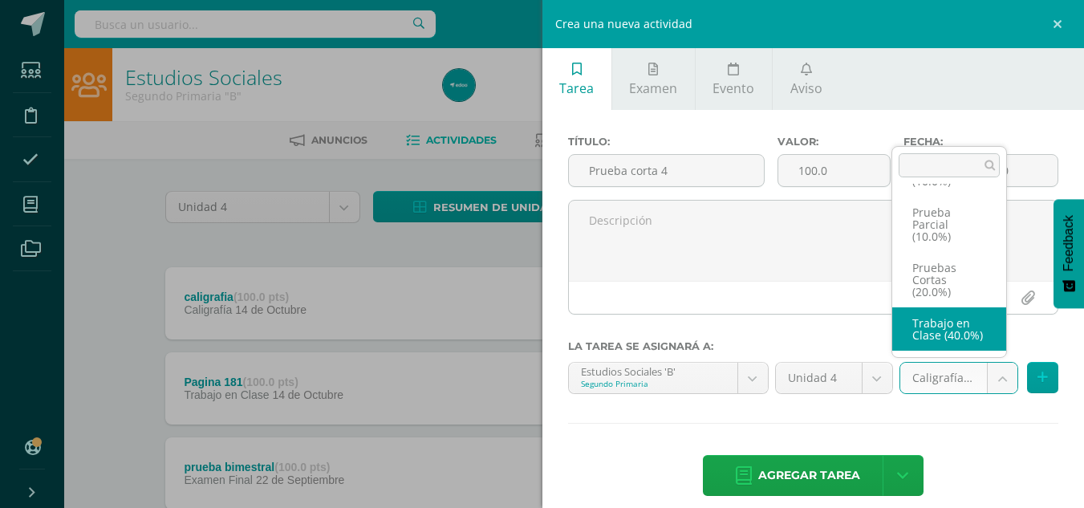
scroll to position [141, 0]
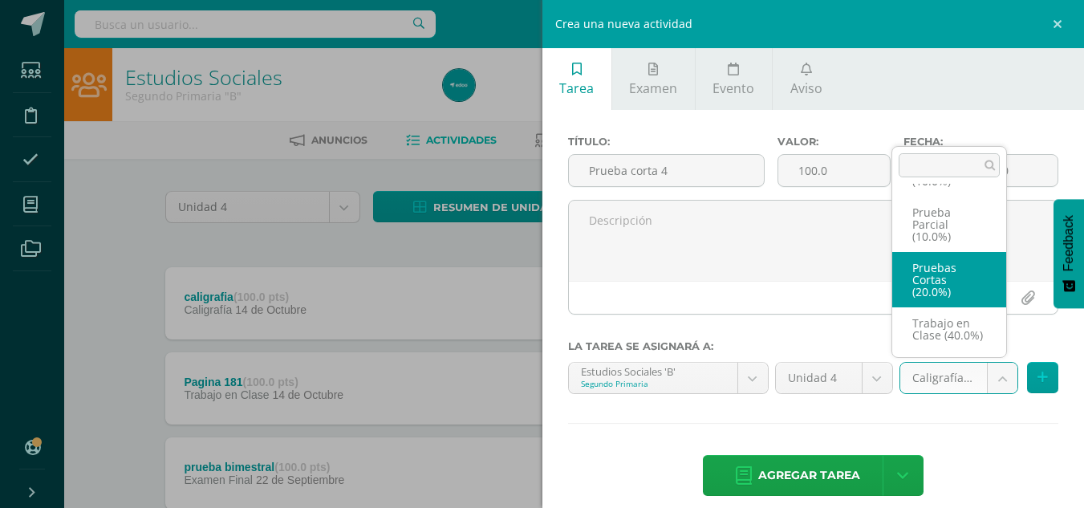
select select "233890"
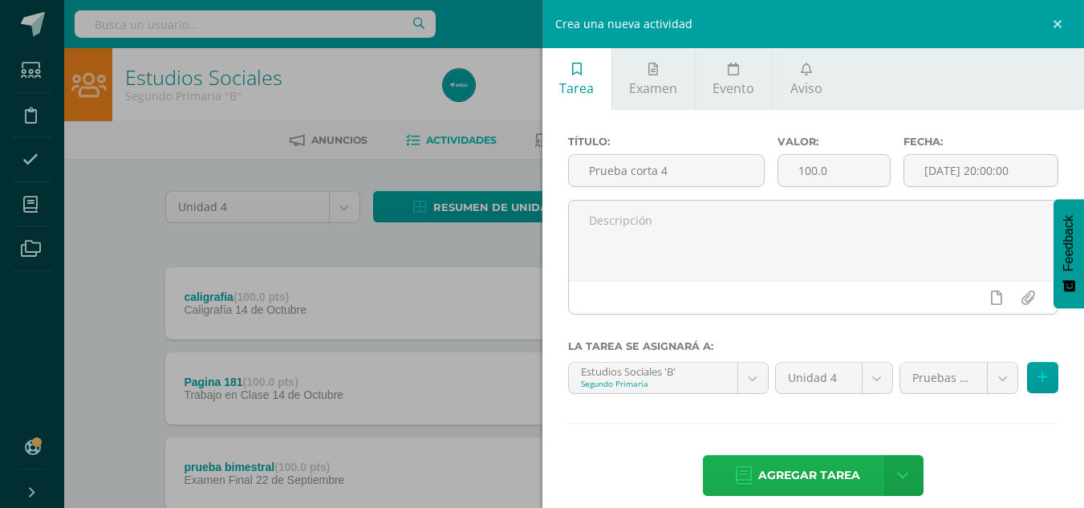
click at [794, 470] on span "Agregar tarea" at bounding box center [809, 475] width 102 height 39
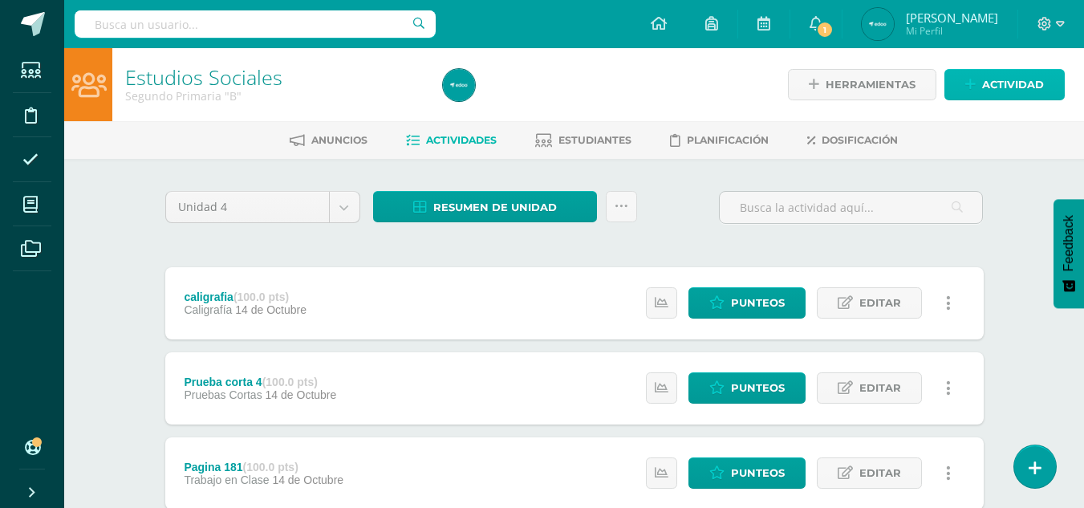
click at [1011, 81] on span "Actividad" at bounding box center [1013, 85] width 62 height 30
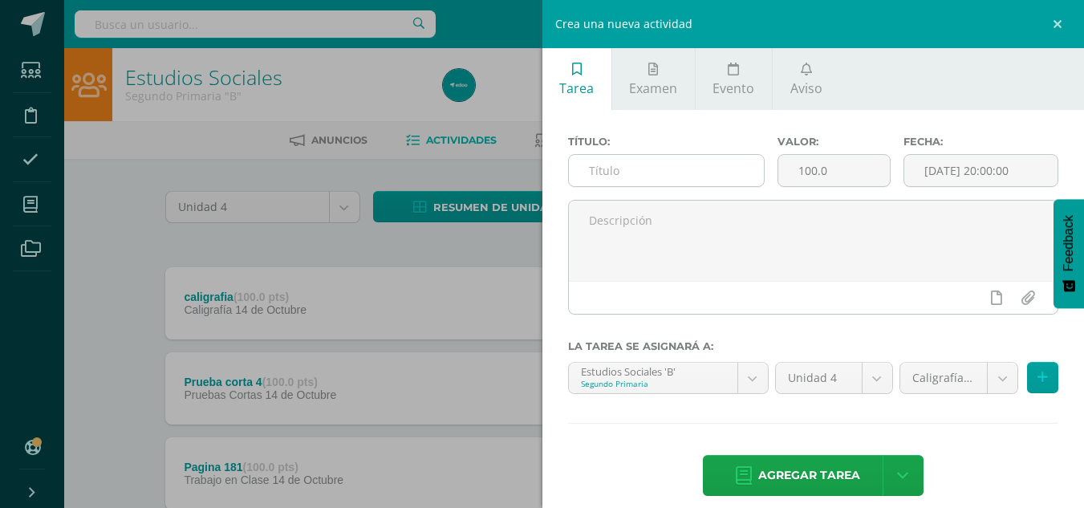
click at [631, 166] on input "text" at bounding box center [666, 170] width 195 height 31
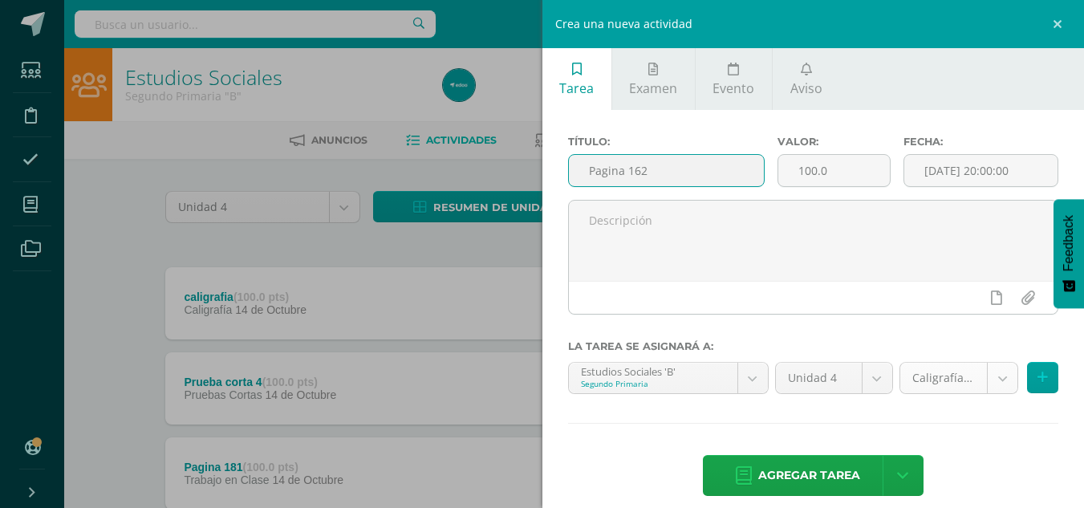
type input "Pagina 162"
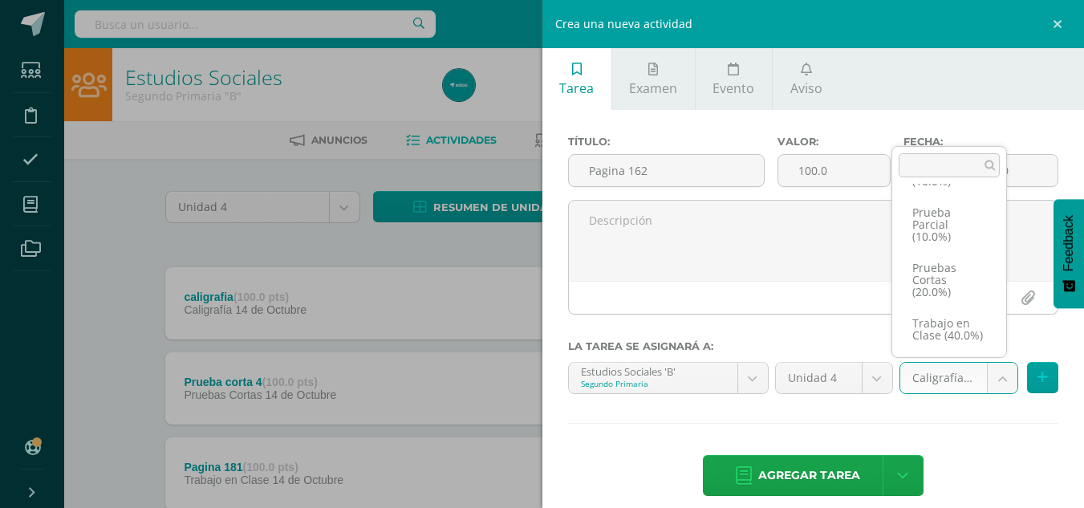
scroll to position [148, 0]
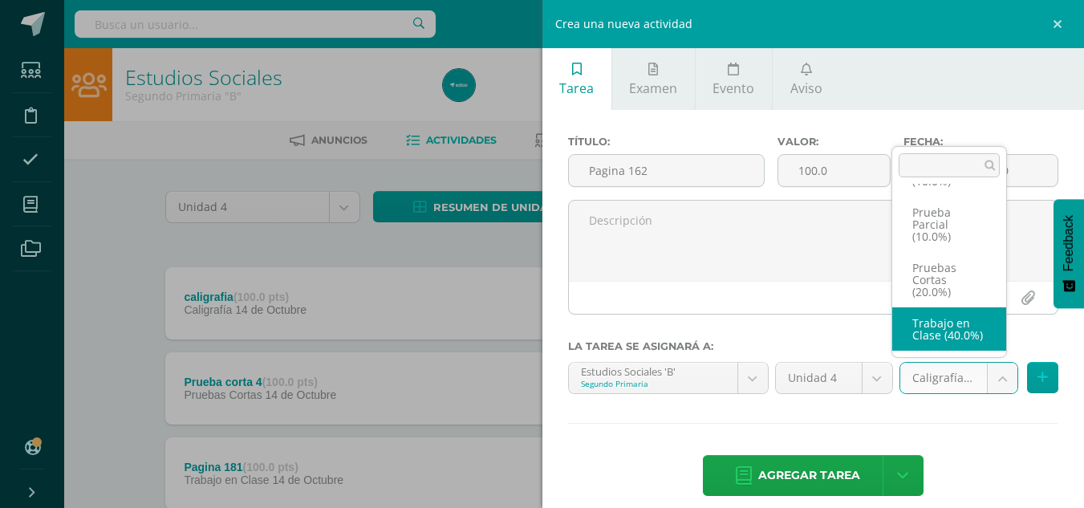
select select "233888"
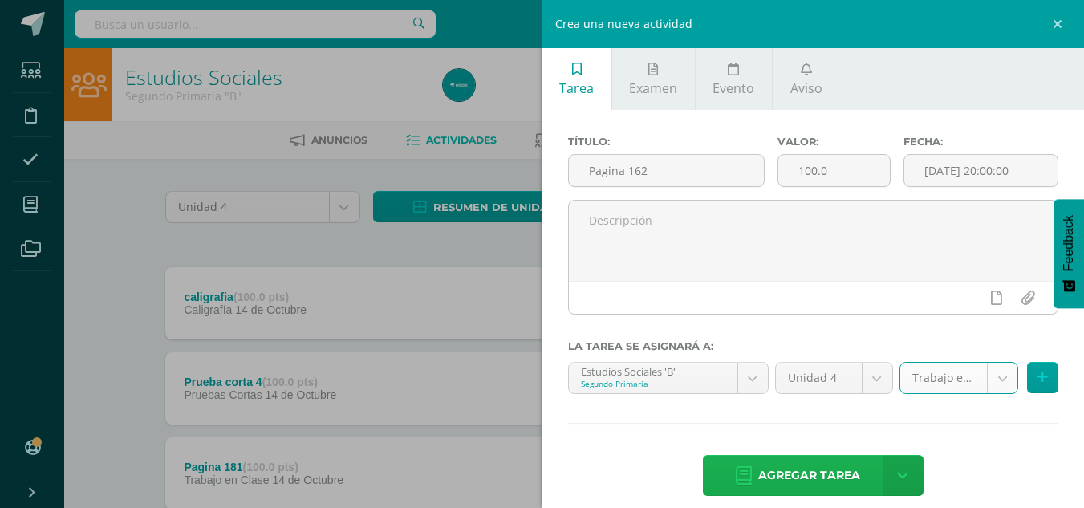
click at [795, 467] on span "Agregar tarea" at bounding box center [809, 475] width 102 height 39
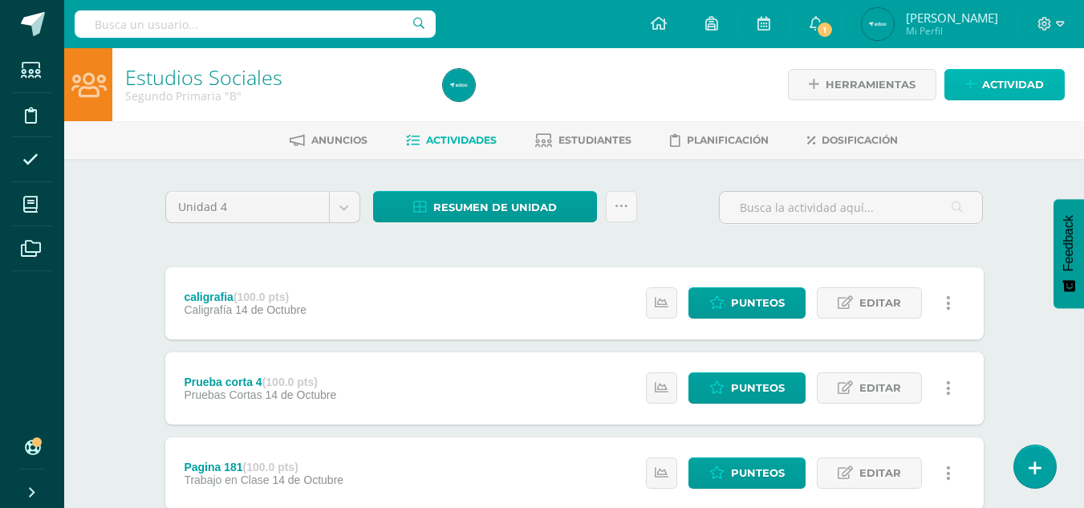
click at [964, 78] on link "Actividad" at bounding box center [1005, 84] width 120 height 31
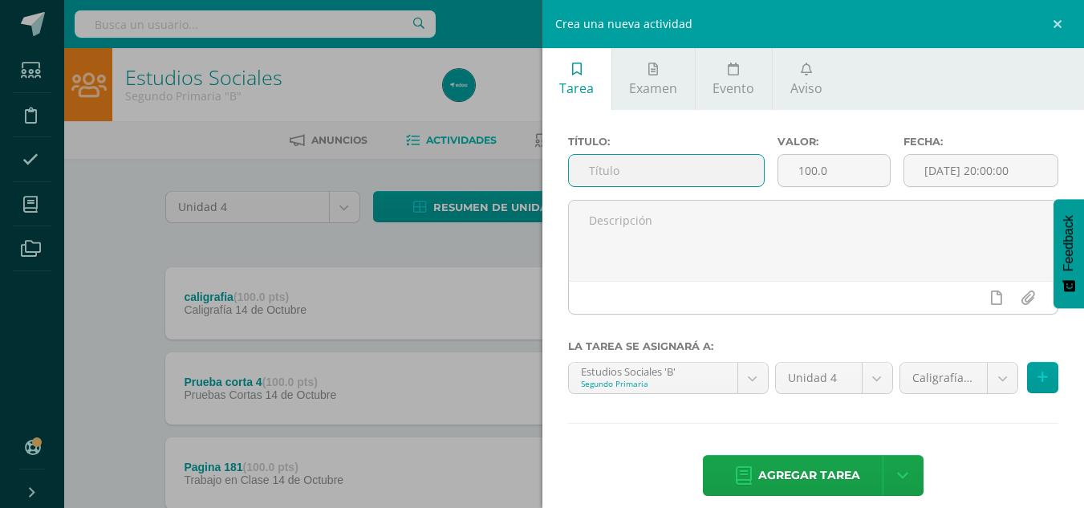
click at [624, 167] on input "text" at bounding box center [666, 170] width 195 height 31
type input "Cuaderno"
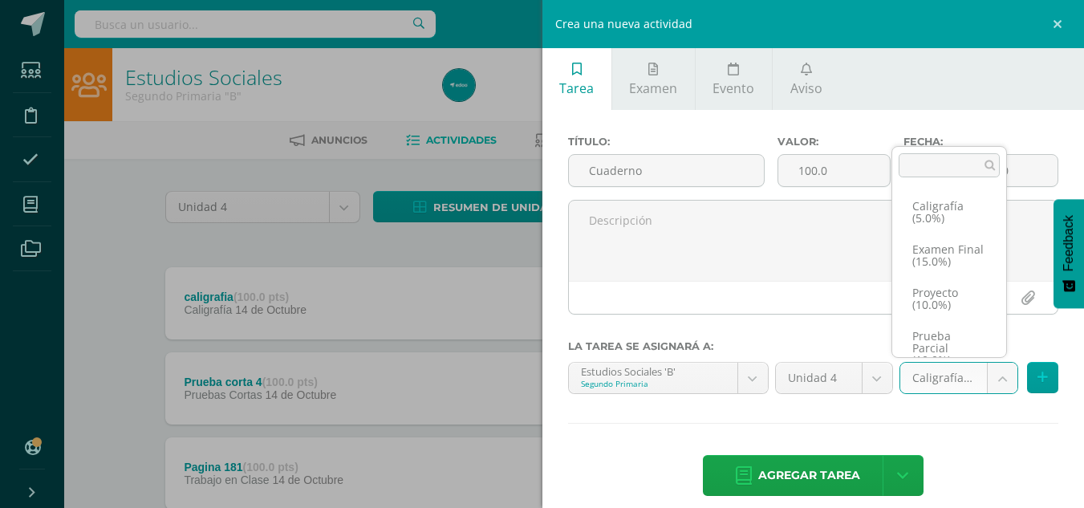
scroll to position [148, 0]
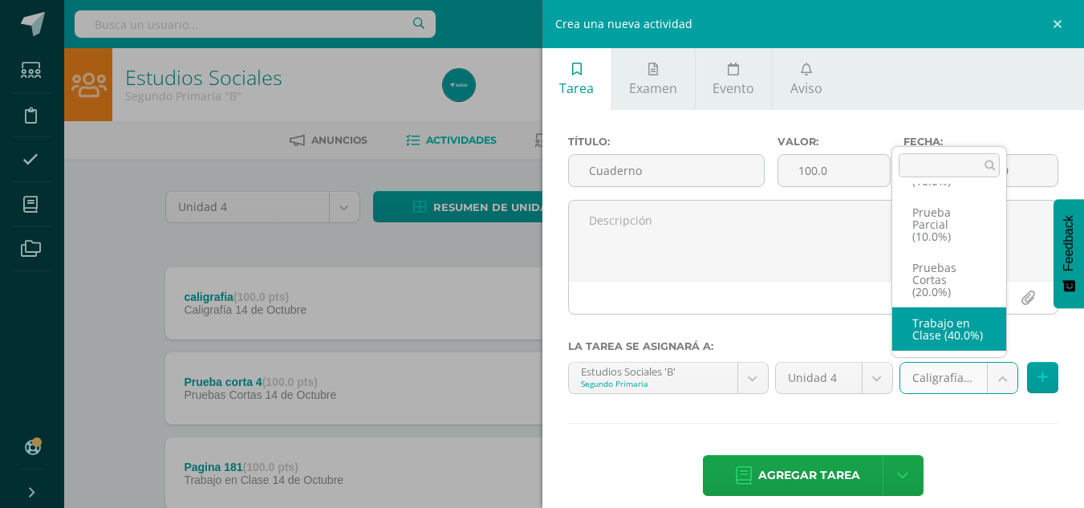
select select "233888"
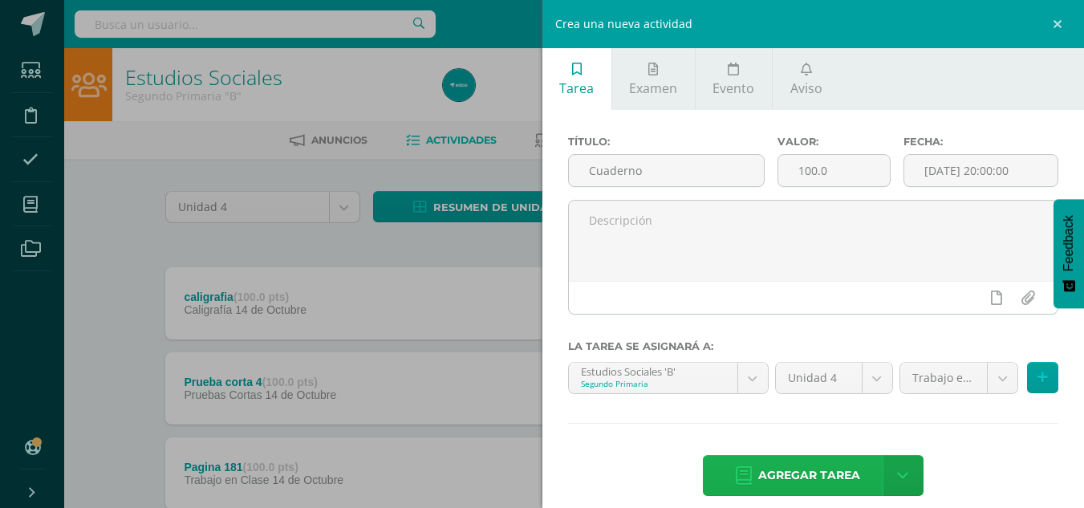
click at [829, 477] on span "Agregar tarea" at bounding box center [809, 475] width 102 height 39
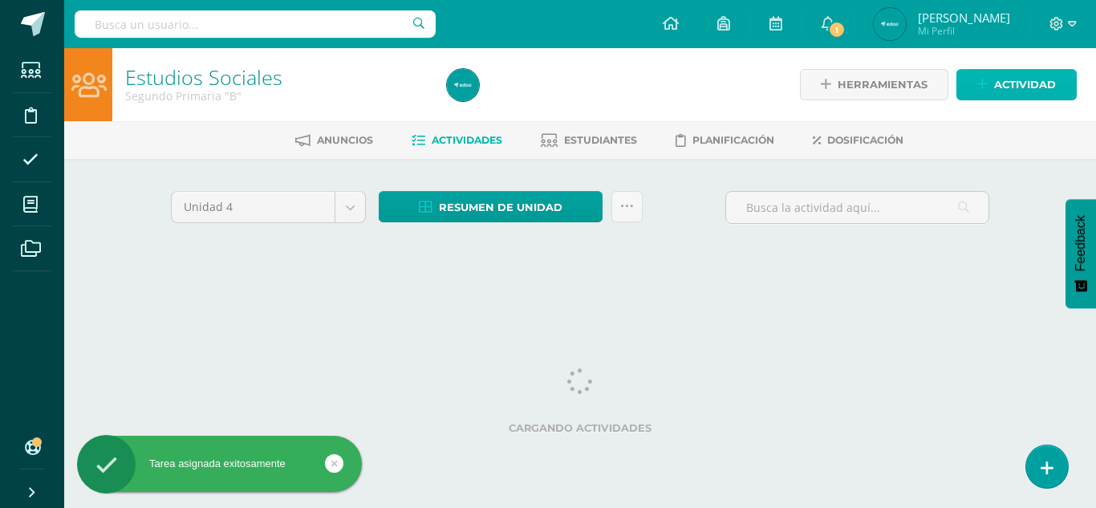
click at [1009, 83] on span "Actividad" at bounding box center [1025, 85] width 62 height 30
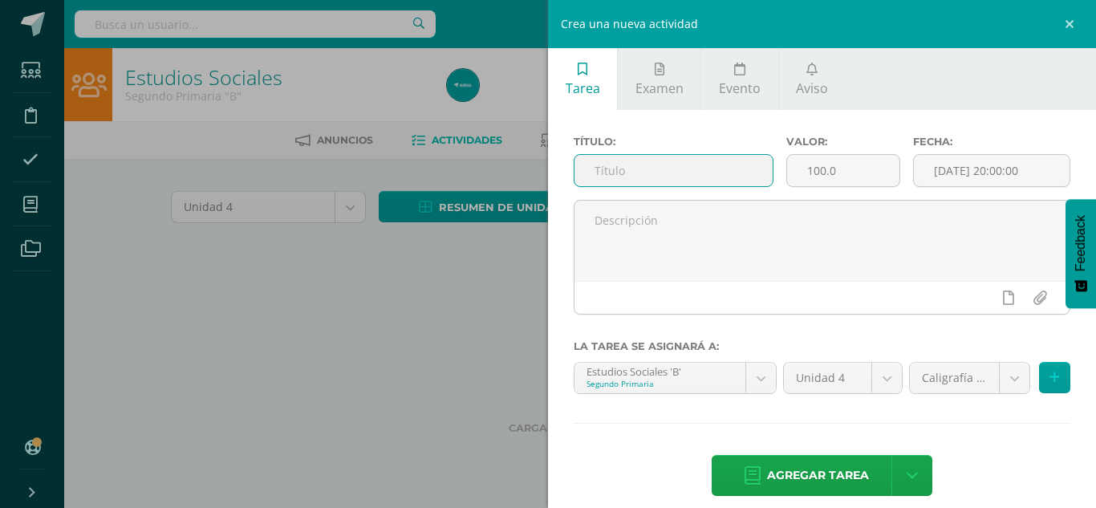
click at [728, 169] on input "text" at bounding box center [674, 170] width 198 height 31
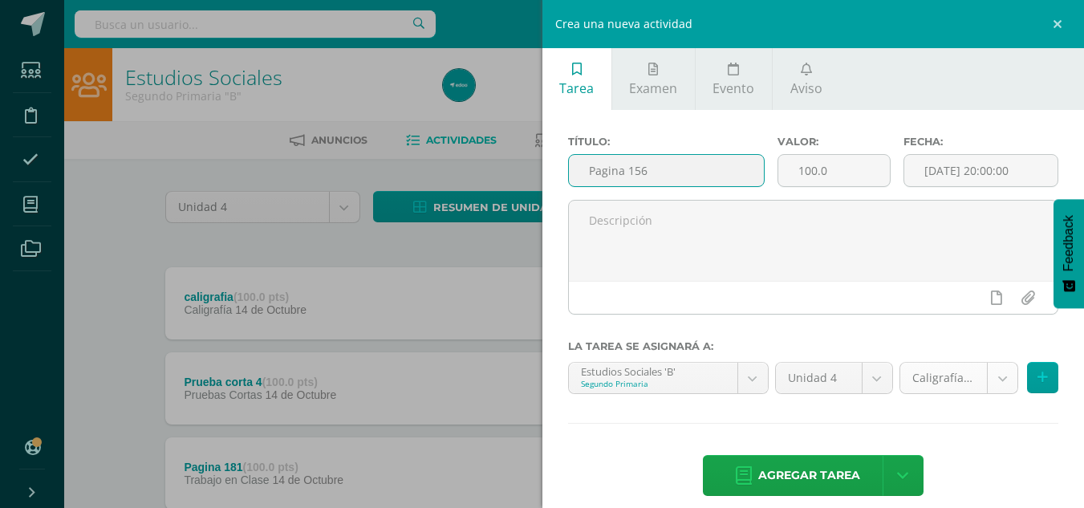
type input "Pagina 156"
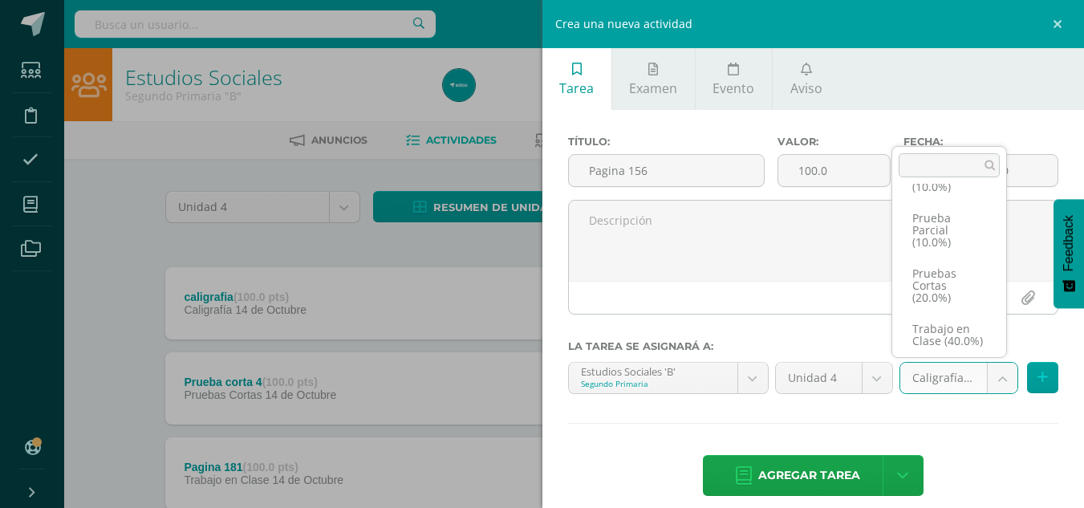
scroll to position [148, 0]
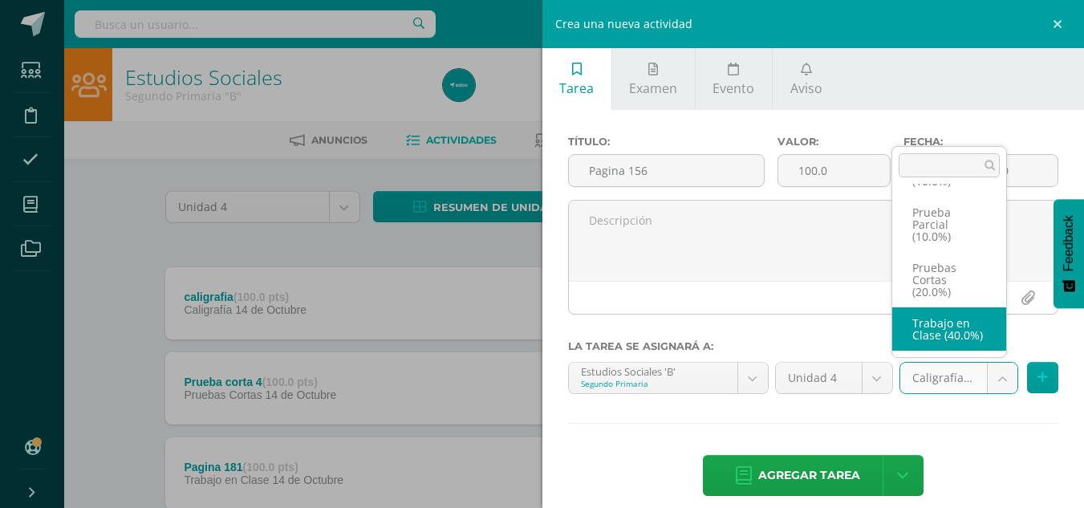
select select "233888"
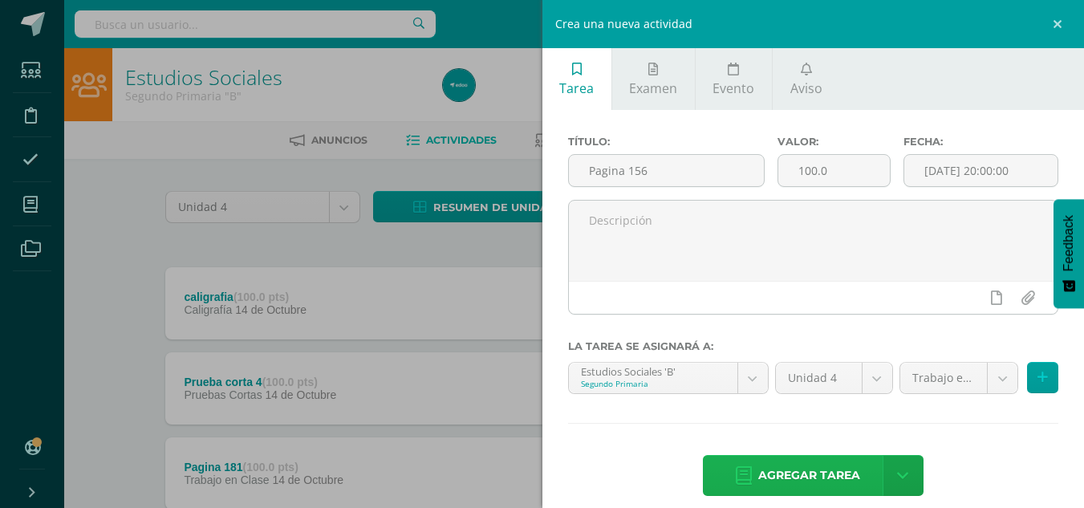
click at [759, 465] on span "Agregar tarea" at bounding box center [809, 475] width 102 height 39
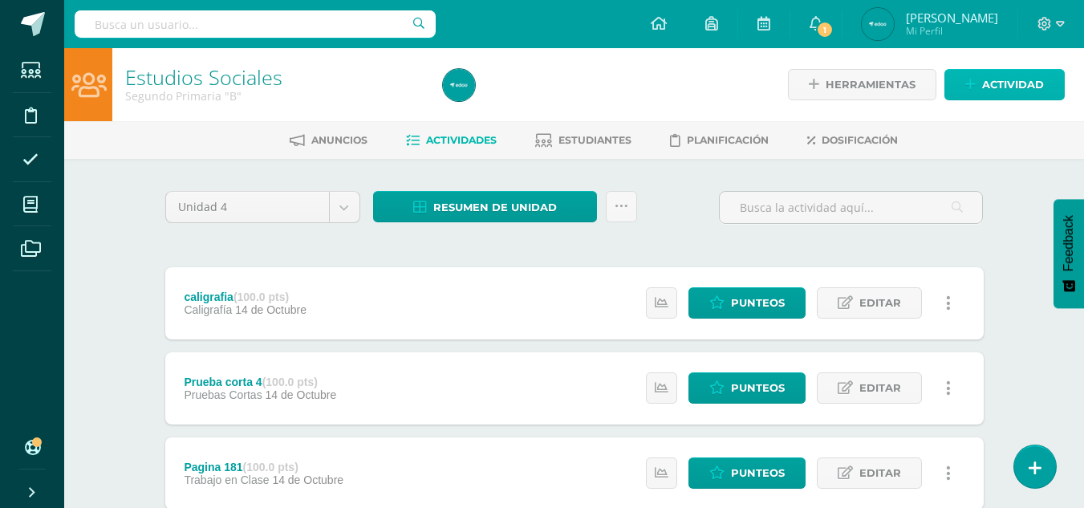
click at [978, 79] on link "Actividad" at bounding box center [1005, 84] width 120 height 31
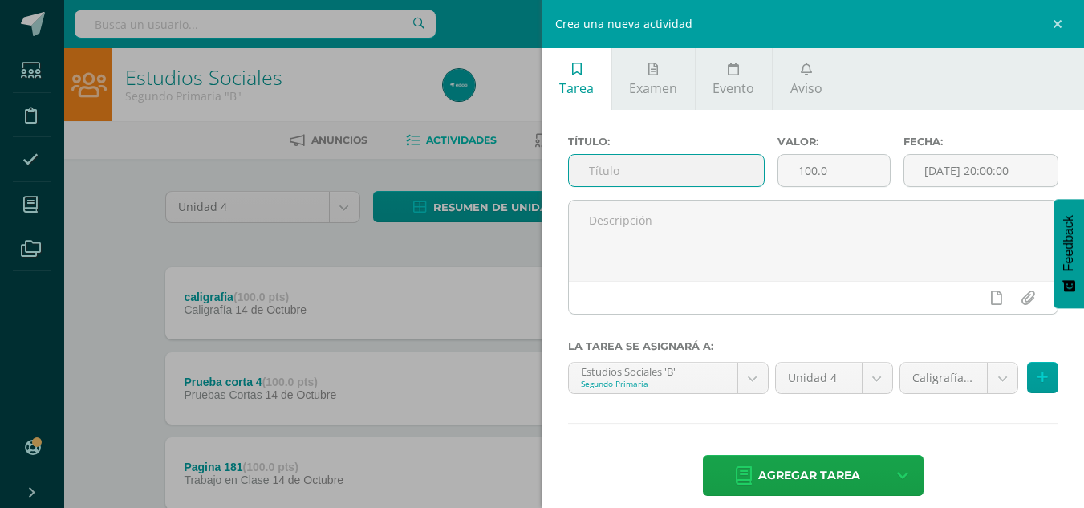
click at [663, 175] on input "text" at bounding box center [666, 170] width 195 height 31
type input "Pagina 159"
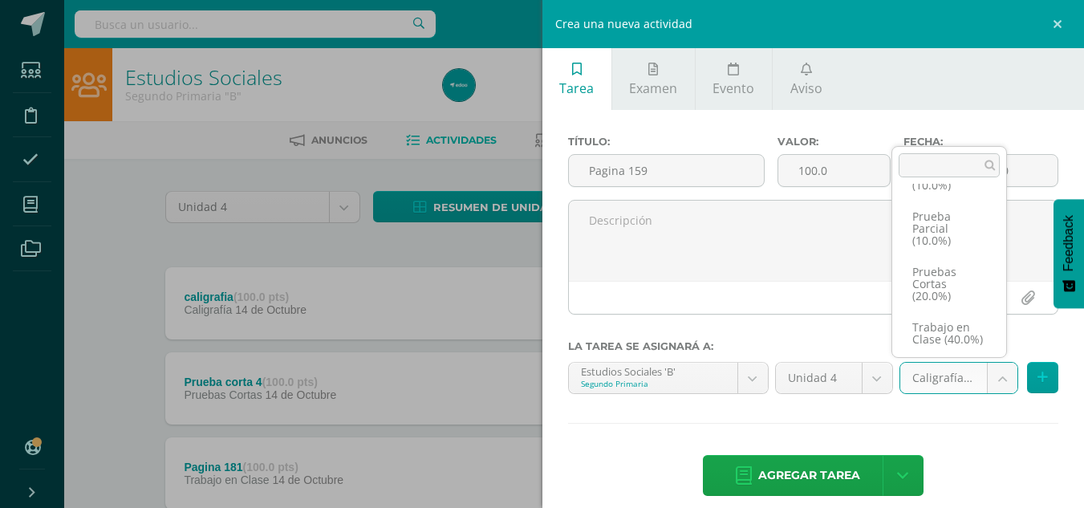
scroll to position [148, 0]
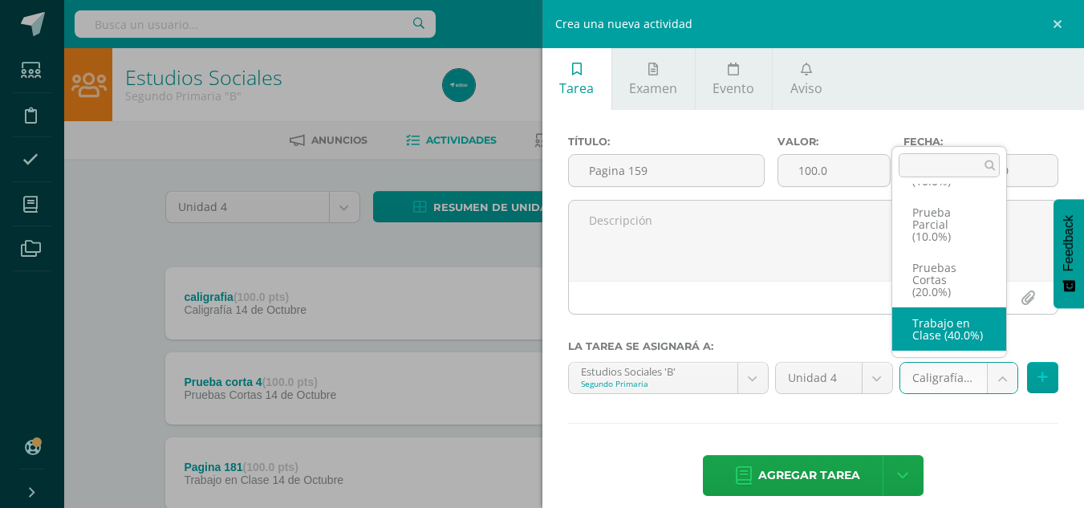
select select "233888"
